Goal: Task Accomplishment & Management: Complete application form

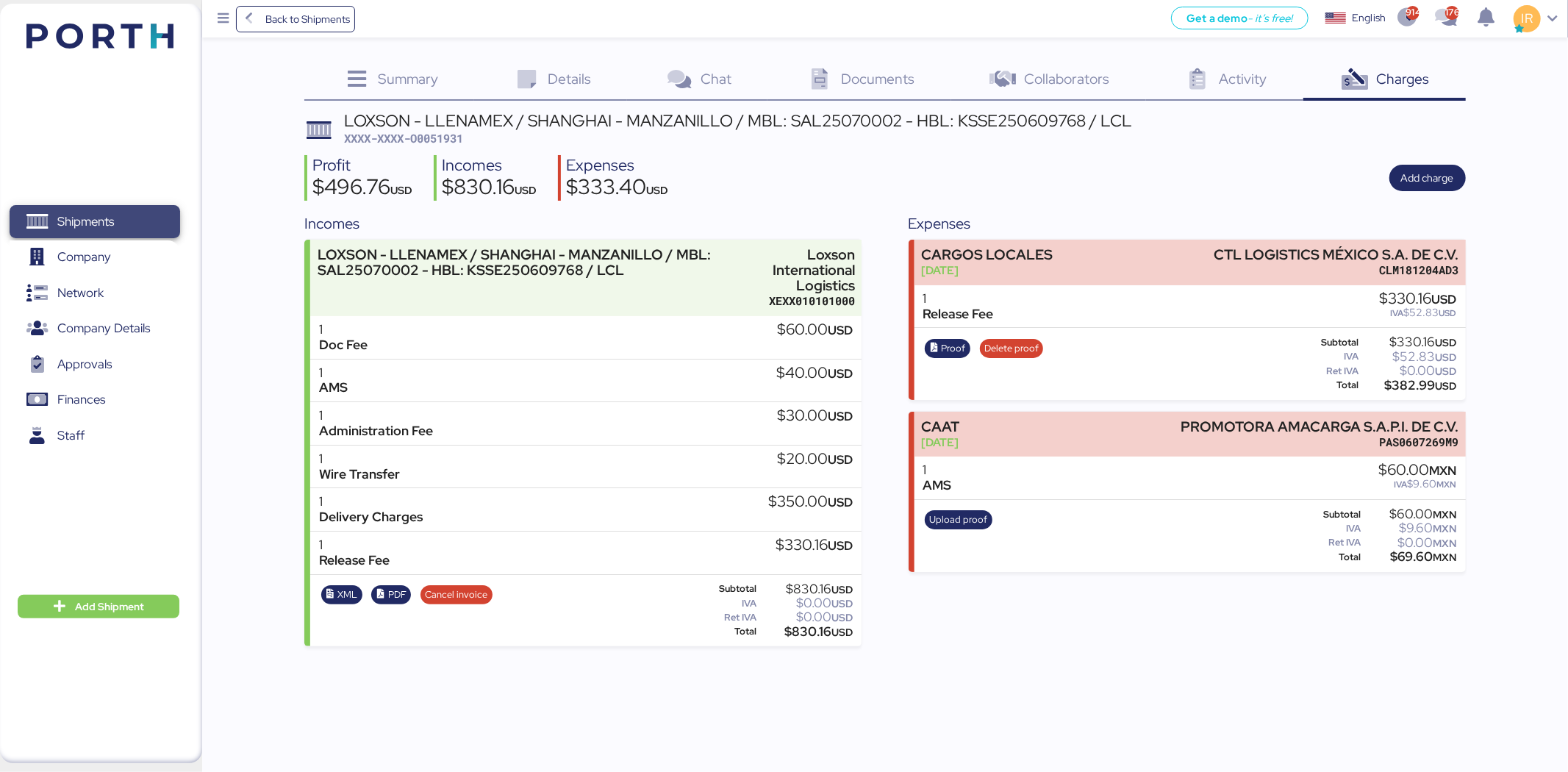
click at [78, 218] on span "Shipments" at bounding box center [86, 221] width 57 height 22
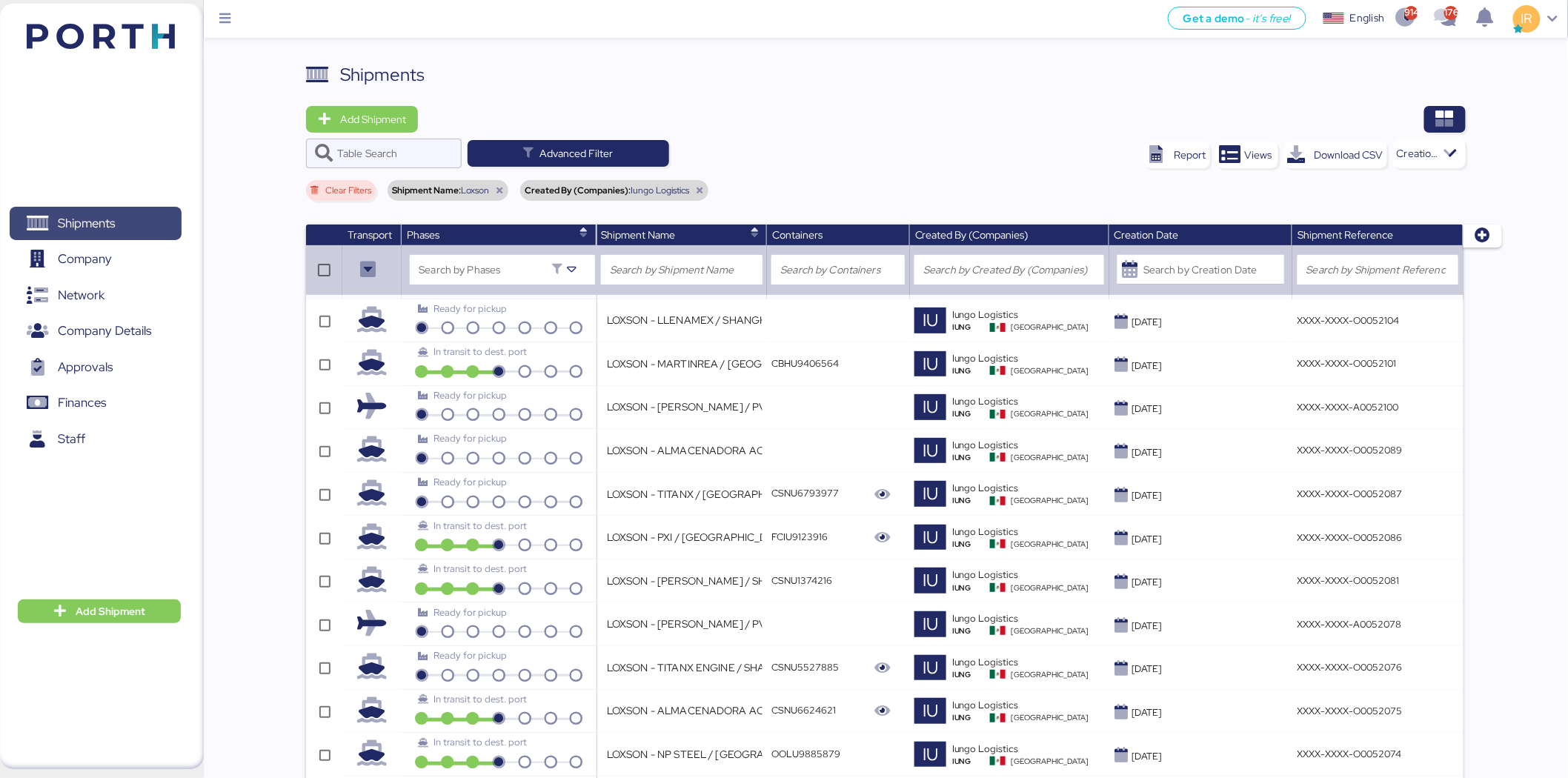
scroll to position [1669, 0]
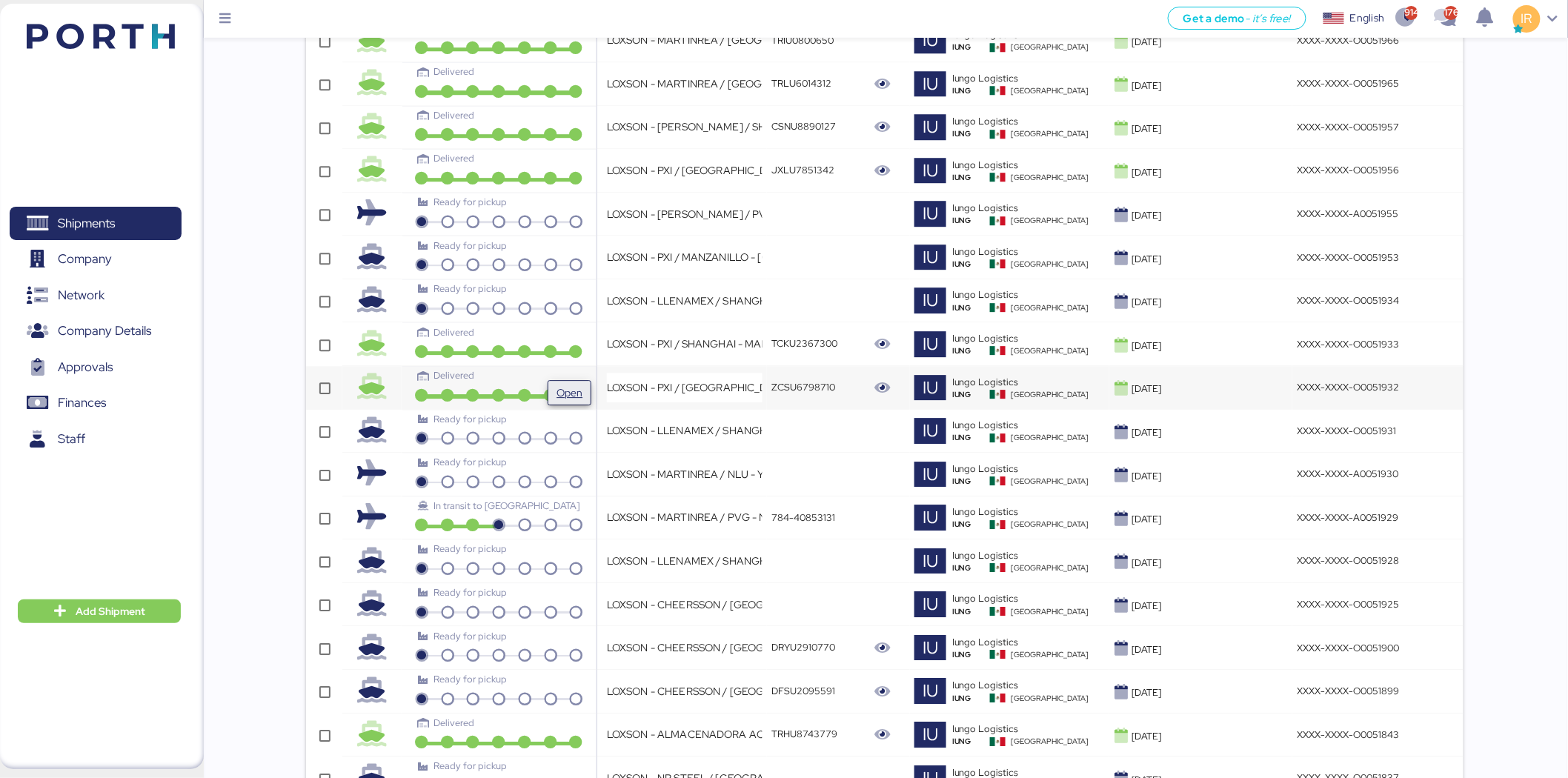
click at [581, 390] on span "Open" at bounding box center [569, 393] width 26 height 18
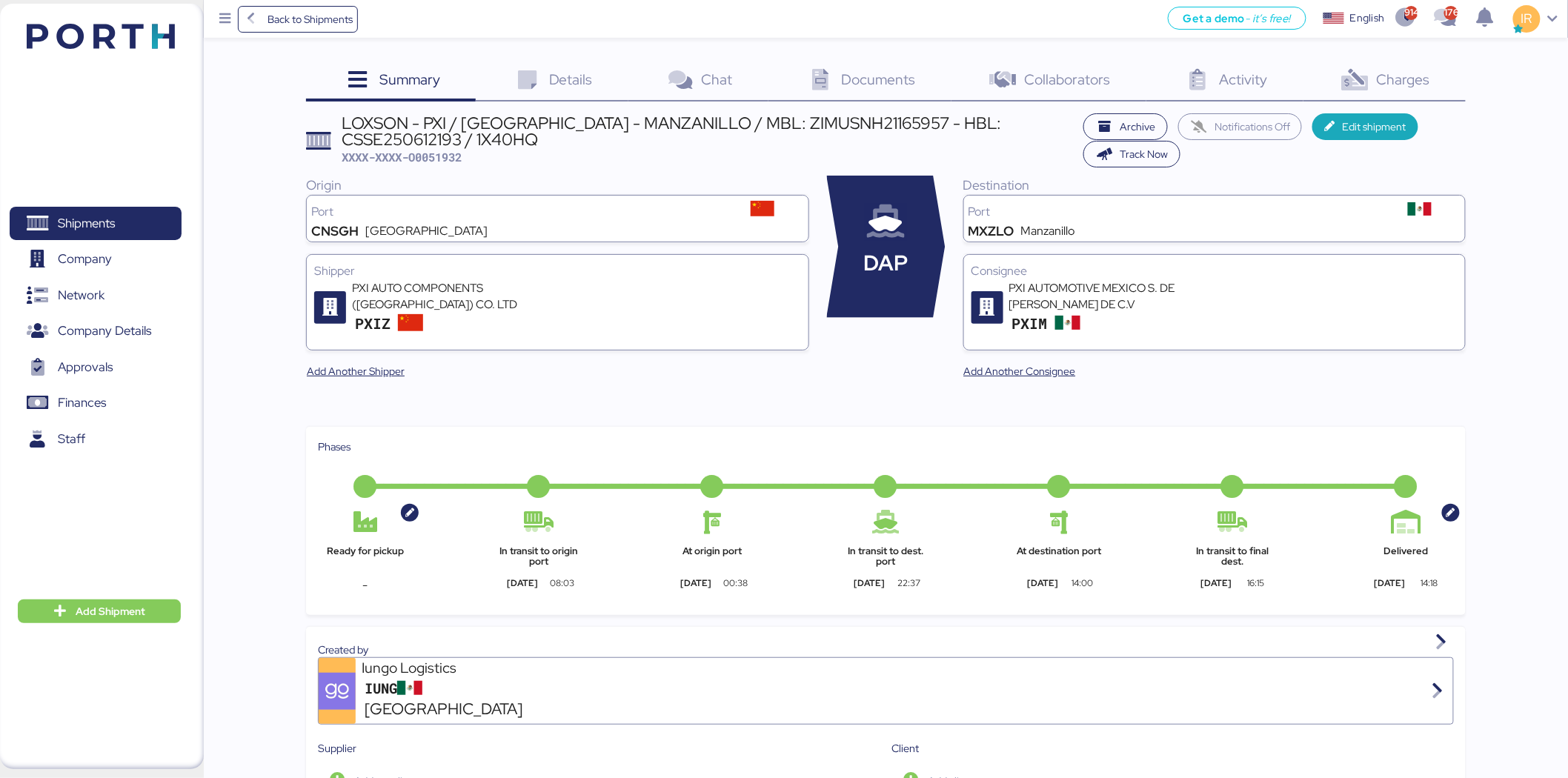
click at [1040, 62] on div "Charges 0" at bounding box center [1384, 82] width 162 height 40
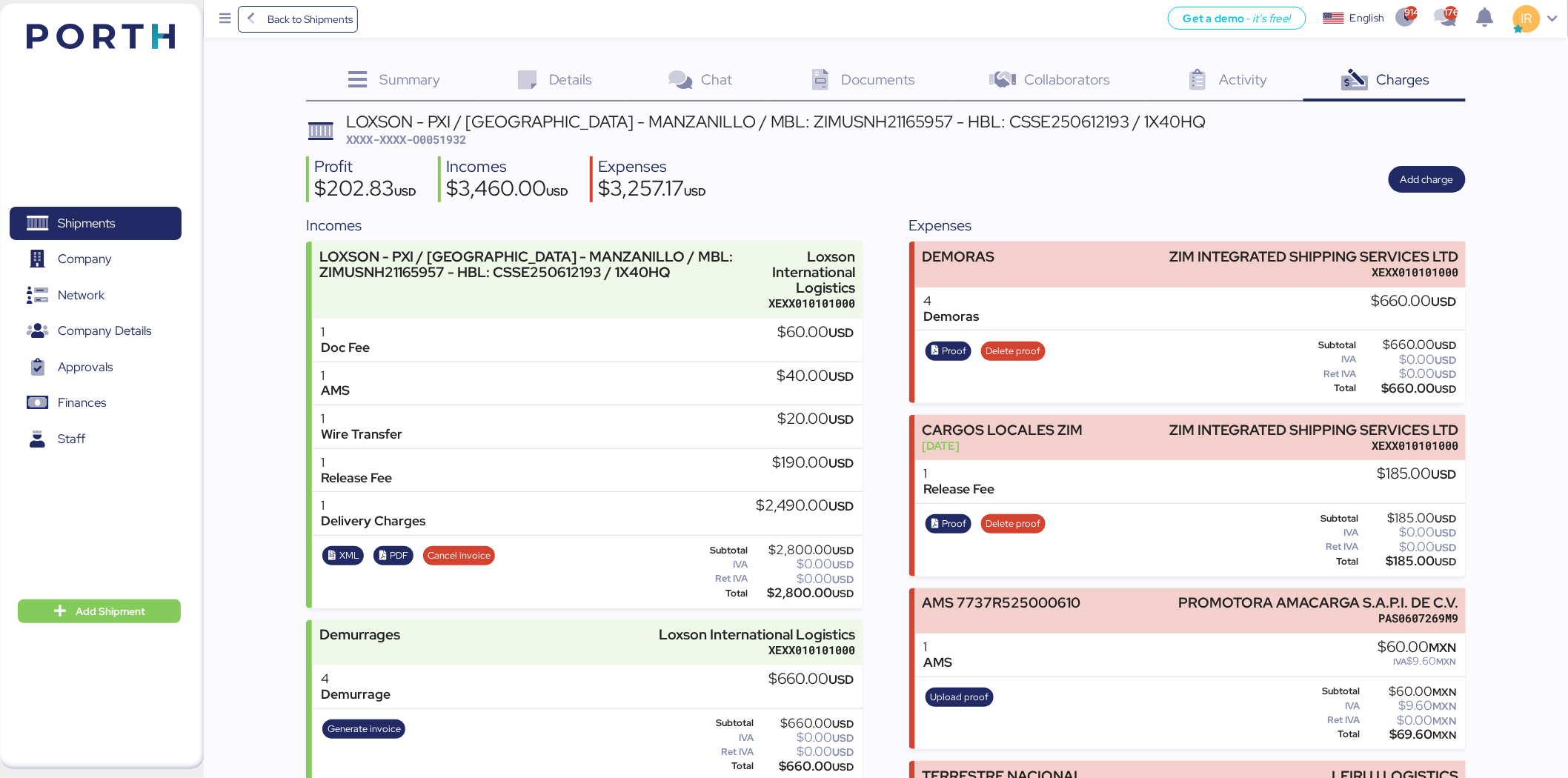
scroll to position [163, 0]
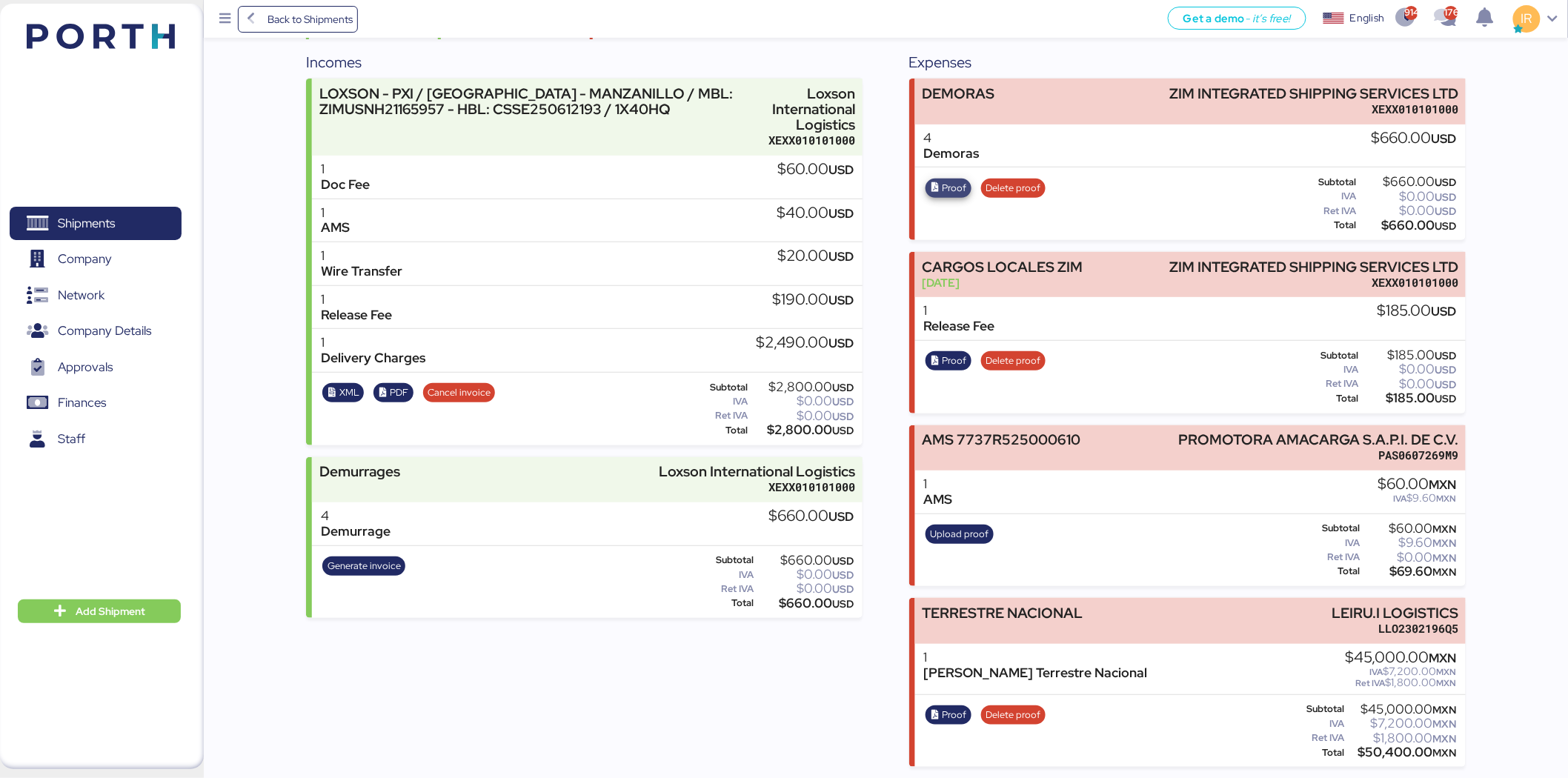
click at [952, 183] on span "Proof" at bounding box center [955, 188] width 25 height 16
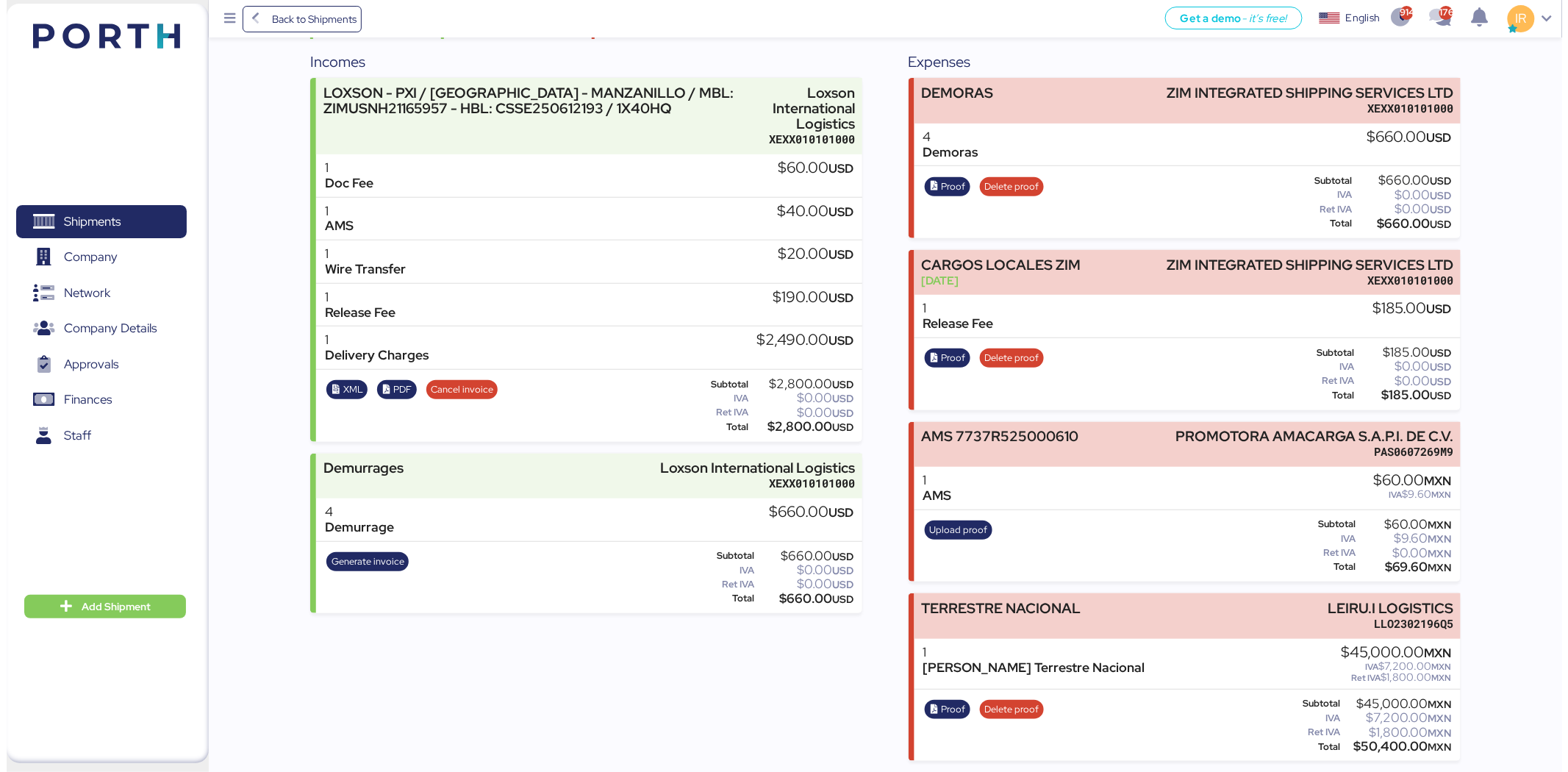
scroll to position [0, 0]
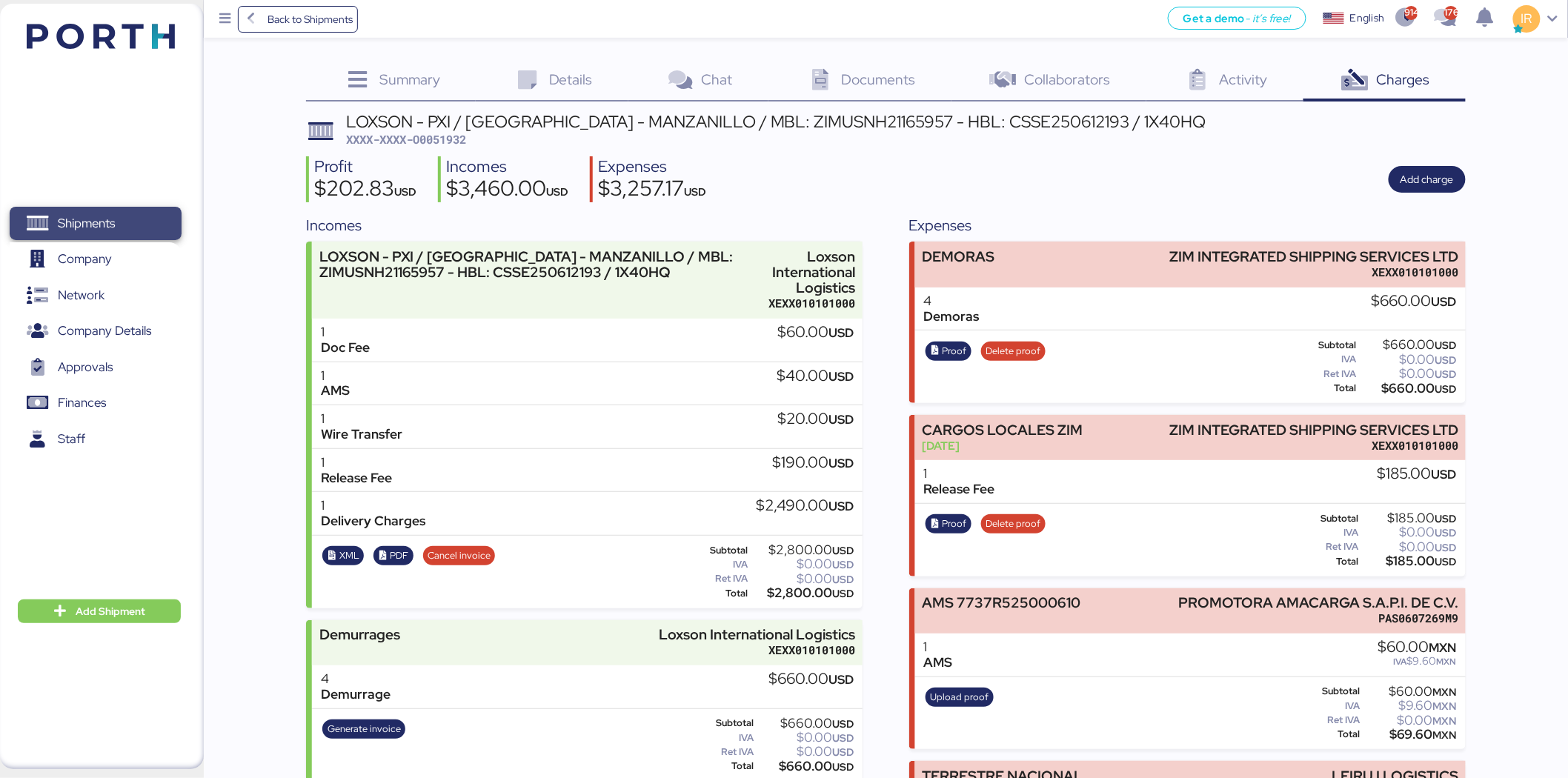
click at [132, 213] on span "Shipments" at bounding box center [94, 223] width 159 height 22
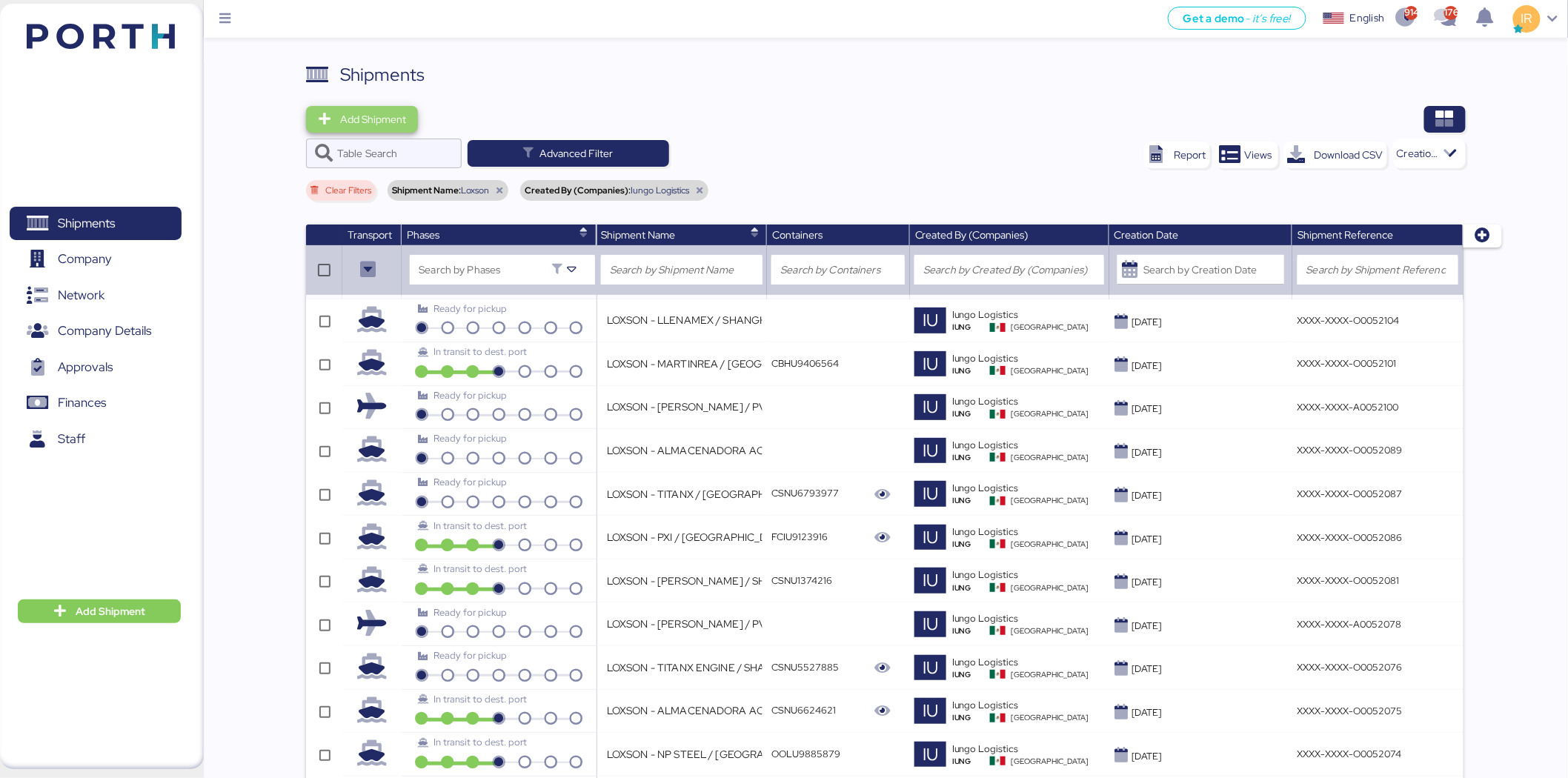
click at [386, 125] on span "Add Shipment" at bounding box center [373, 119] width 66 height 18
click at [396, 138] on div "Add Shipment Manually" at bounding box center [376, 145] width 114 height 21
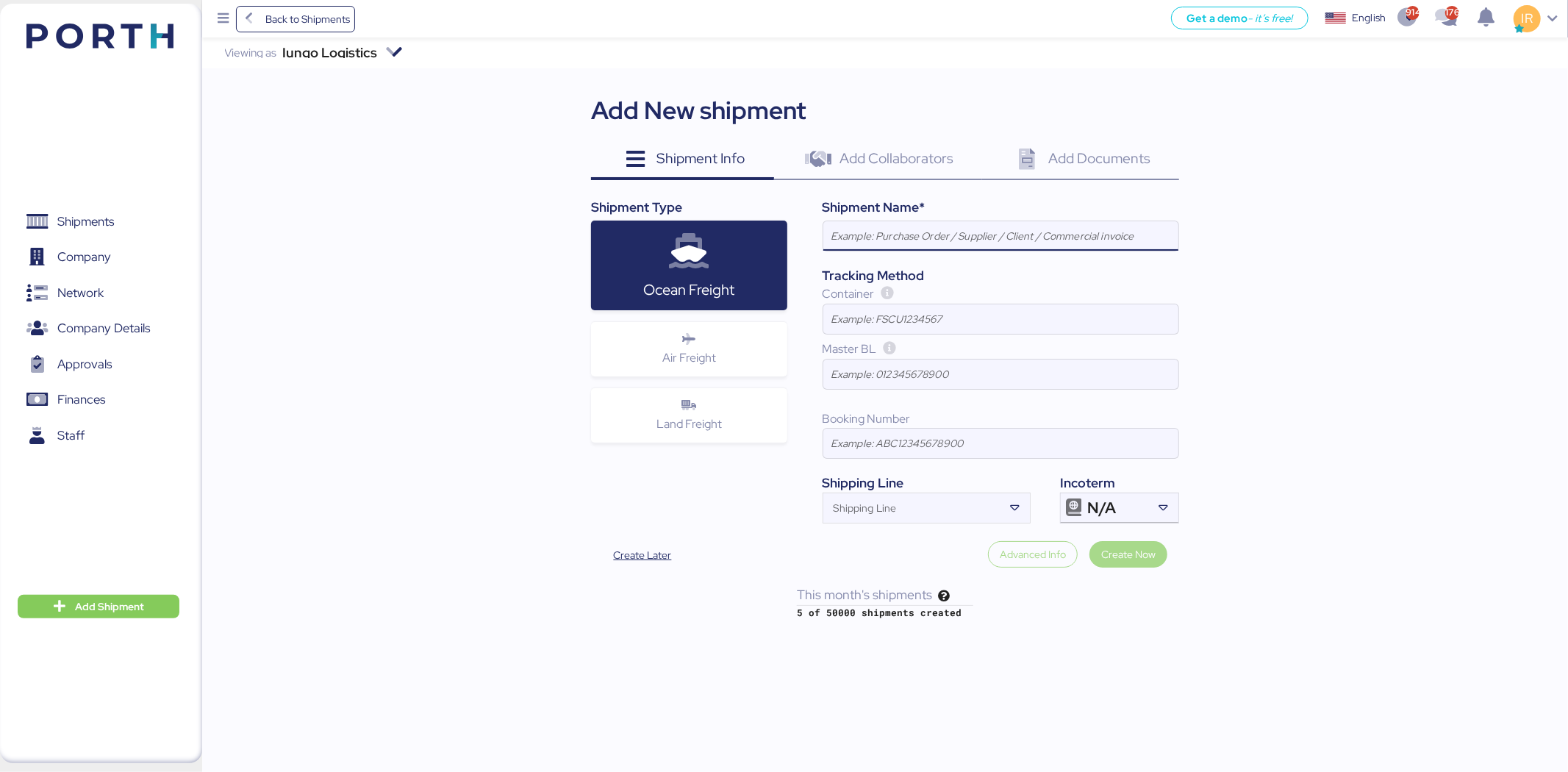
paste input "LOXSON - CHEERSSON / [GEOGRAPHIC_DATA] - MANZANILLO / MBL: SHMZL25161072 - HBL:…"
click at [1032, 478] on div "N/A" at bounding box center [1118, 508] width 61 height 29
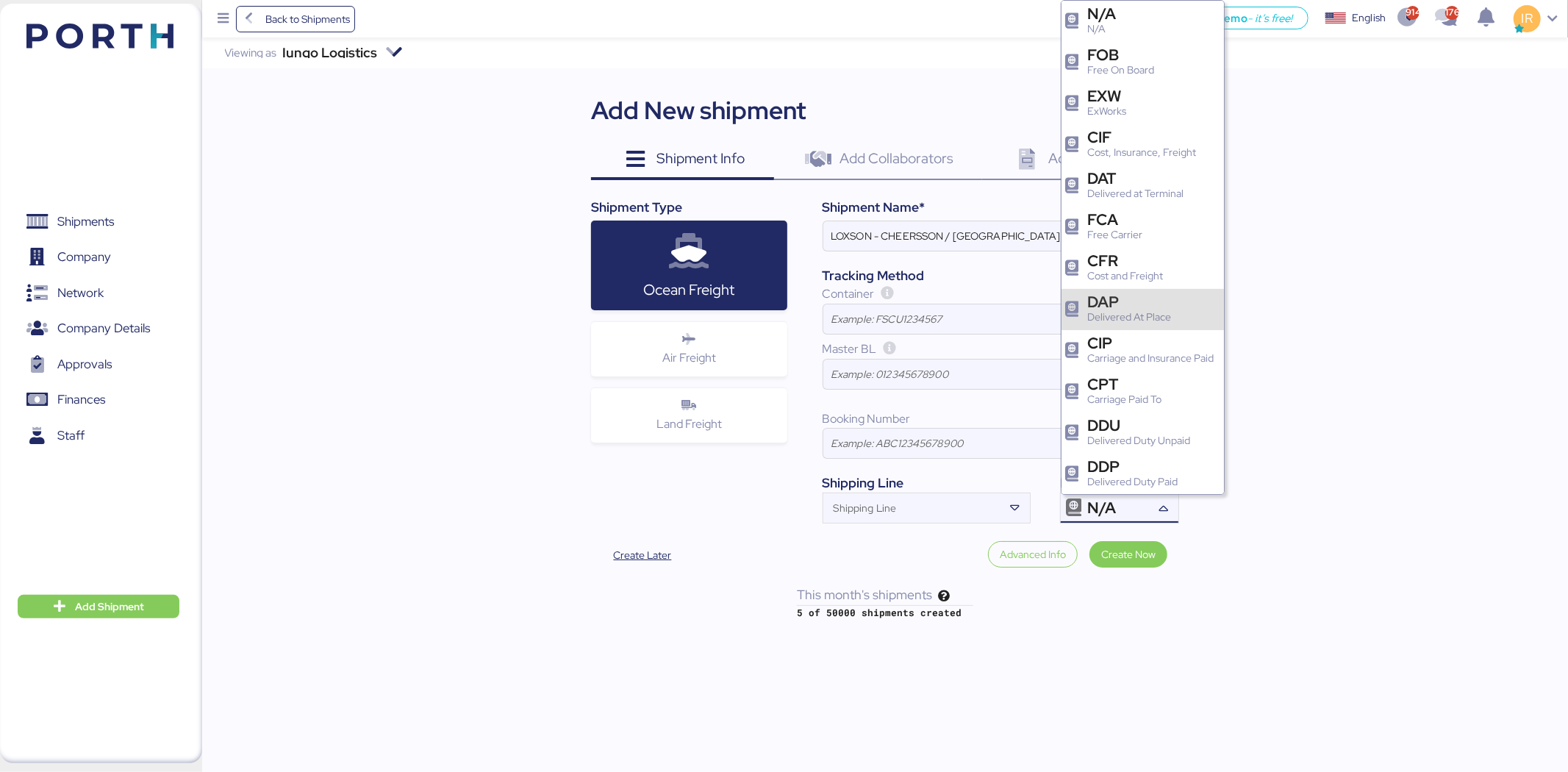
click at [1032, 296] on div "DAP" at bounding box center [1129, 302] width 84 height 15
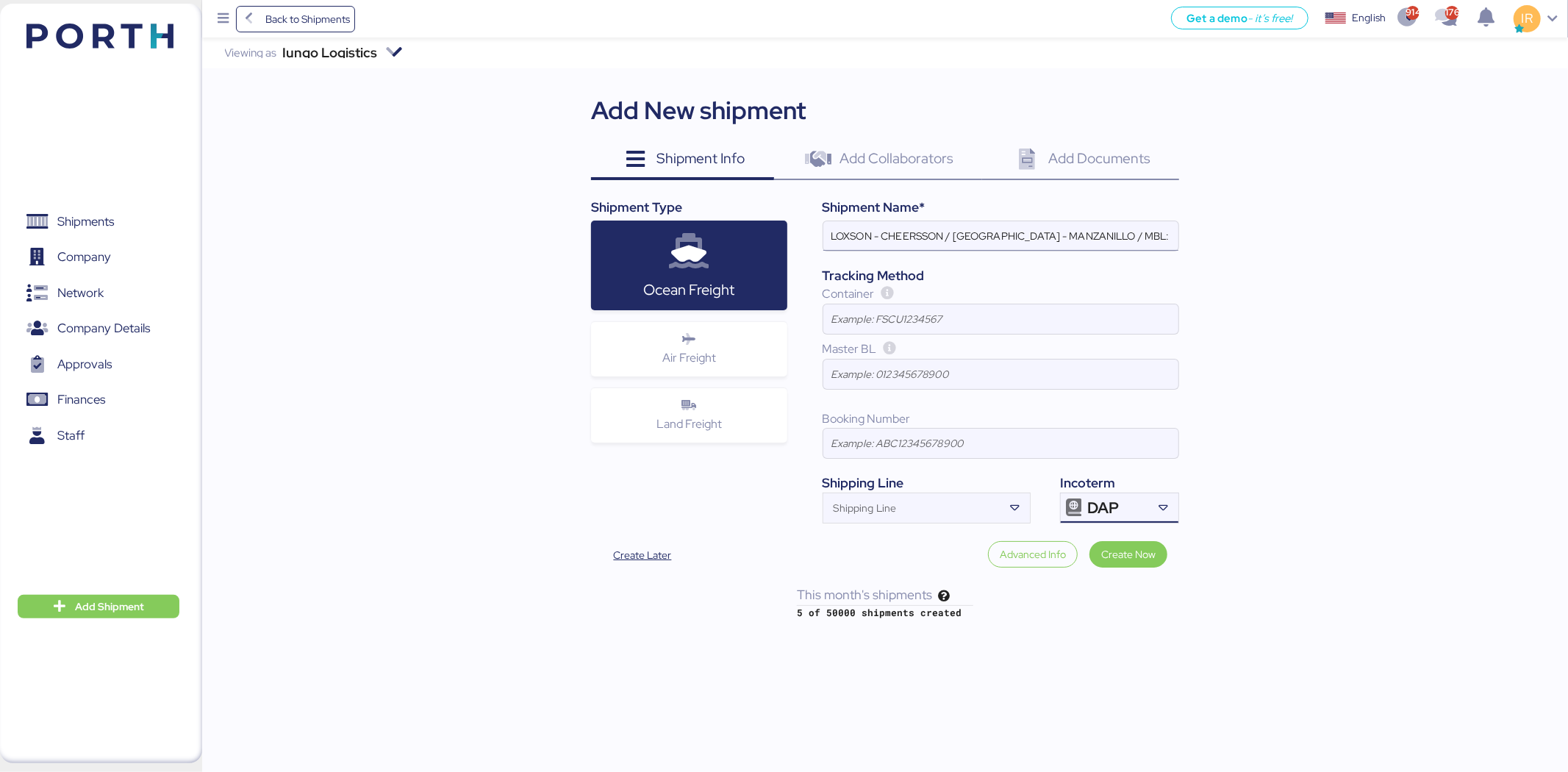
scroll to position [0, 179]
click at [976, 238] on input "LOXSON - CHEERSSON / [GEOGRAPHIC_DATA] - MANZANILLO / MBL: SHMZL25161072 - HBL:…" at bounding box center [1001, 236] width 355 height 29
paste input "8540"
click at [976, 238] on input "LOXSON - CHEERSSON / [GEOGRAPHIC_DATA] - MANZANILLO / MBL: SHMZL25168540- HBL: …" at bounding box center [1001, 236] width 355 height 29
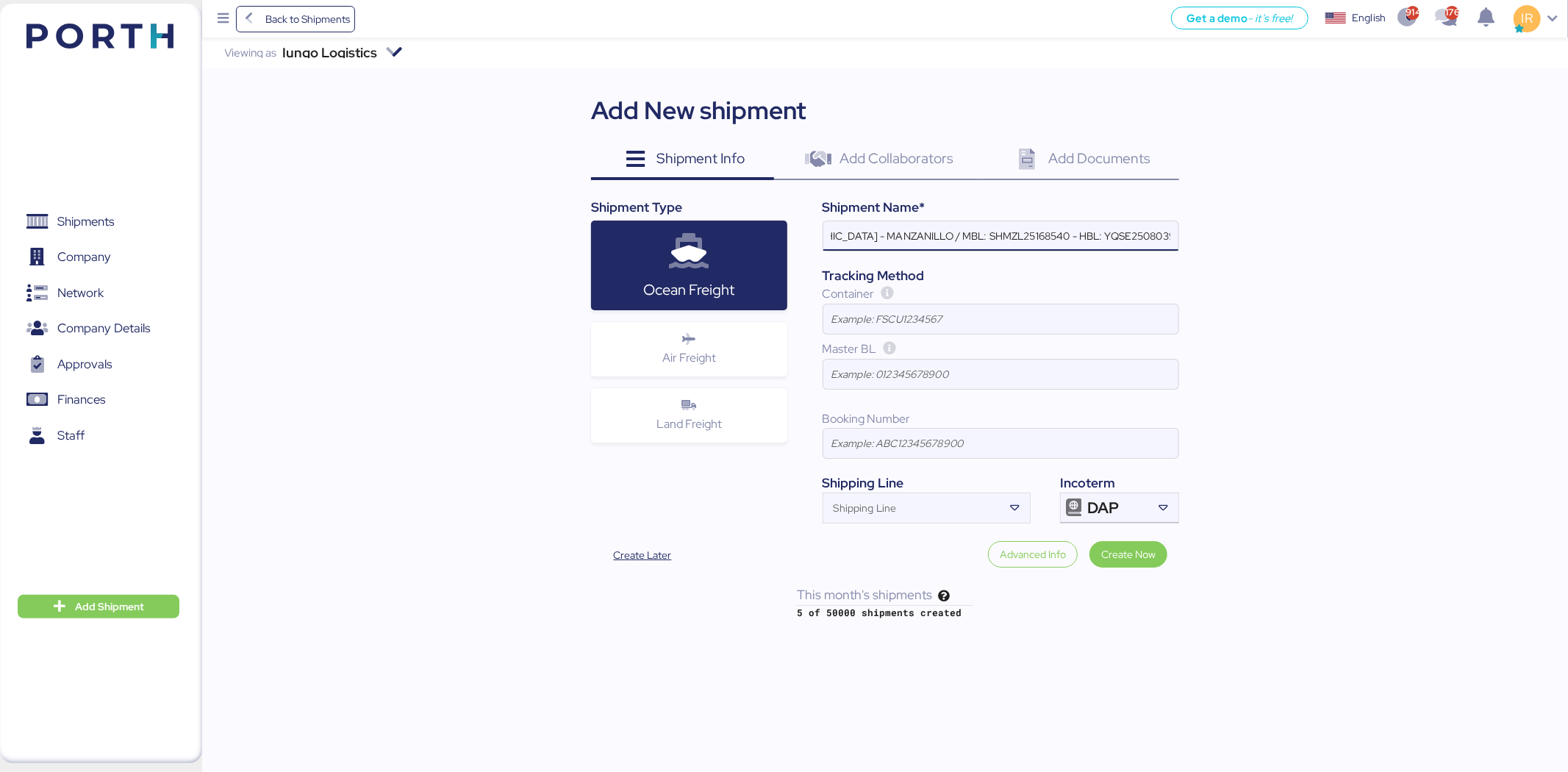
click at [1032, 237] on input "LOXSON - CHEERSSON / [GEOGRAPHIC_DATA] - MANZANILLO / MBL: SHMZL25168540 - HBL:…" at bounding box center [1001, 236] width 355 height 29
paste input "9370"
type input "LOXSON - CHEERSSON / [GEOGRAPHIC_DATA] - MANZANILLO / MBL: SHMZL25168540 - HBL:…"
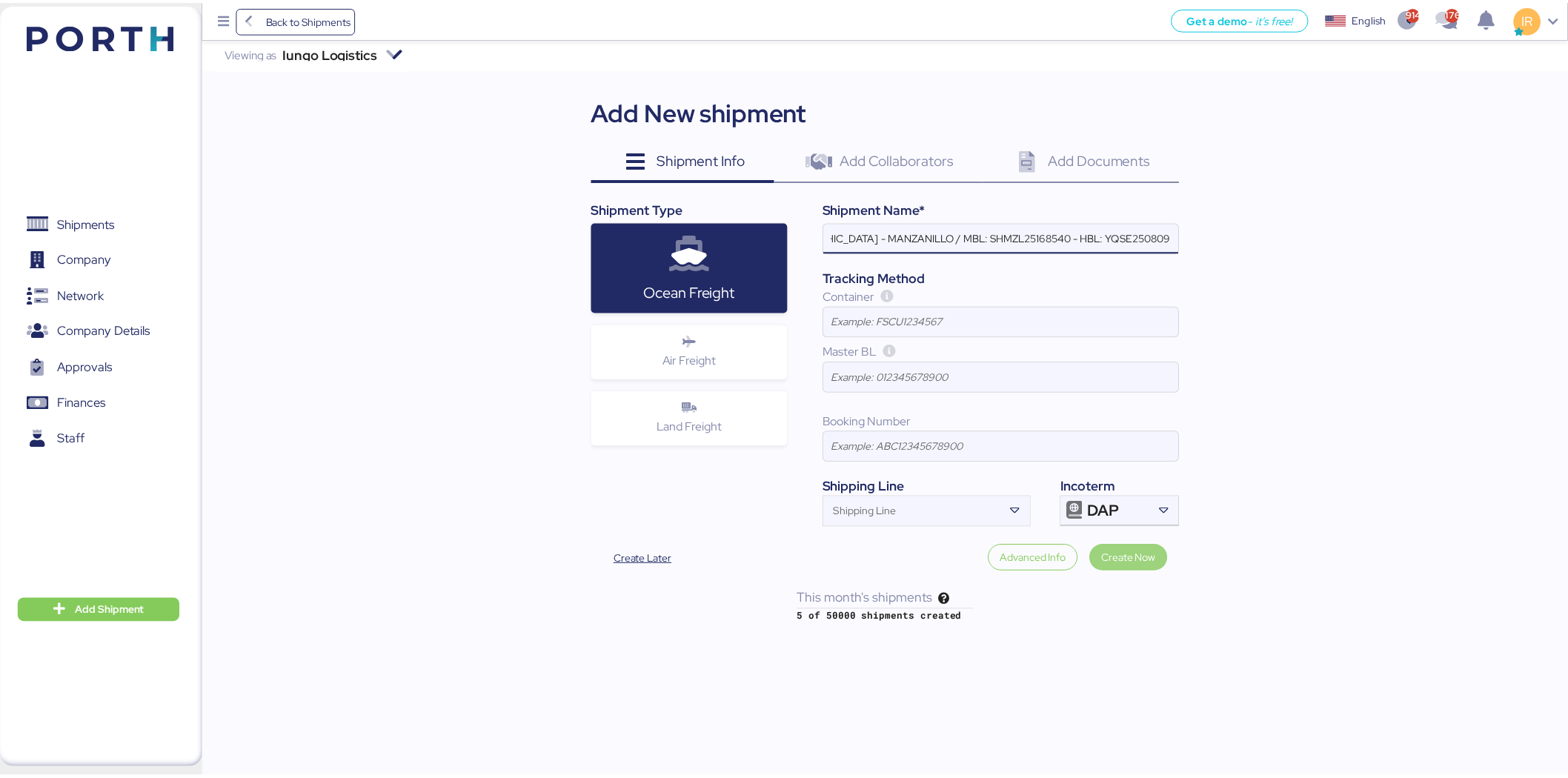
scroll to position [0, 0]
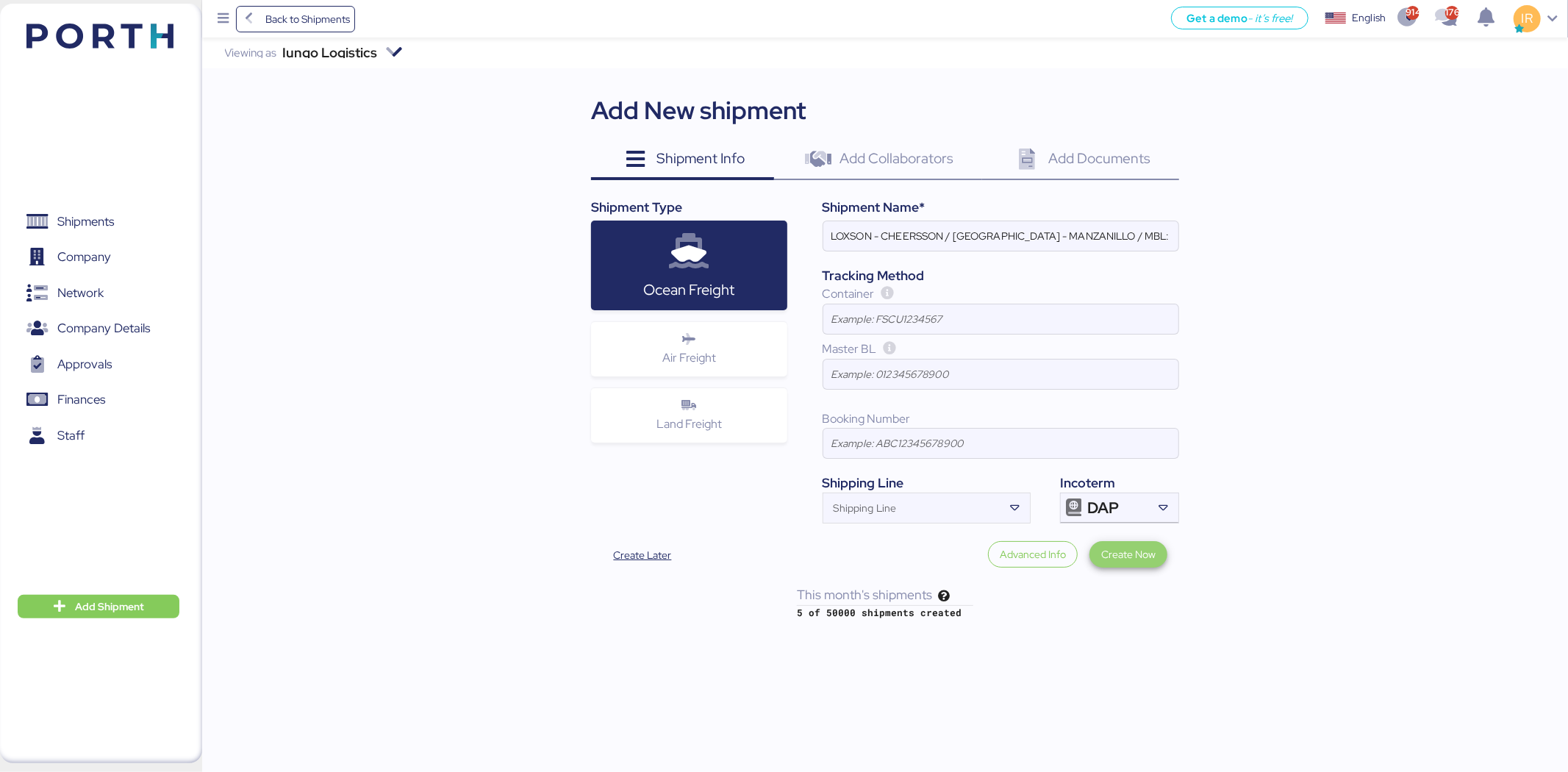
click at [1032, 478] on span "Create Now" at bounding box center [1128, 554] width 55 height 18
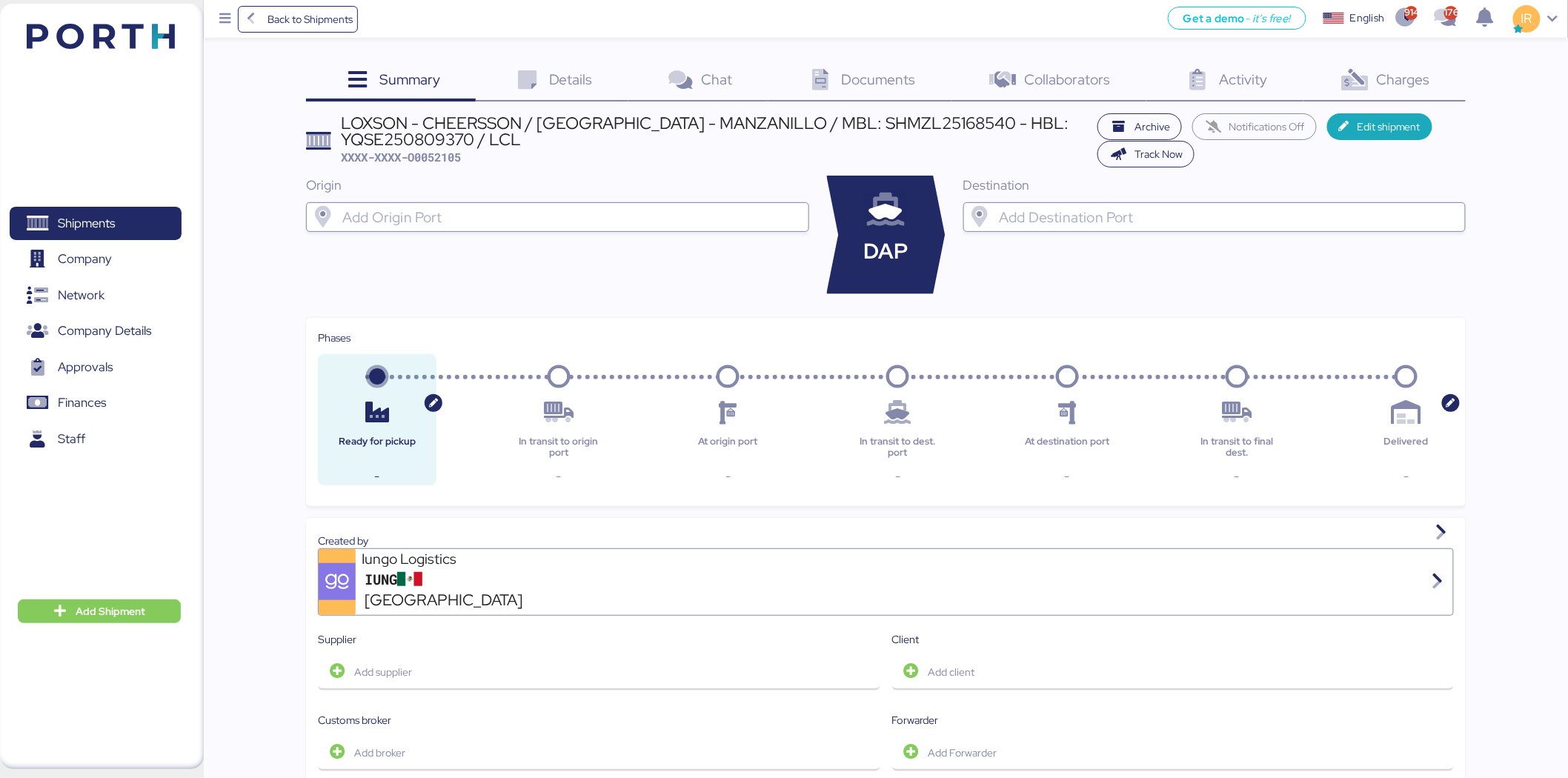
click at [615, 216] on input "search" at bounding box center [570, 216] width 462 height 18
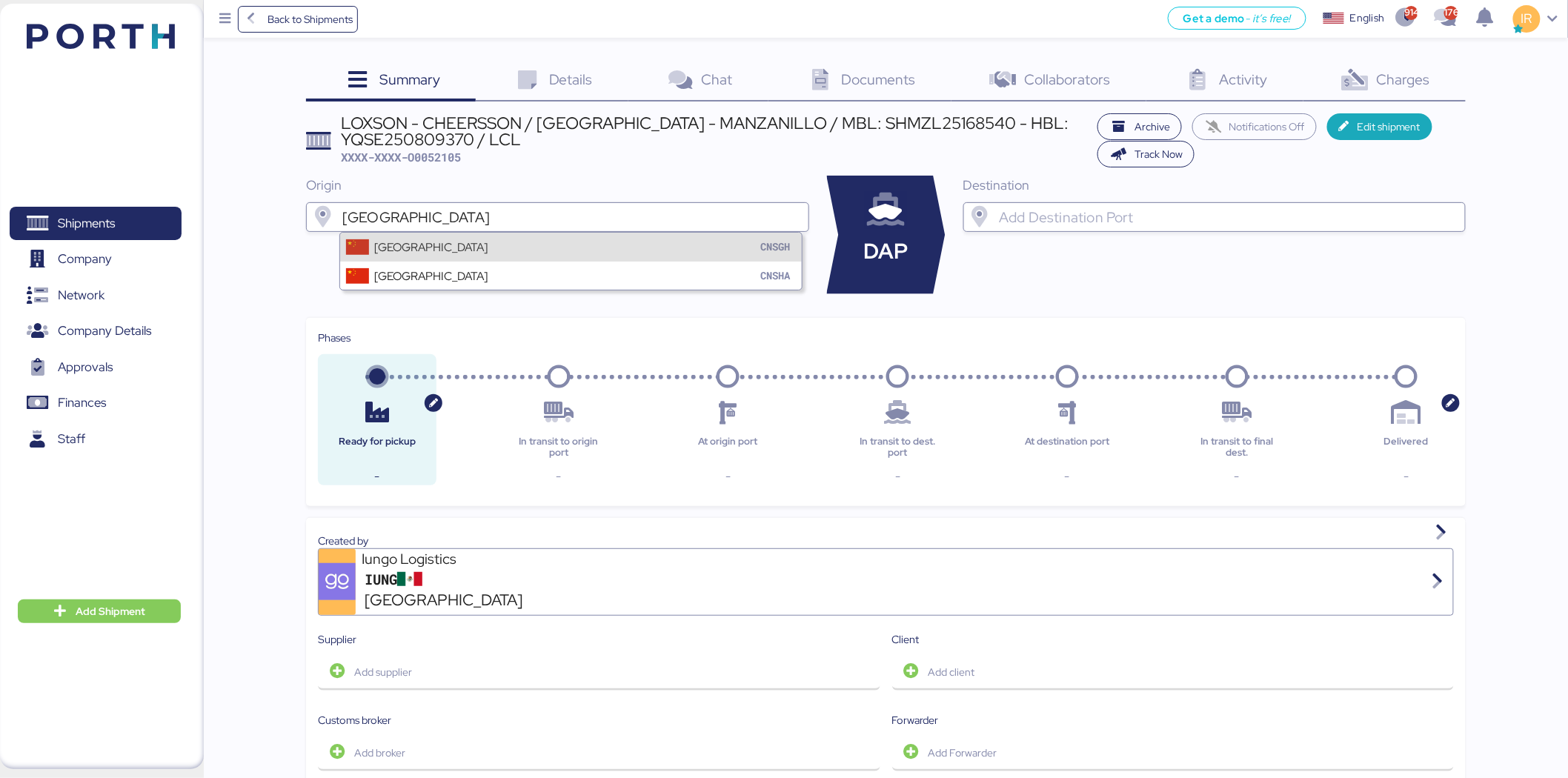
type input "[GEOGRAPHIC_DATA]"
click at [567, 256] on div "Shanghai CNSGH" at bounding box center [571, 247] width 461 height 29
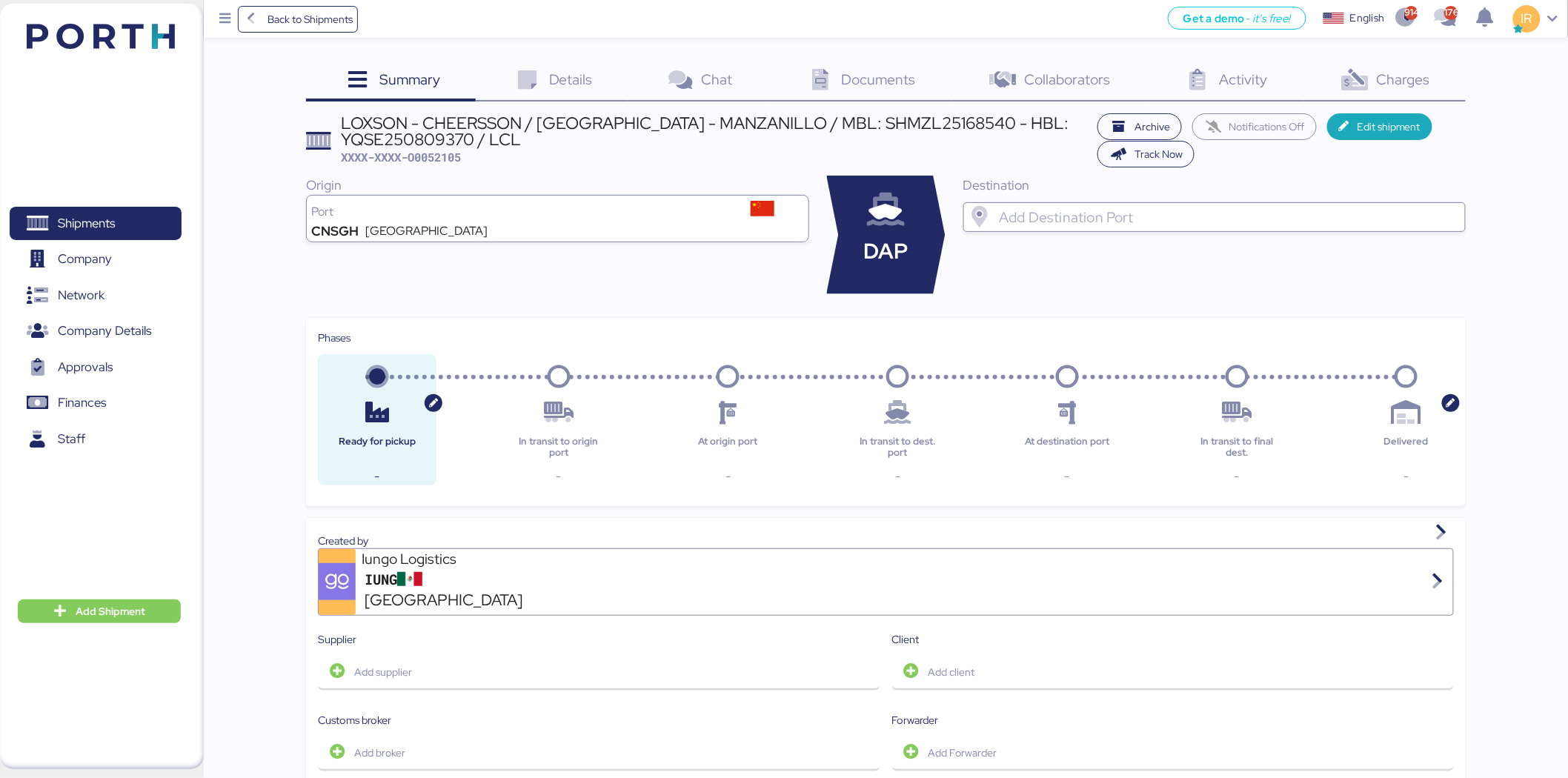
click at [1040, 212] on input "search" at bounding box center [1227, 216] width 462 height 18
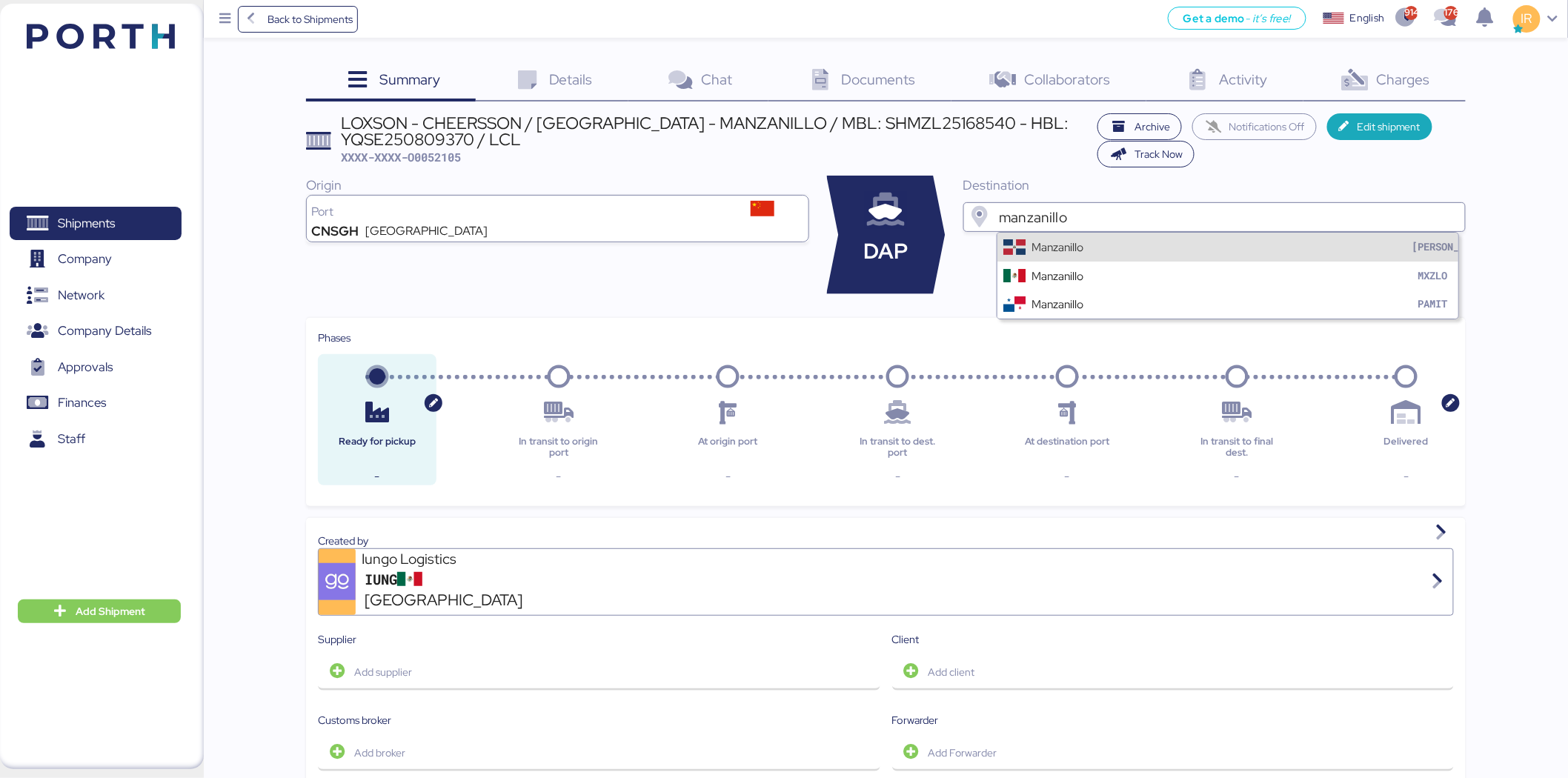
type input "manzanillo"
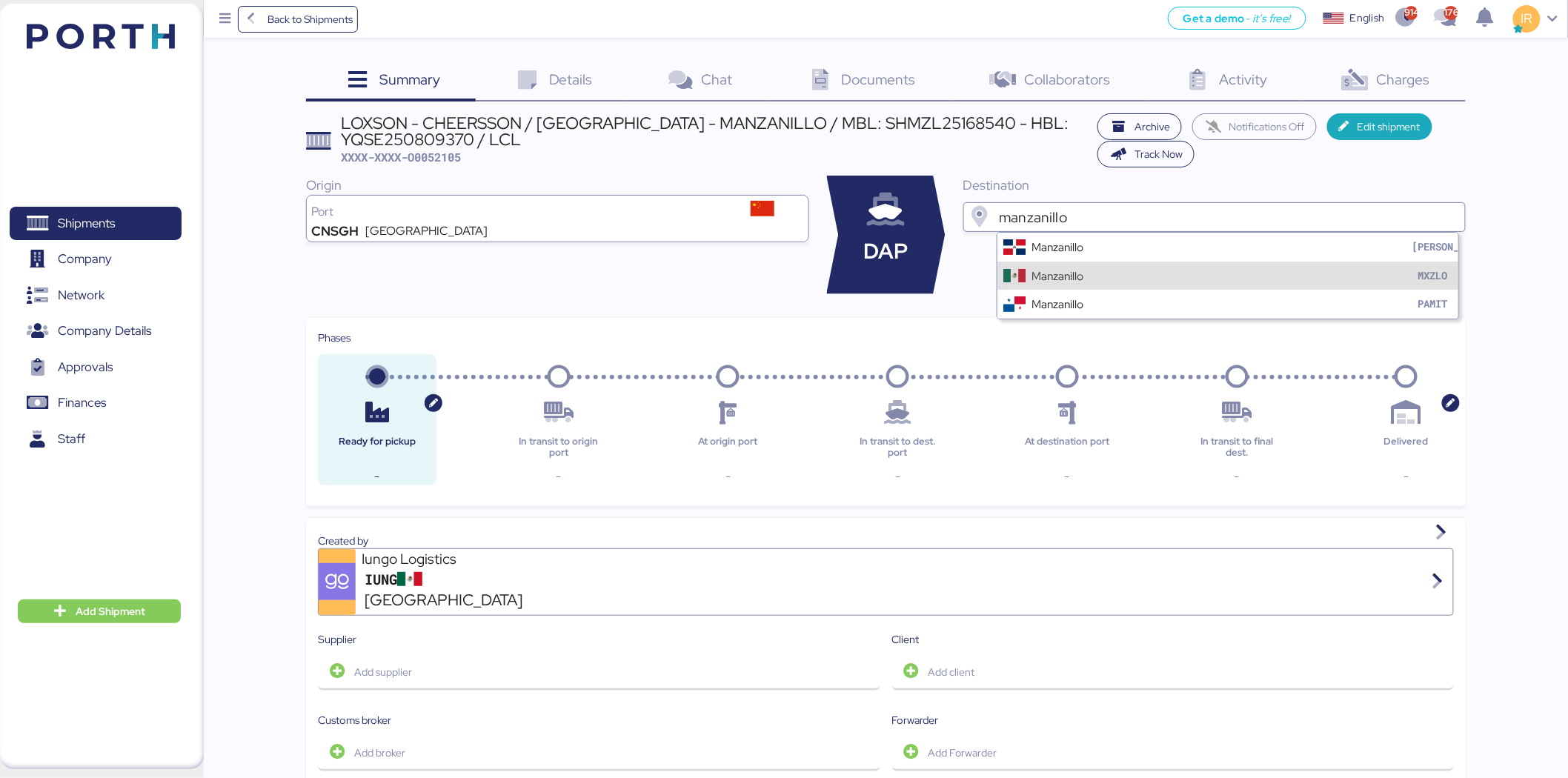
click at [1040, 265] on div "Manzanillo MXZLO" at bounding box center [1228, 276] width 461 height 29
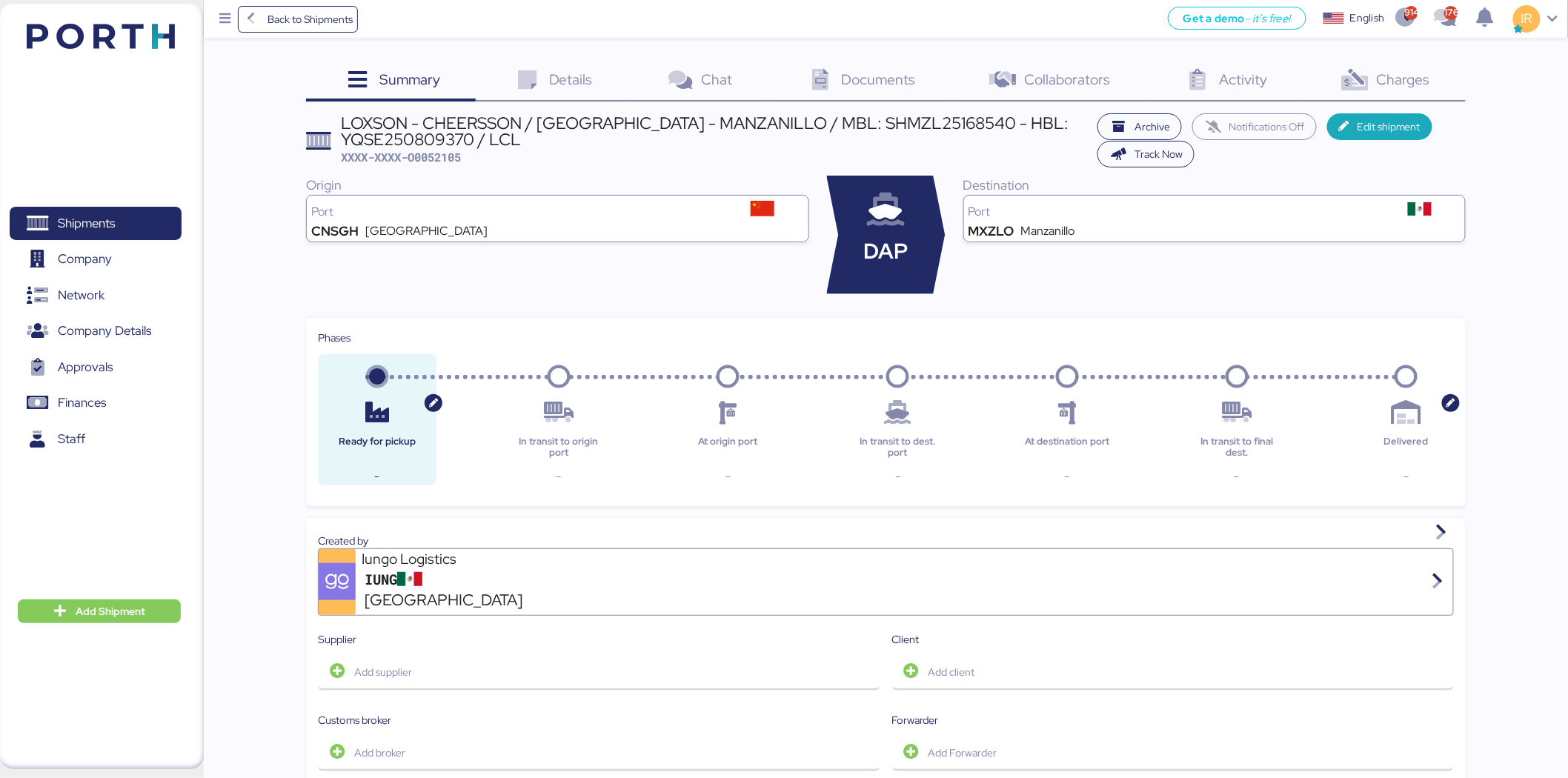
click at [1040, 113] on div "Archive Notifications Off Edit shipment Track Now" at bounding box center [1277, 140] width 375 height 54
click at [1040, 129] on span "Edit shipment" at bounding box center [1388, 127] width 64 height 18
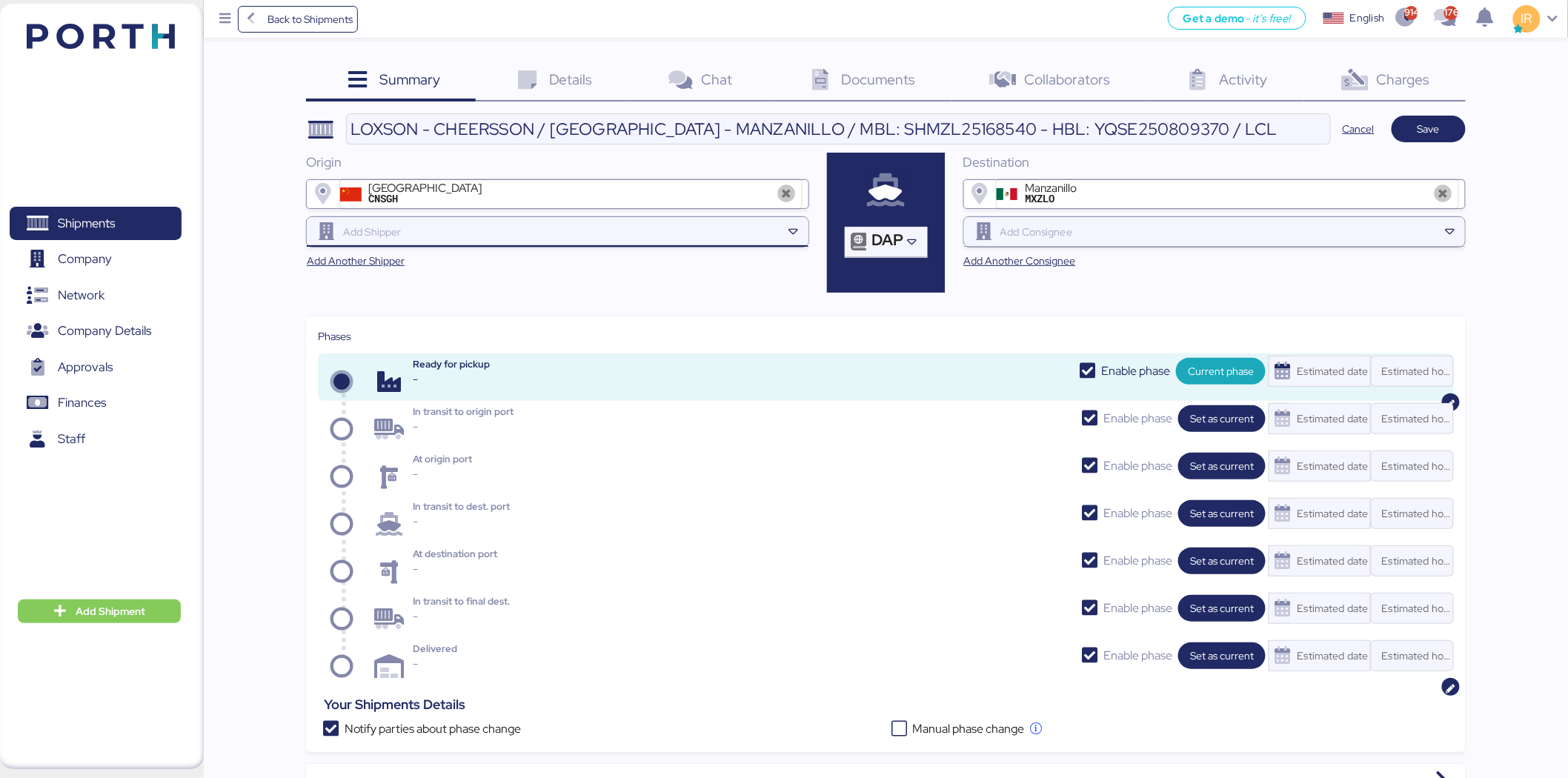
click at [468, 226] on input "search" at bounding box center [560, 232] width 441 height 18
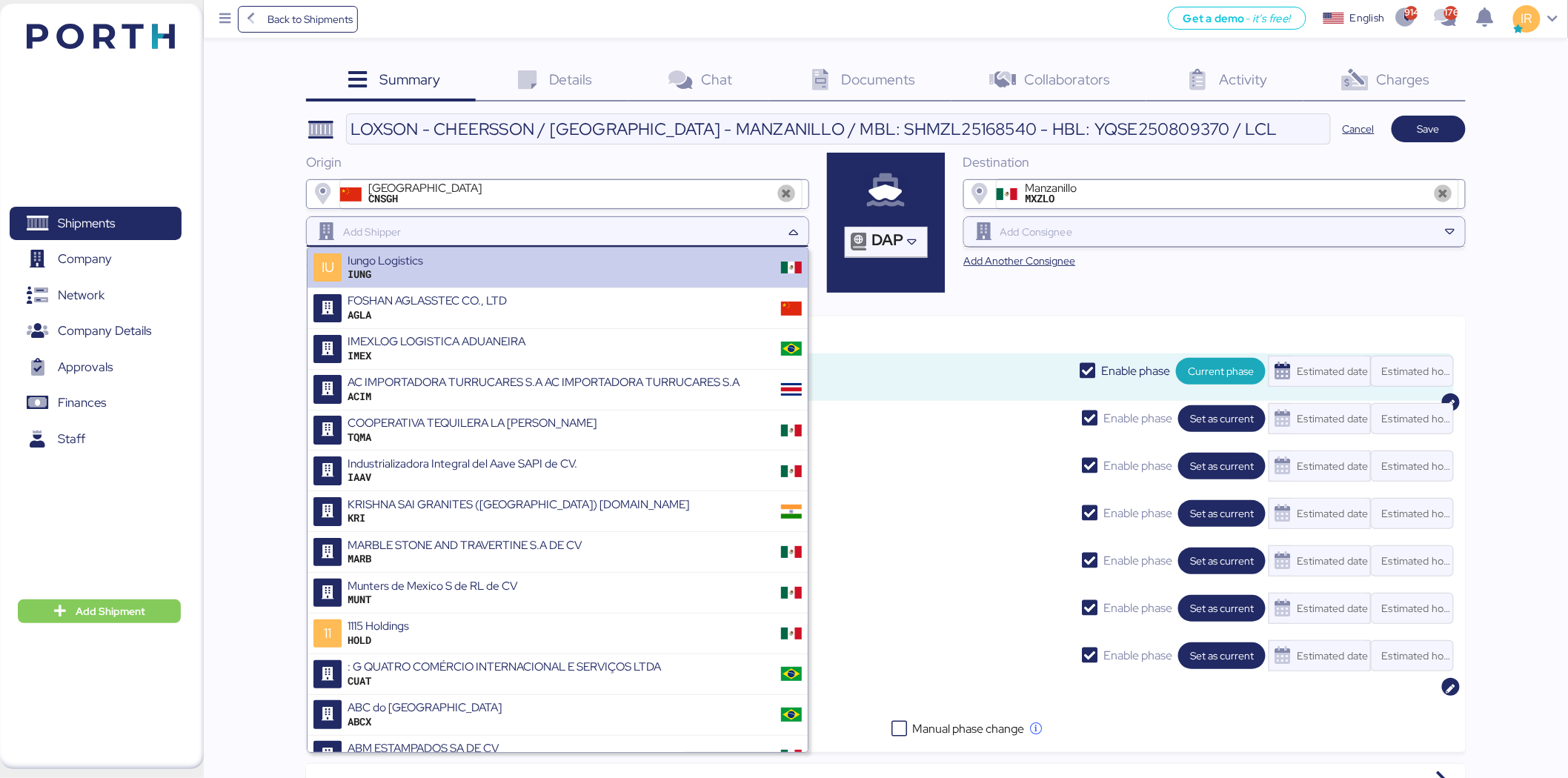
paste input "SUZHOU CHEERSSON PRECISION"
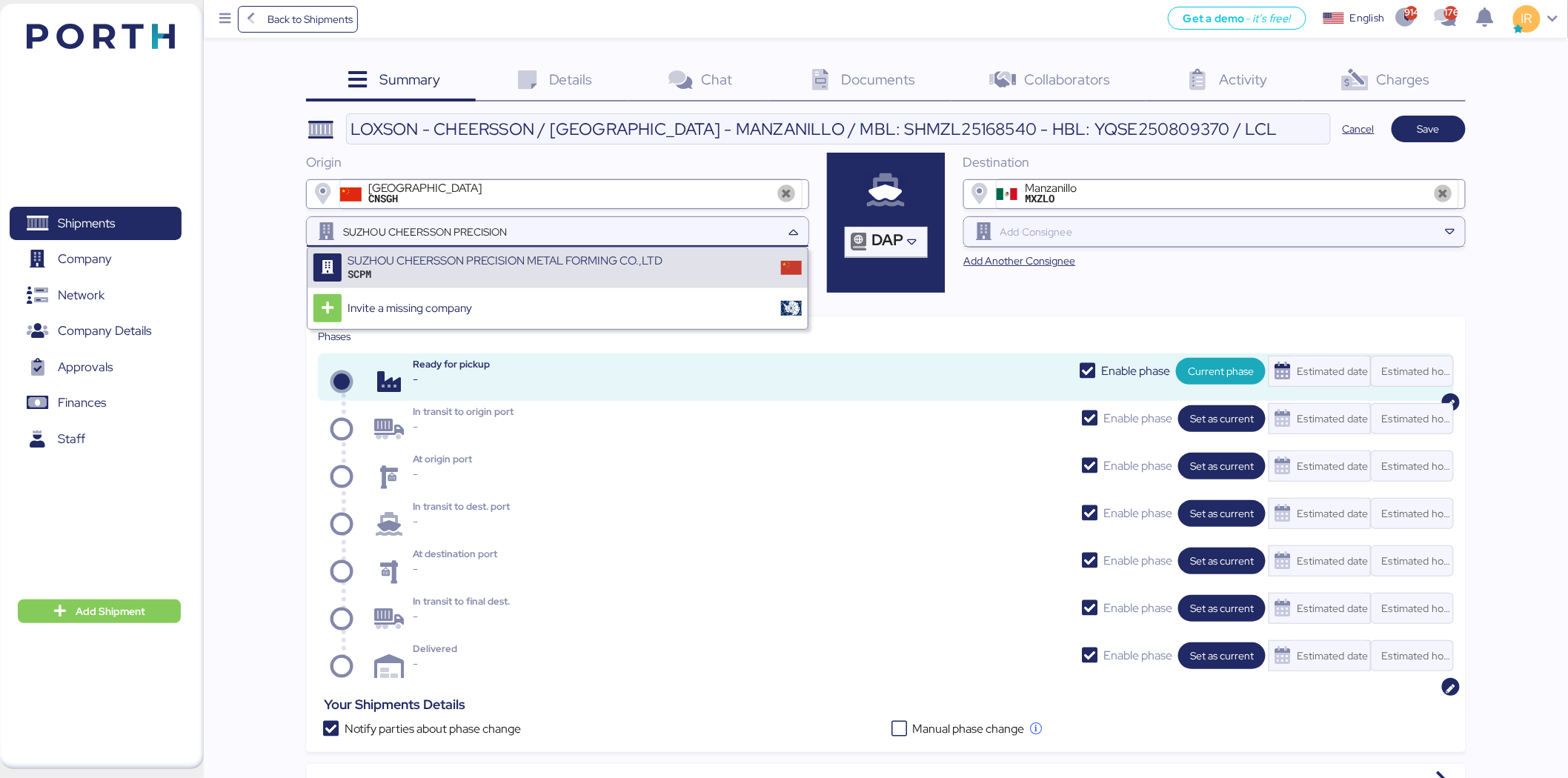
type input "SUZHOU CHEERSSON PRECISION"
click at [488, 273] on div "SCPM" at bounding box center [505, 275] width 315 height 13
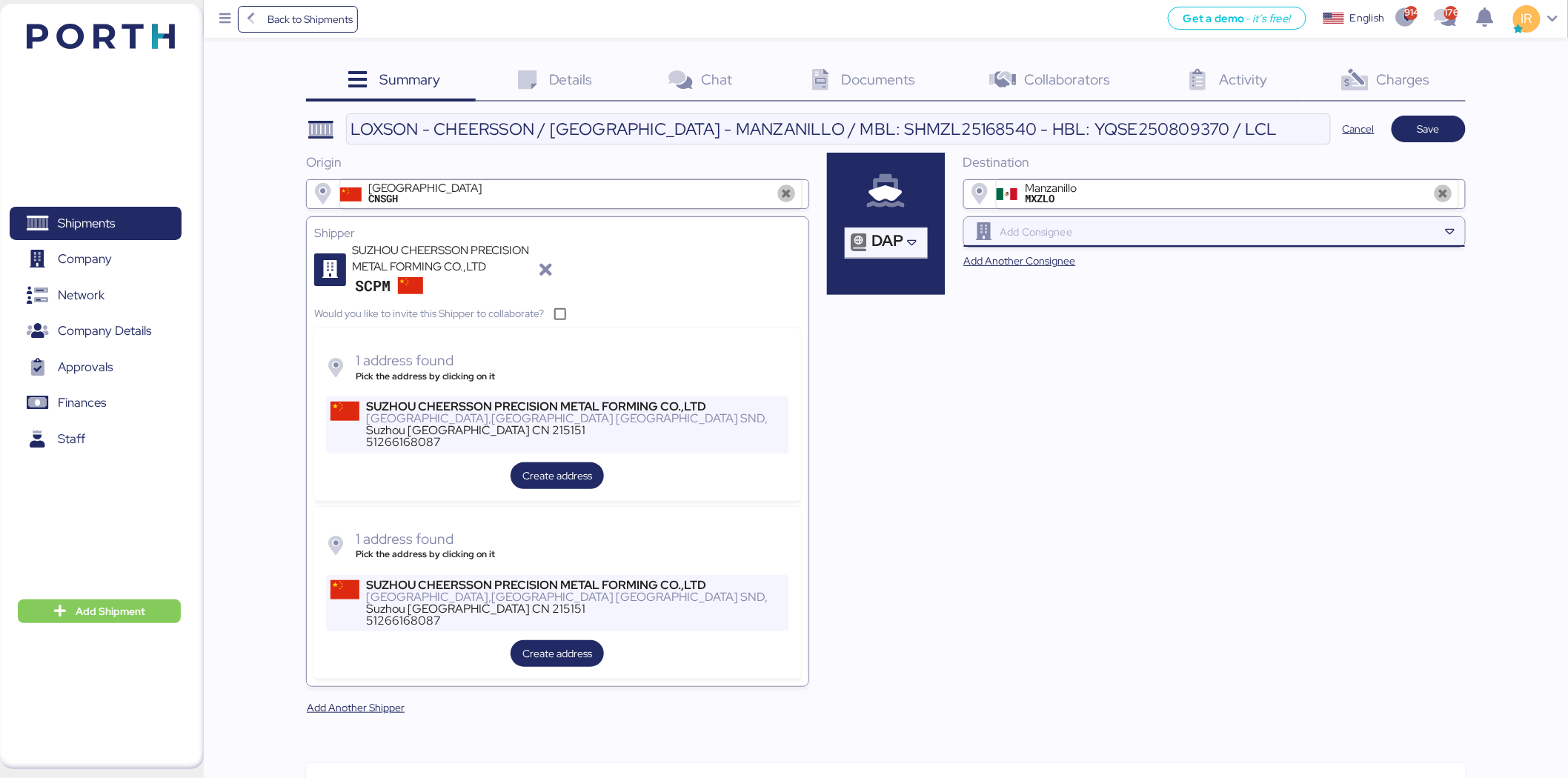
click at [1040, 224] on input "search" at bounding box center [1217, 232] width 441 height 18
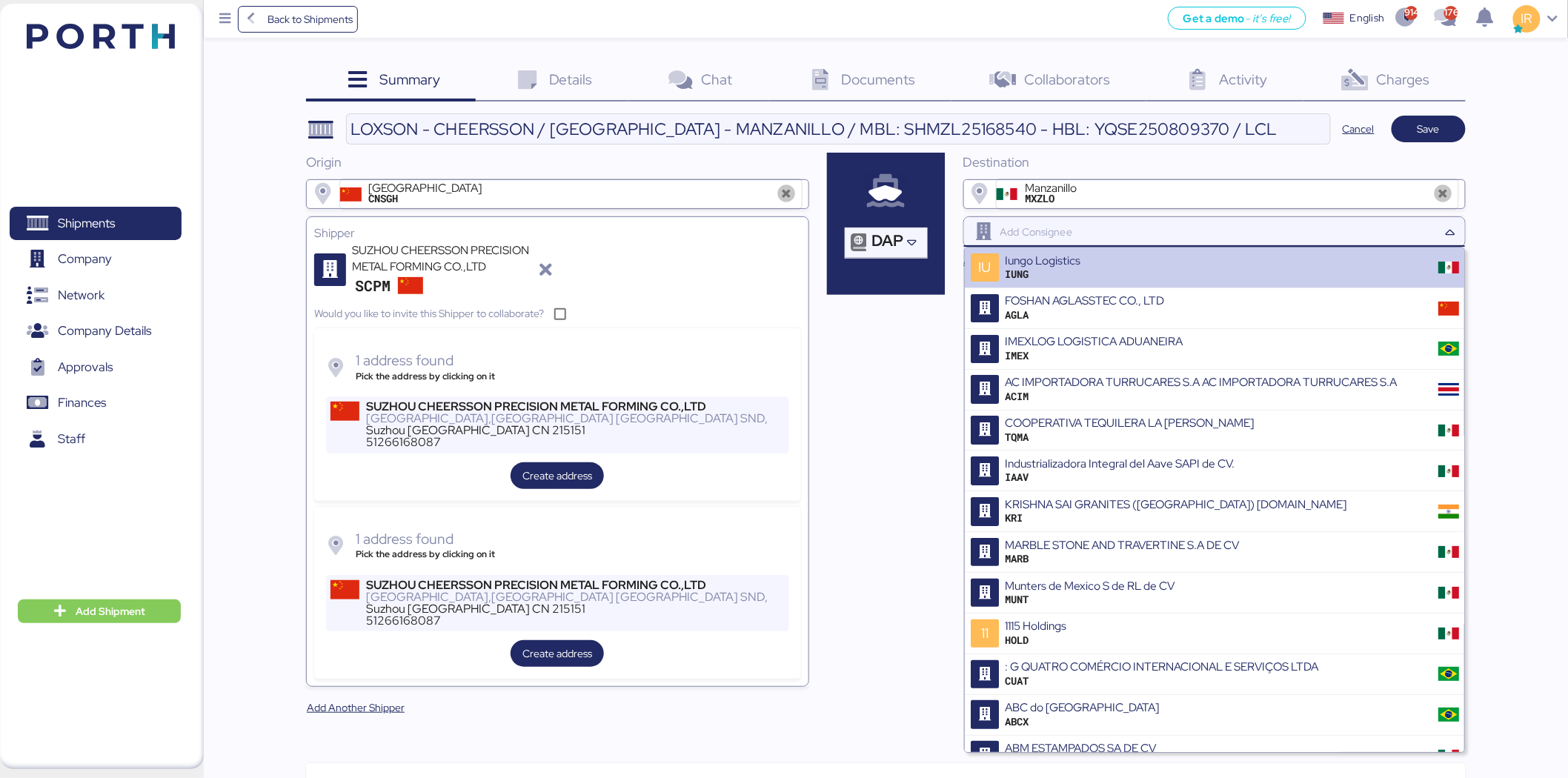
paste input "[PERSON_NAME]"
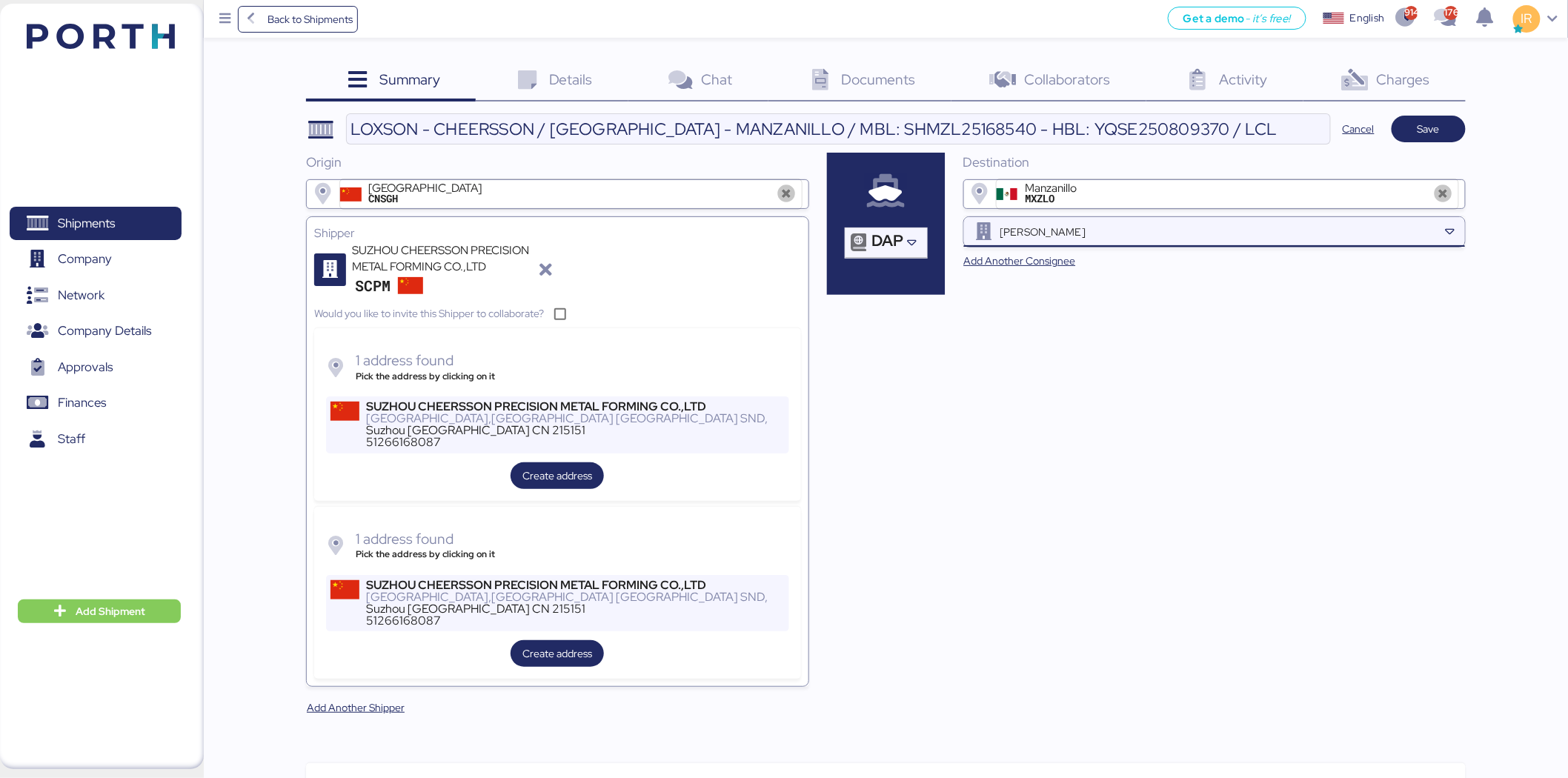
click at [1040, 226] on input "[PERSON_NAME]" at bounding box center [1217, 232] width 441 height 18
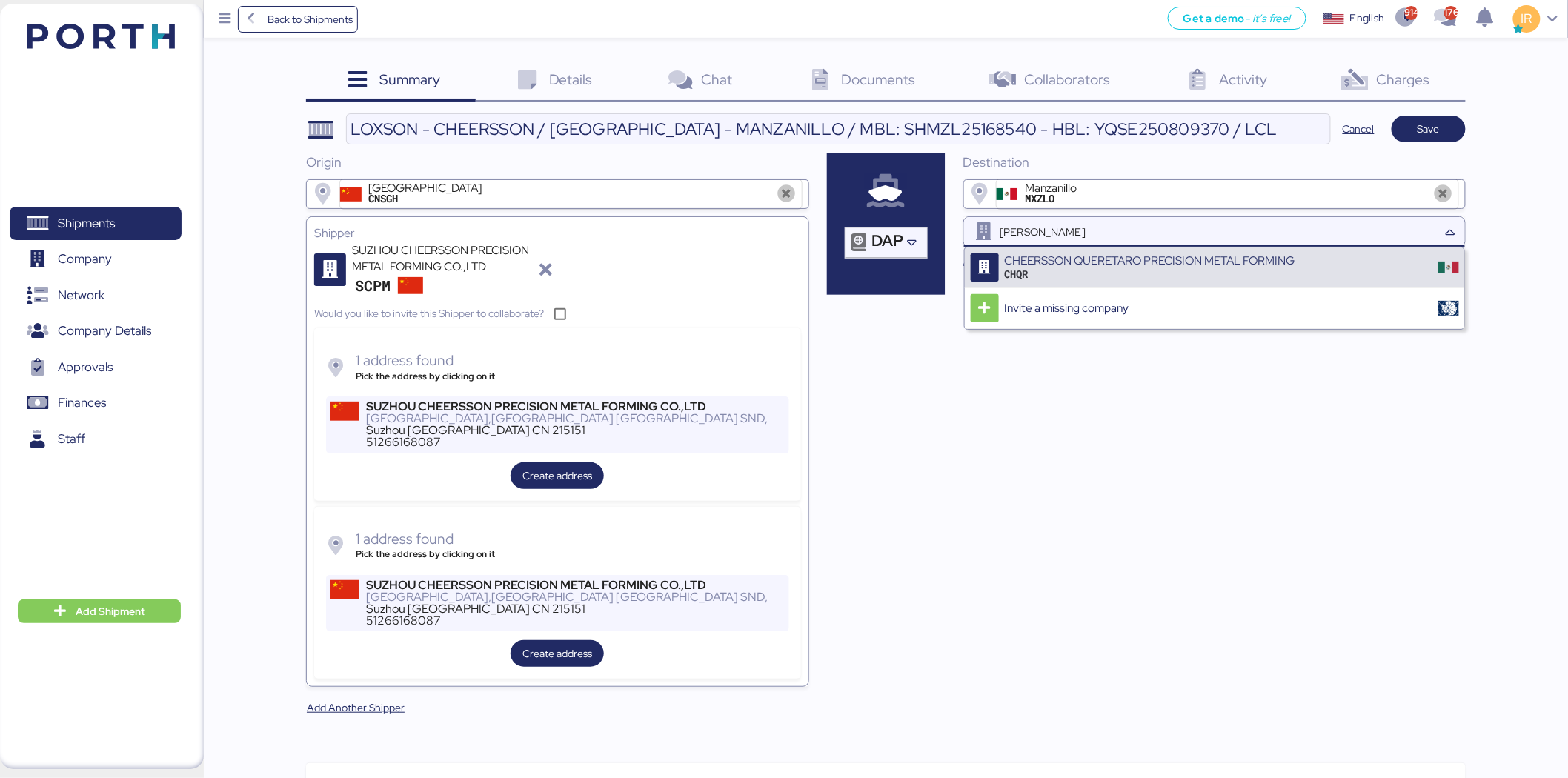
type input "[PERSON_NAME]"
click at [1040, 262] on div "CHEERSSON QUERETARO PRECISION METAL FORMING" at bounding box center [1150, 261] width 291 height 13
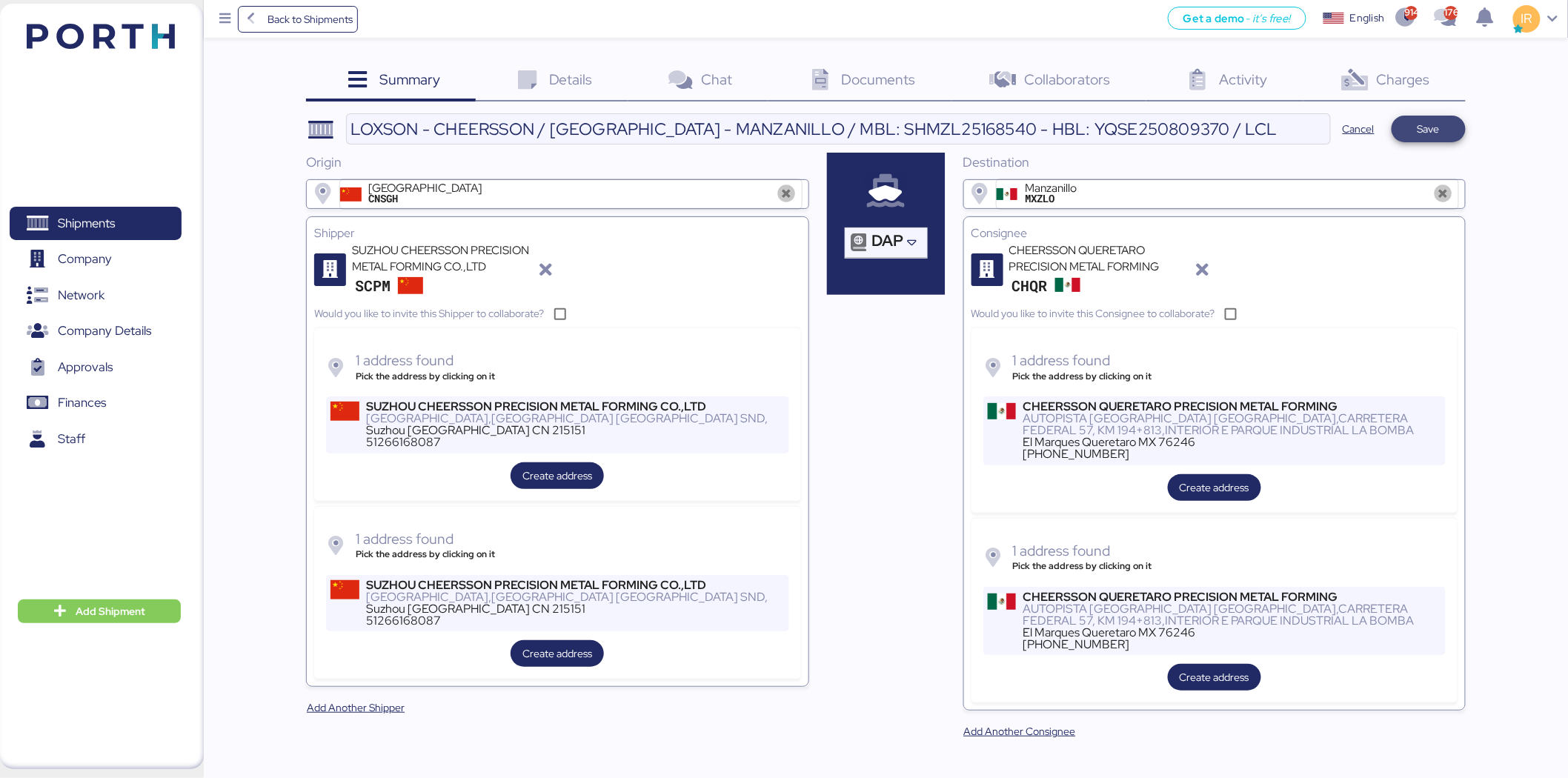
click at [1040, 124] on span "Save" at bounding box center [1428, 129] width 51 height 21
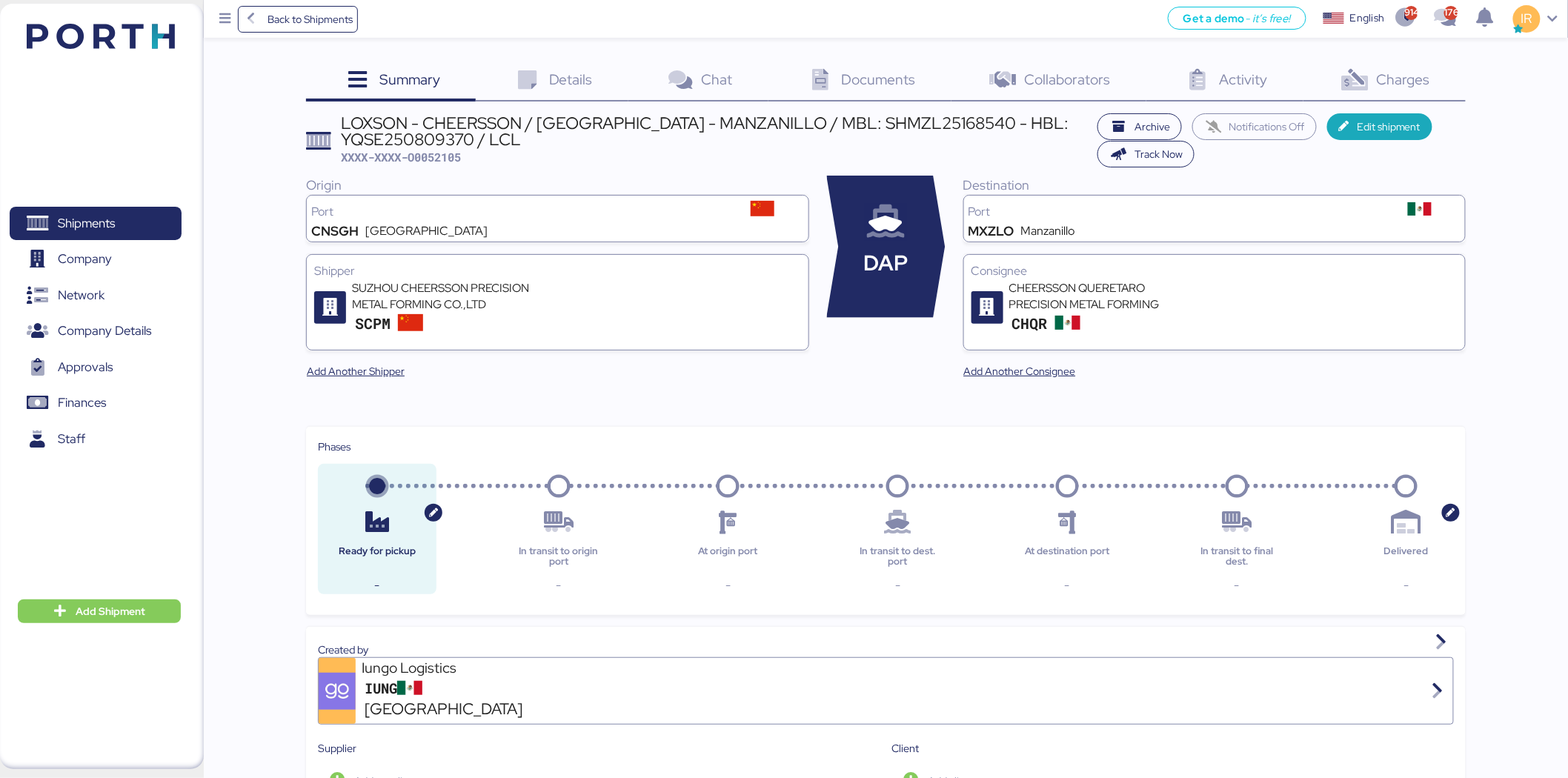
click at [546, 70] on div "Details 0" at bounding box center [552, 82] width 153 height 40
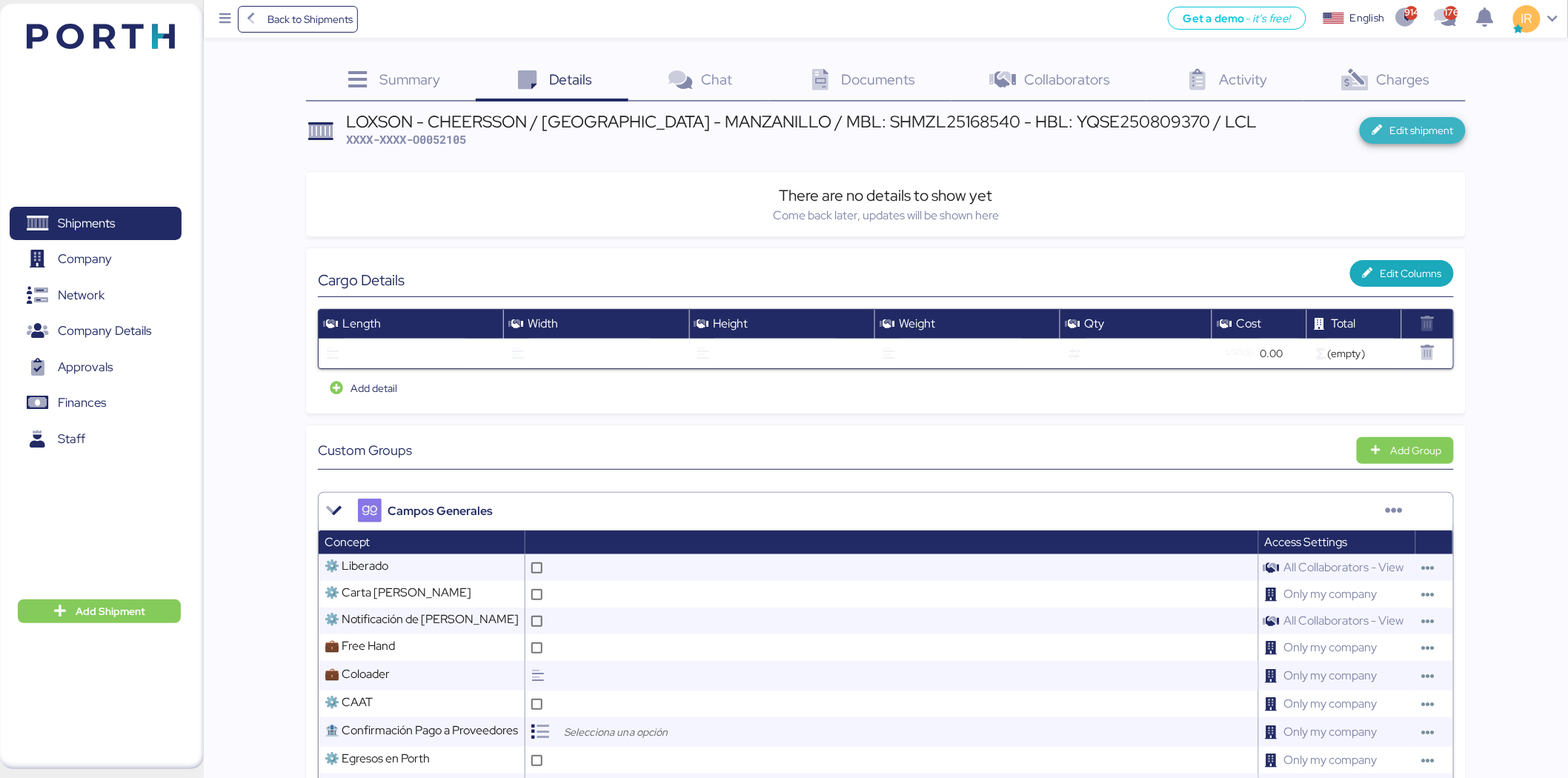
click at [1040, 126] on span "Edit shipment" at bounding box center [1421, 130] width 64 height 18
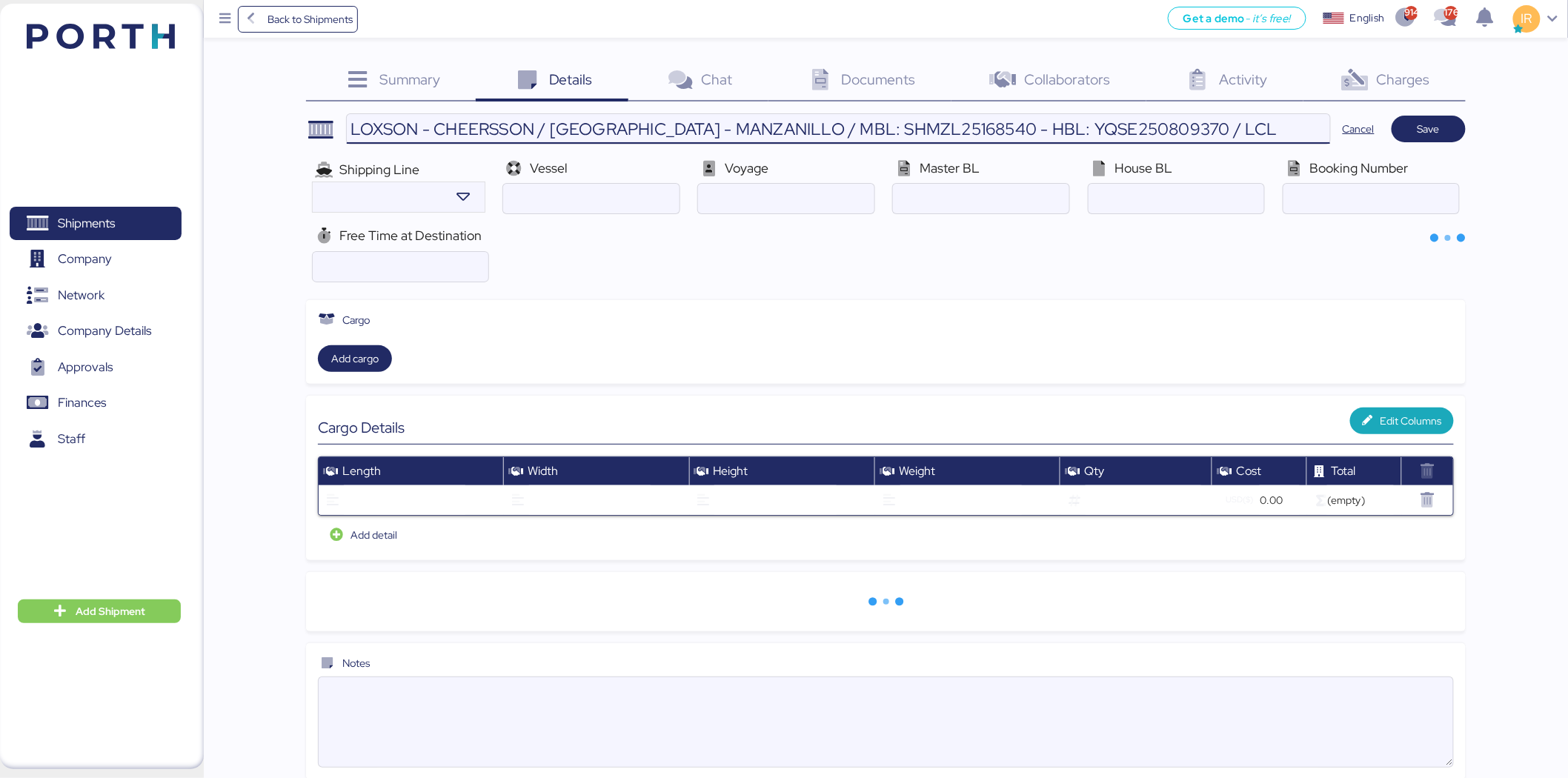
click at [873, 119] on input "LOXSON - CHEERSSON / [GEOGRAPHIC_DATA] - MANZANILLO / MBL: SHMZL25168540 - HBL:…" at bounding box center [839, 129] width 984 height 30
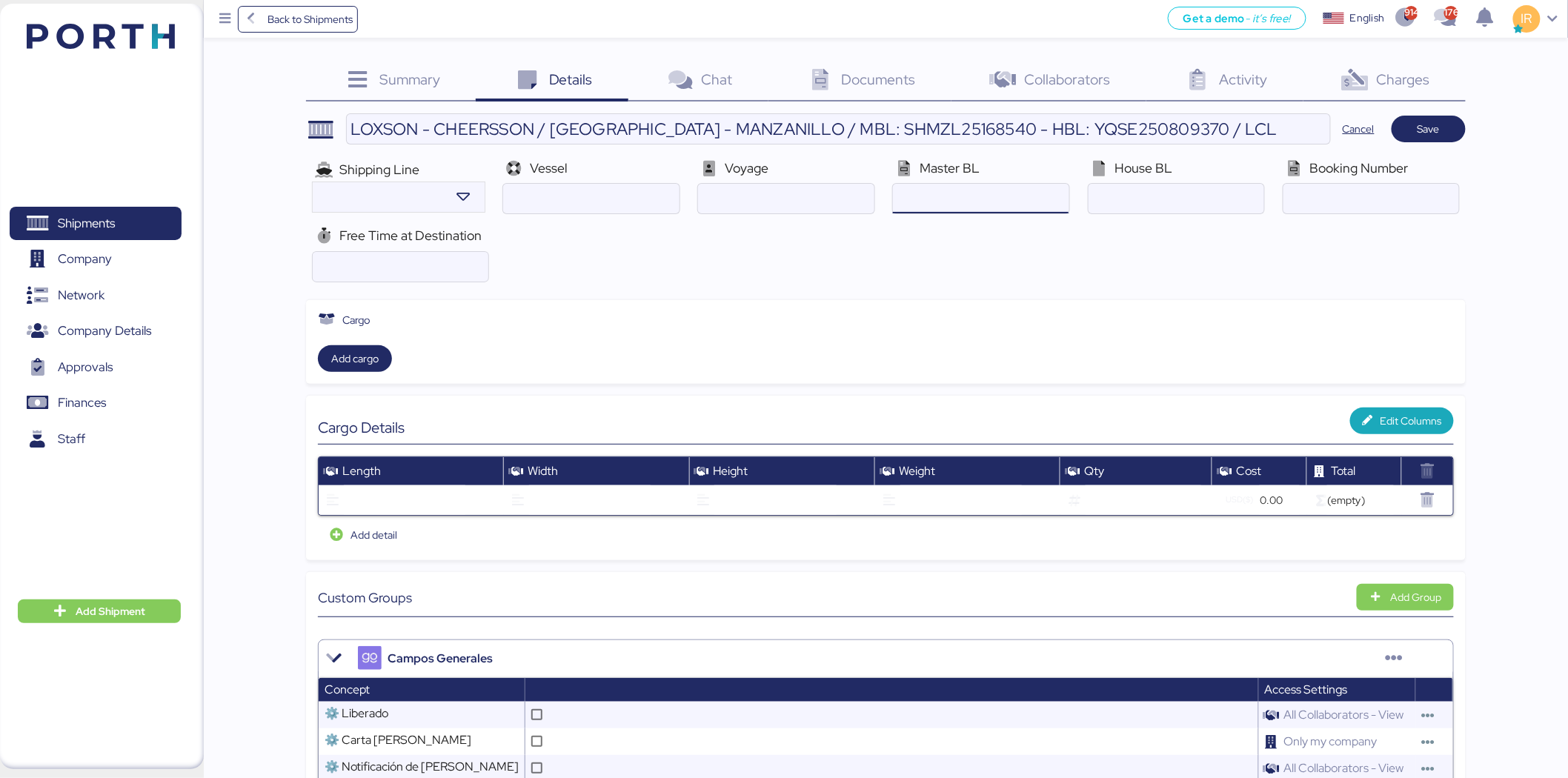
click at [1017, 198] on input "ocean" at bounding box center [981, 198] width 175 height 30
paste input "SHMZL25168540"
type input "SHMZL25168540"
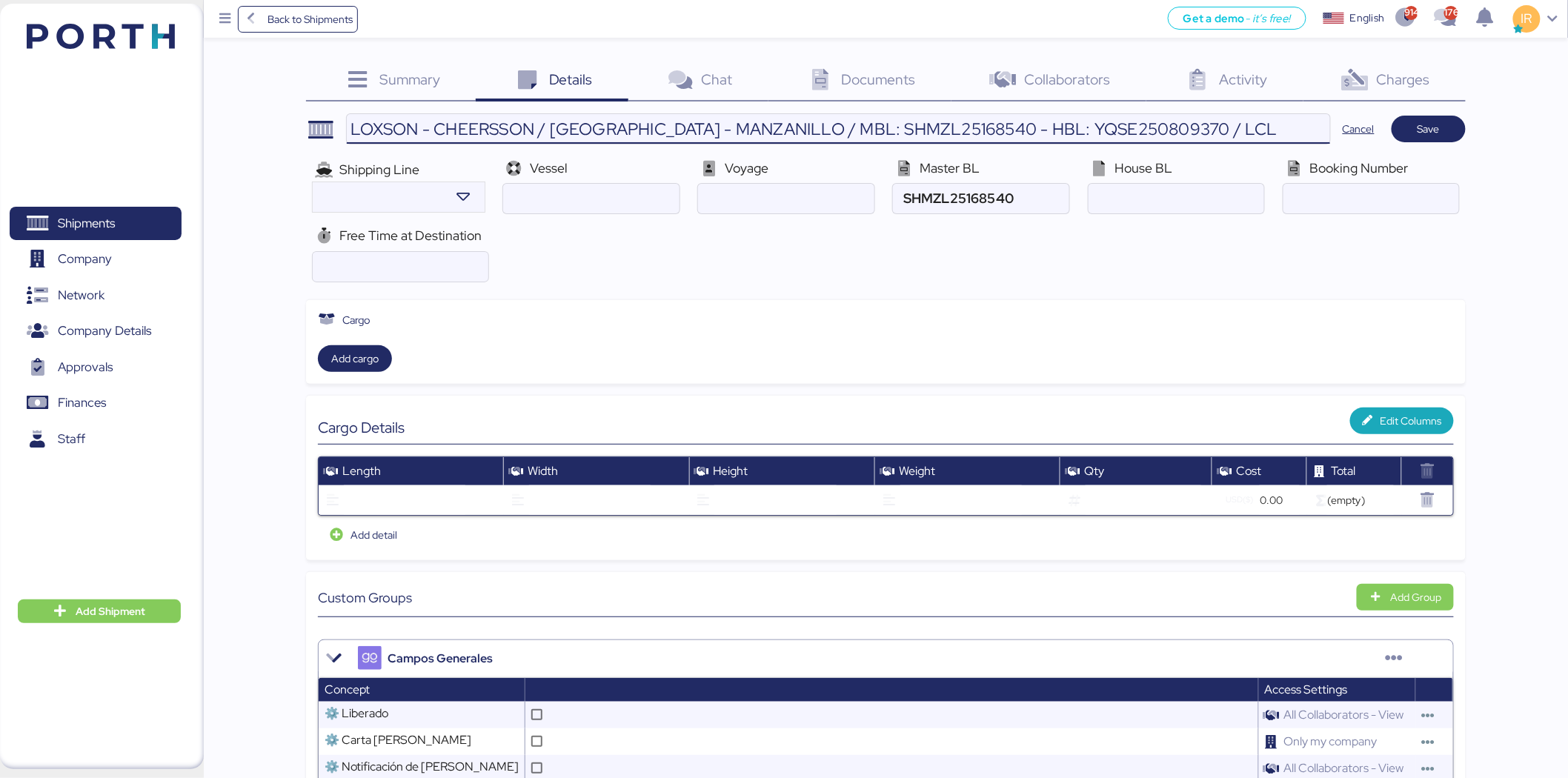
click at [1040, 114] on input "LOXSON - CHEERSSON / [GEOGRAPHIC_DATA] - MANZANILLO / MBL: SHMZL25168540 - HBL:…" at bounding box center [839, 129] width 984 height 30
paste input "YQSE250809370"
click at [1040, 201] on input "ocean" at bounding box center [1176, 198] width 175 height 30
type input "YQSE250809370"
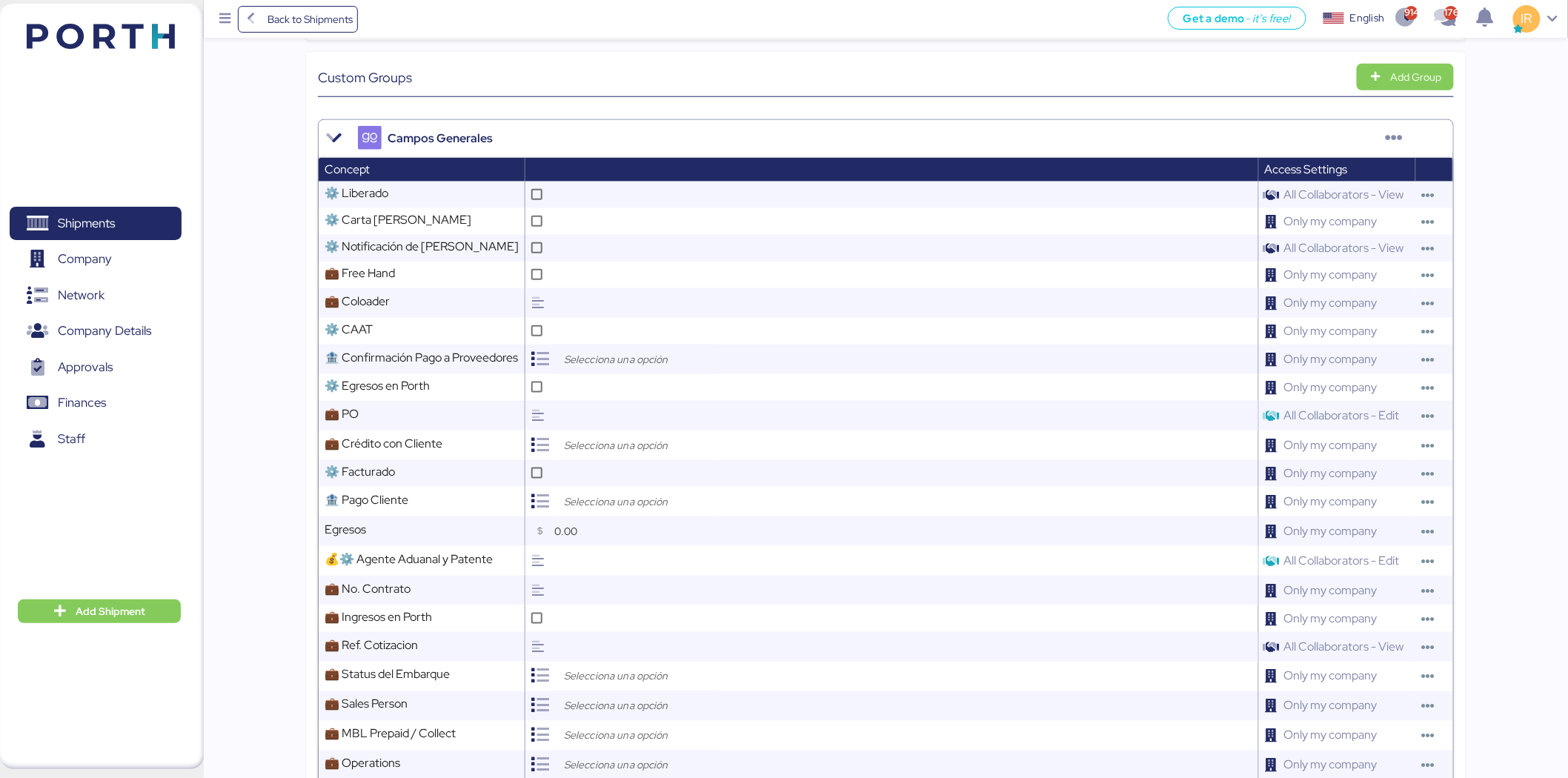
scroll to position [551, 0]
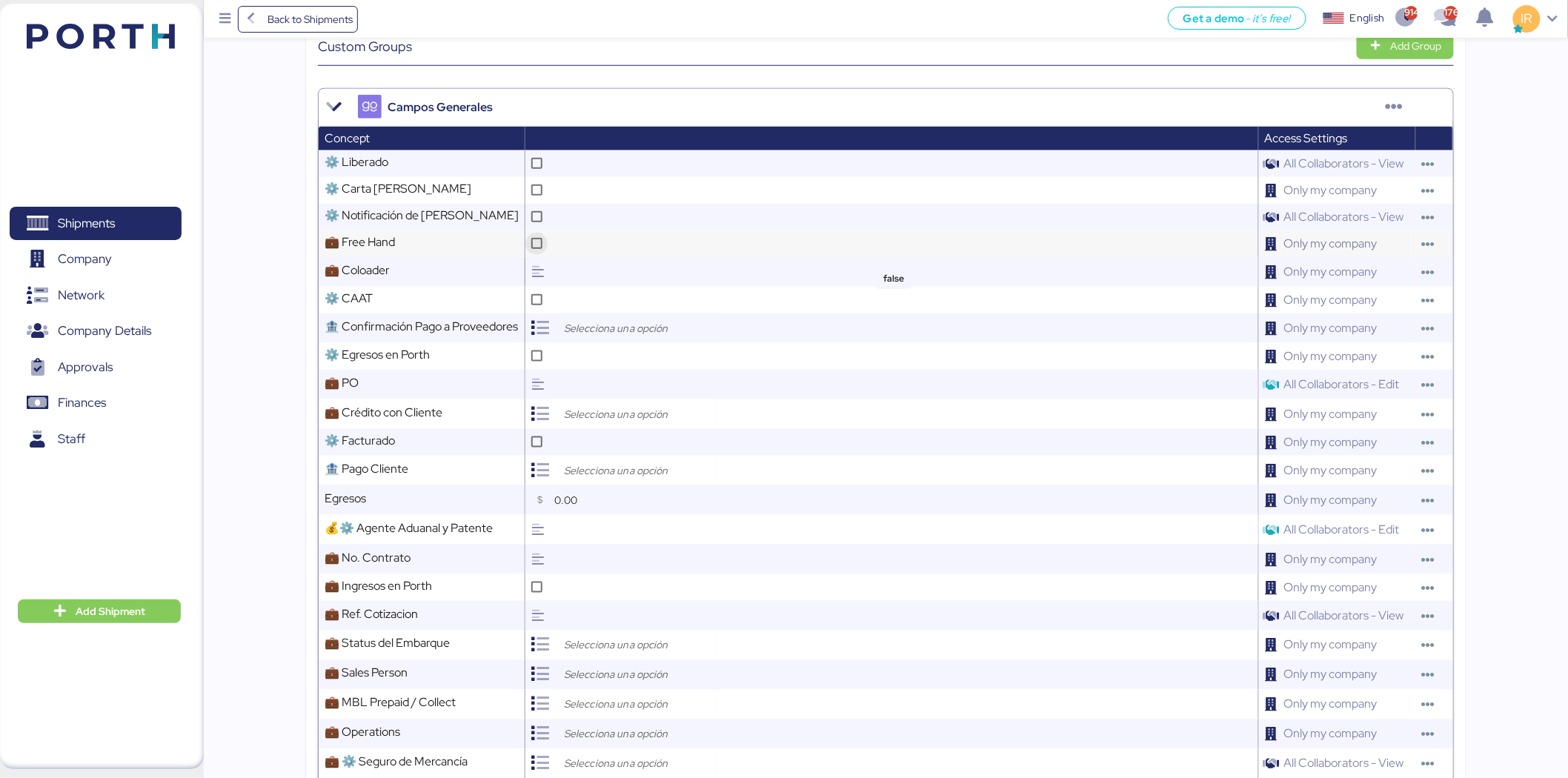
click at [540, 245] on icon at bounding box center [537, 243] width 9 height 9
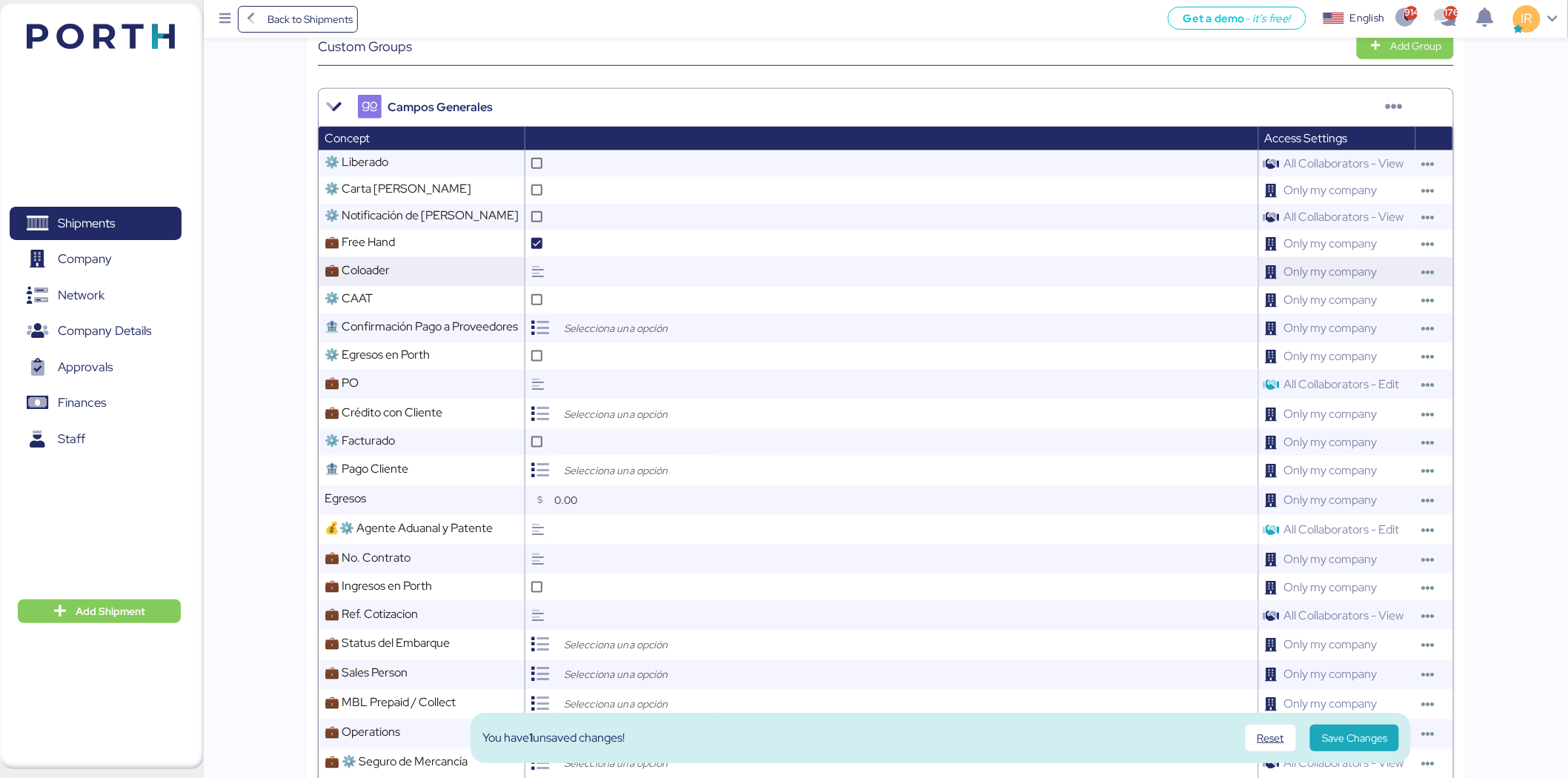
click at [595, 271] on input "text" at bounding box center [905, 272] width 707 height 30
type input "Charter Link"
click at [585, 420] on input "search" at bounding box center [638, 414] width 155 height 18
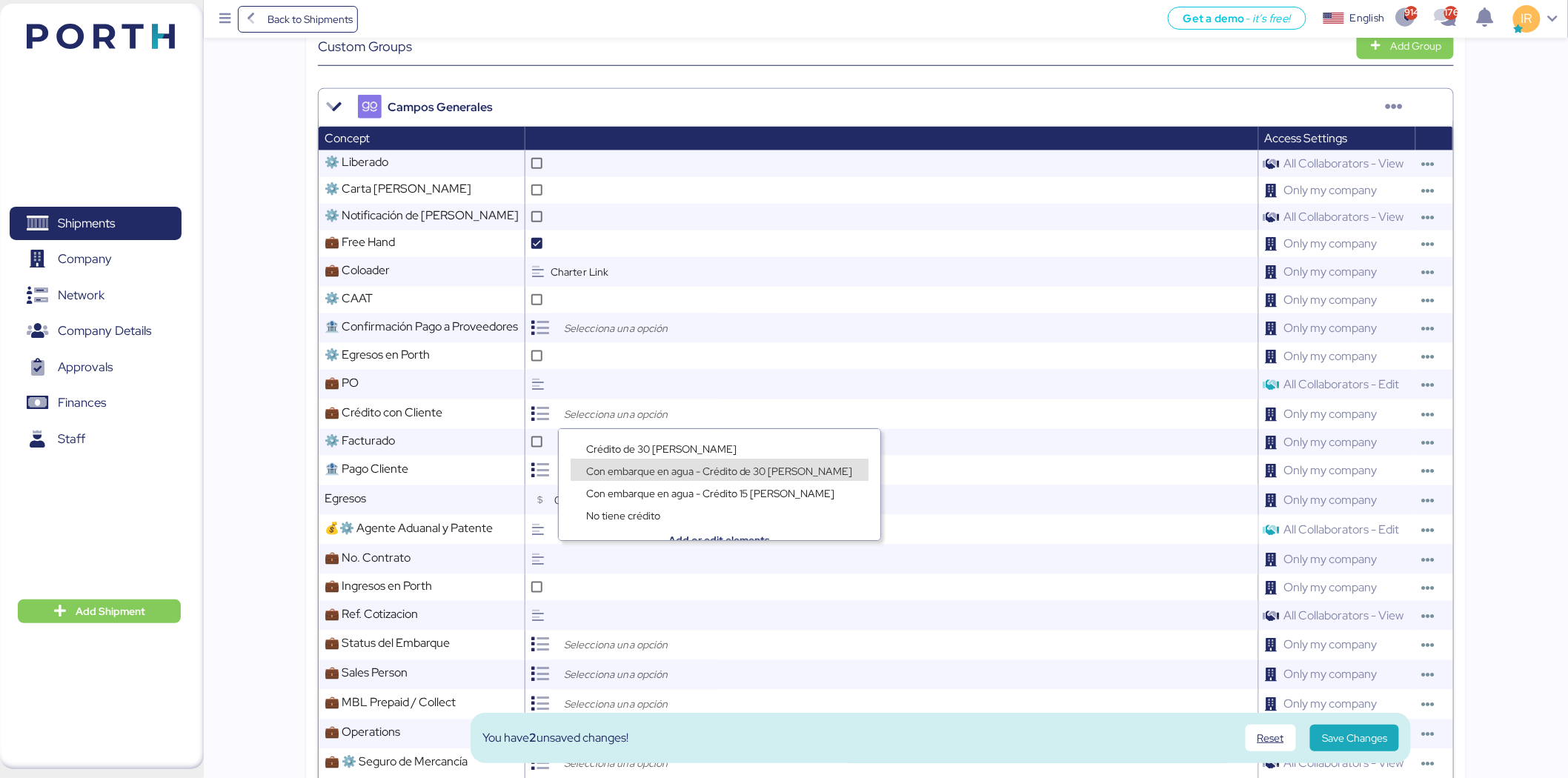
click at [591, 468] on span "Con embarque en agua - Crédito de 30 [PERSON_NAME]" at bounding box center [720, 471] width 267 height 13
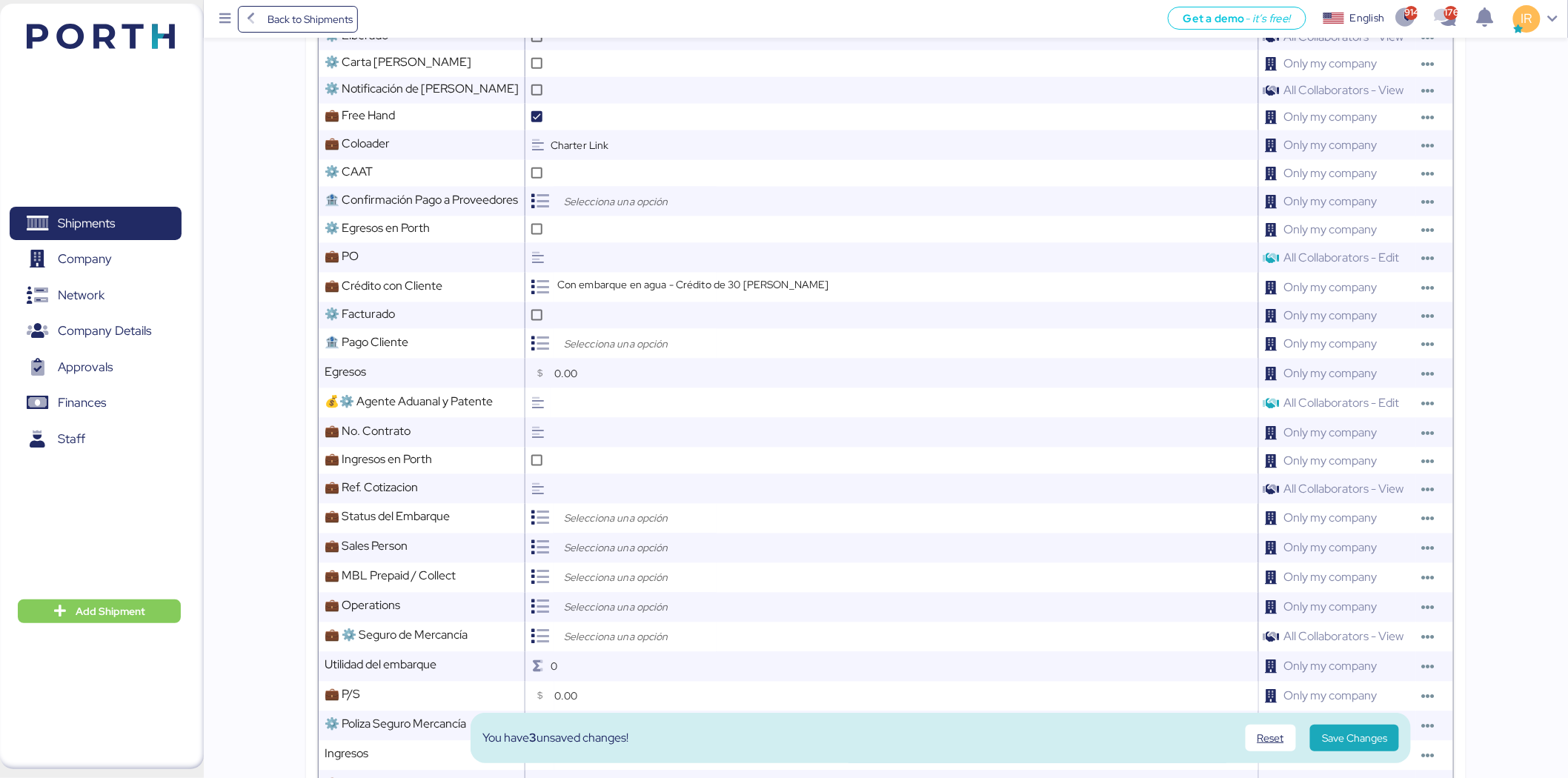
scroll to position [680, 0]
click at [604, 481] on input "search" at bounding box center [638, 517] width 155 height 18
click at [627, 481] on div "Open" at bounding box center [640, 550] width 138 height 22
click at [612, 481] on input "search" at bounding box center [638, 546] width 155 height 18
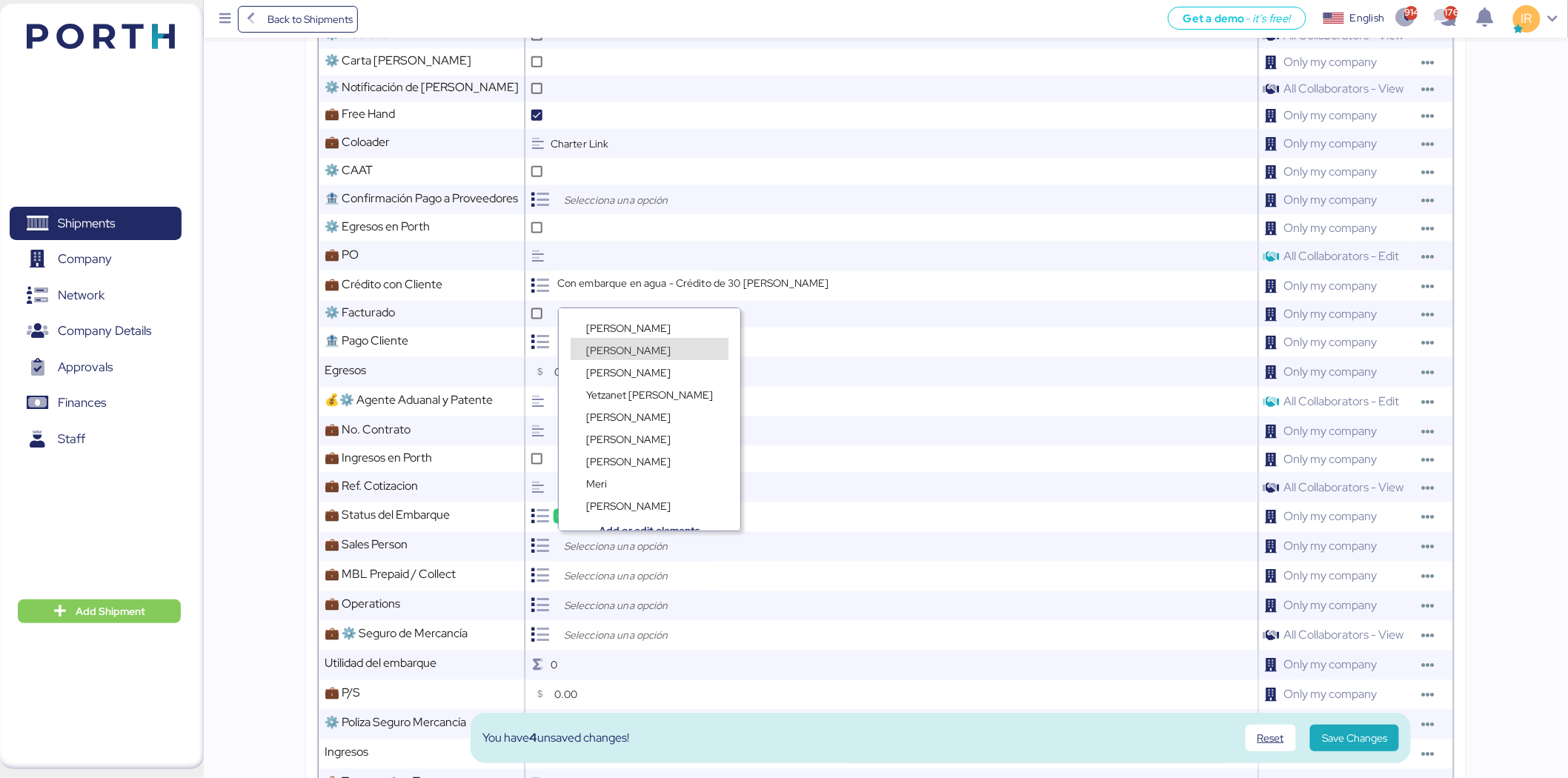
click at [616, 345] on span "[PERSON_NAME]" at bounding box center [628, 351] width 85 height 13
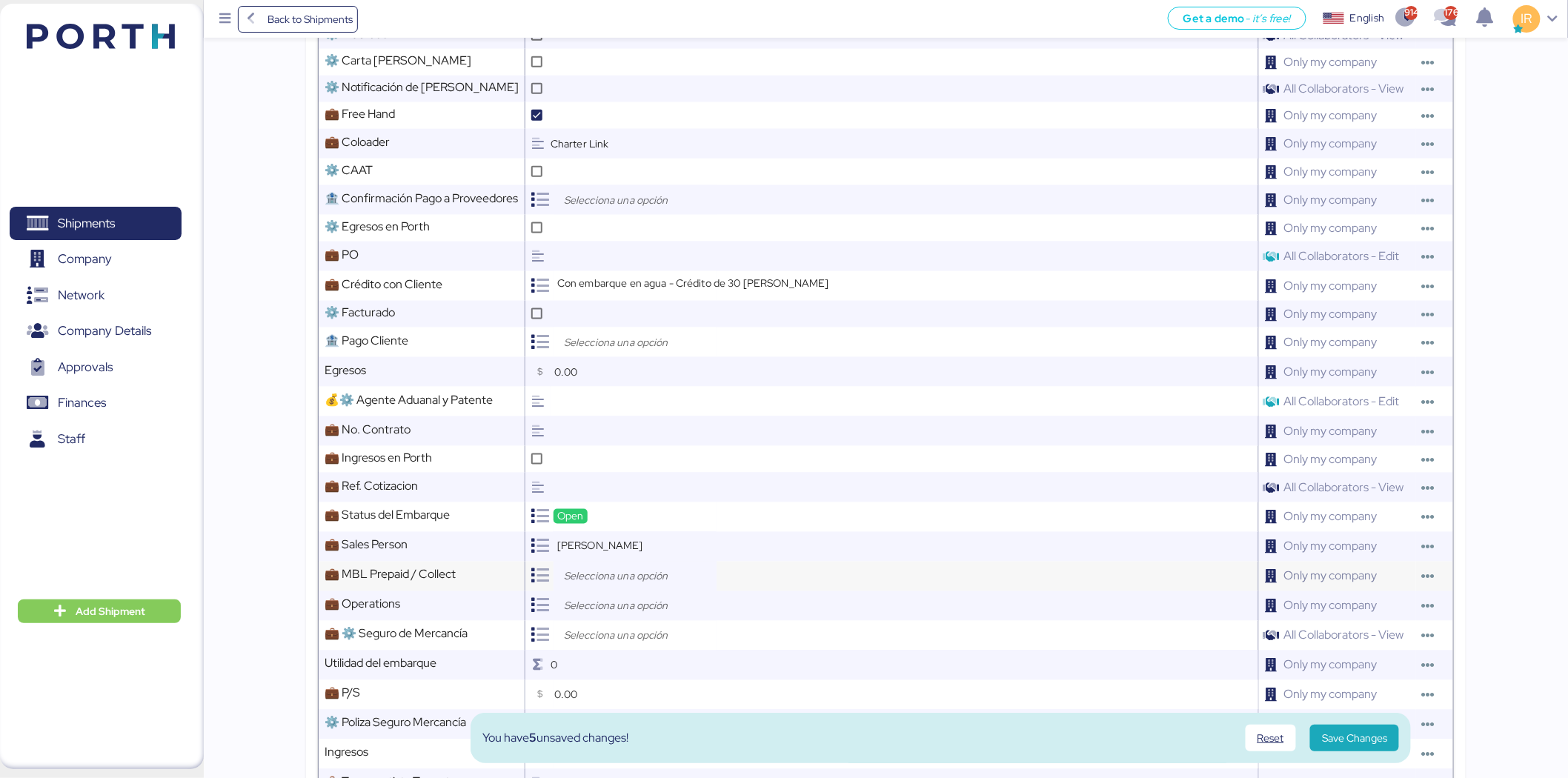
click at [578, 481] on div at bounding box center [635, 576] width 163 height 30
click at [601, 481] on div "Prepaid" at bounding box center [640, 609] width 138 height 22
click at [611, 481] on input "search" at bounding box center [638, 606] width 155 height 18
click at [630, 481] on span "[PERSON_NAME]" at bounding box center [628, 664] width 85 height 13
click at [580, 481] on div at bounding box center [635, 635] width 163 height 30
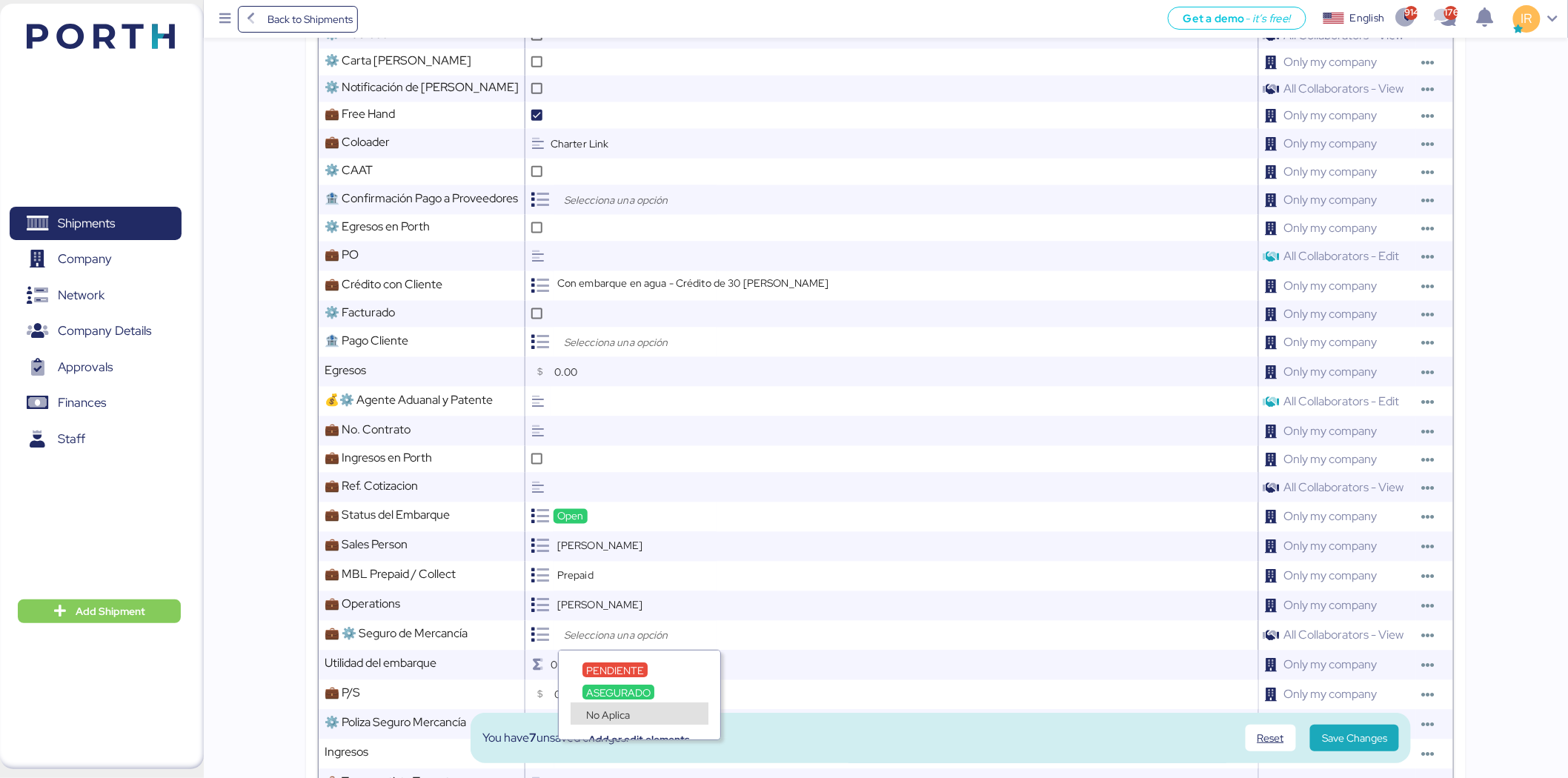
click at [618, 481] on div "No Aplica" at bounding box center [608, 715] width 51 height 15
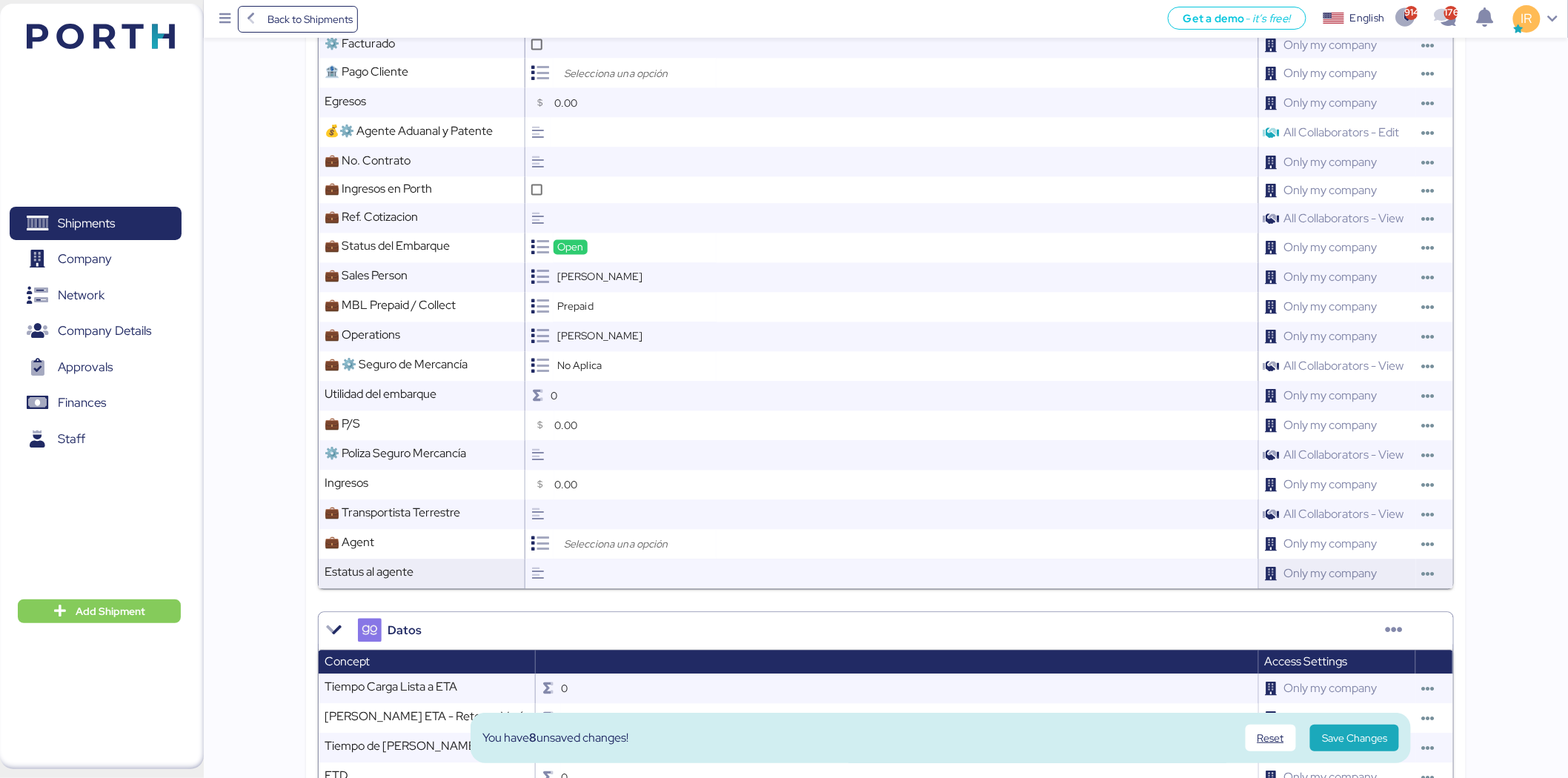
scroll to position [950, 0]
click at [657, 481] on input "search" at bounding box center [638, 543] width 155 height 18
type input "loxso"
click at [630, 481] on div "Loxson International Logistics Co., Ltd." at bounding box center [675, 600] width 208 height 22
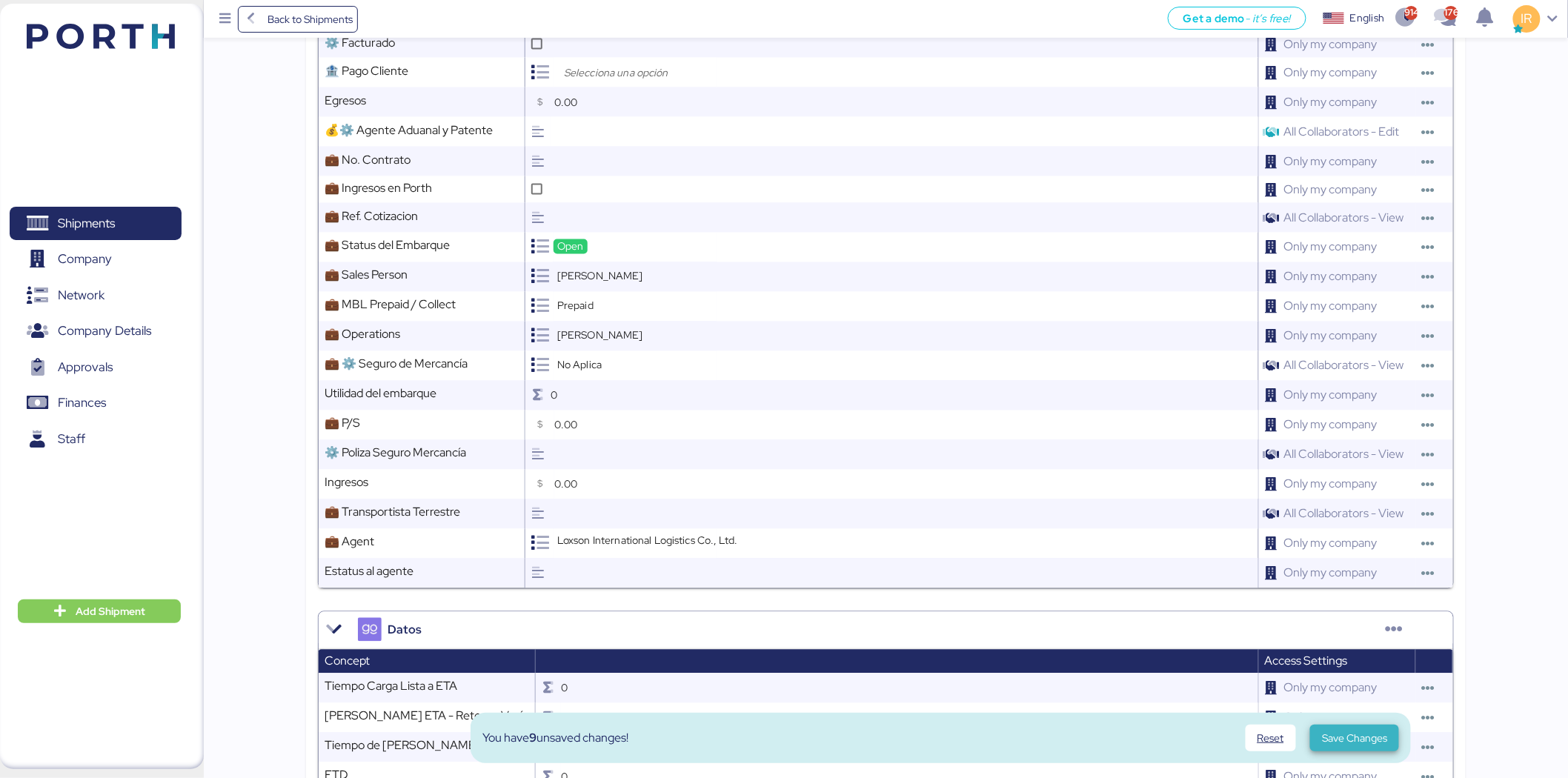
click at [1040, 481] on span "Save Changes" at bounding box center [1354, 738] width 65 height 18
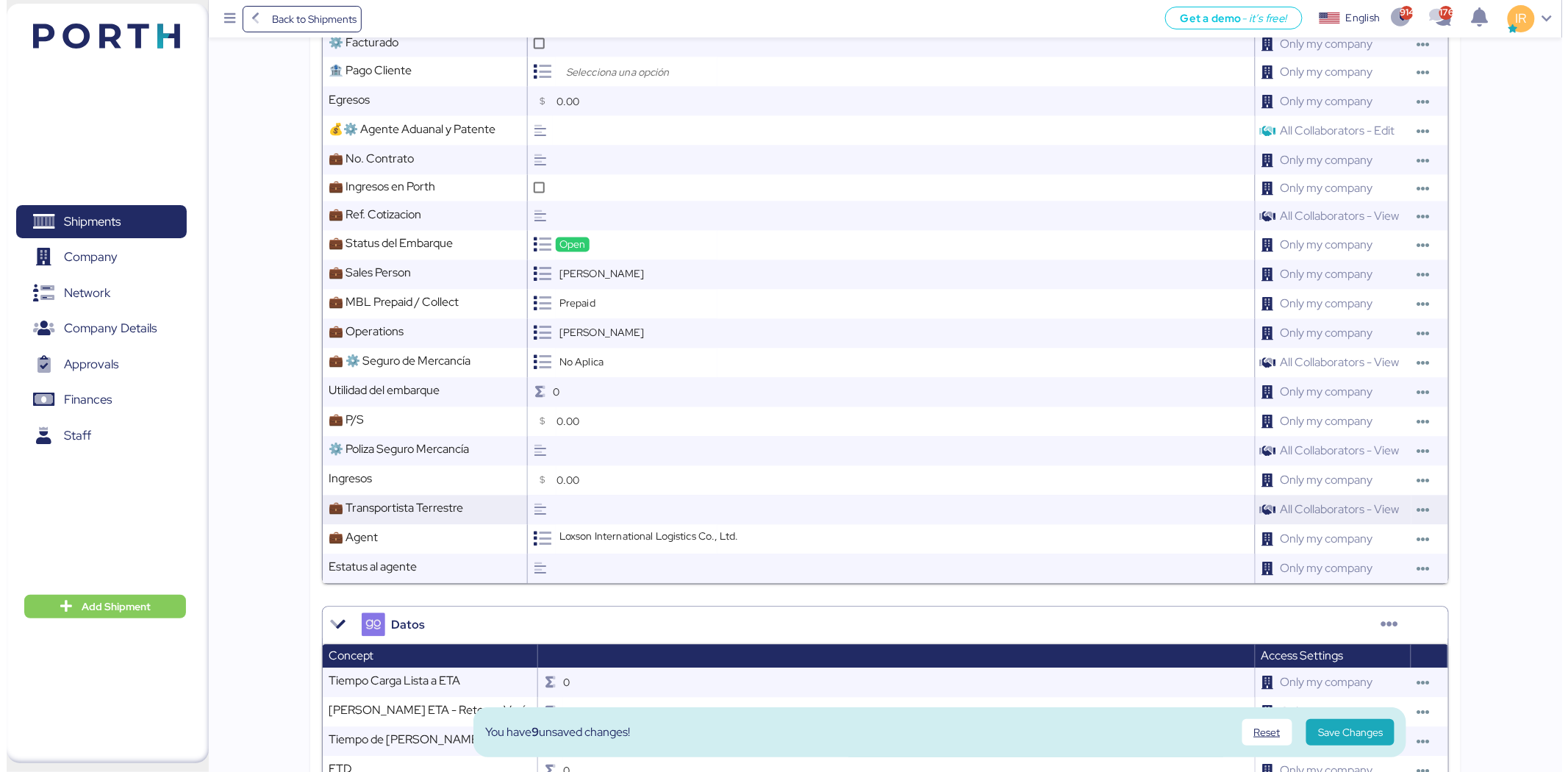
scroll to position [0, 0]
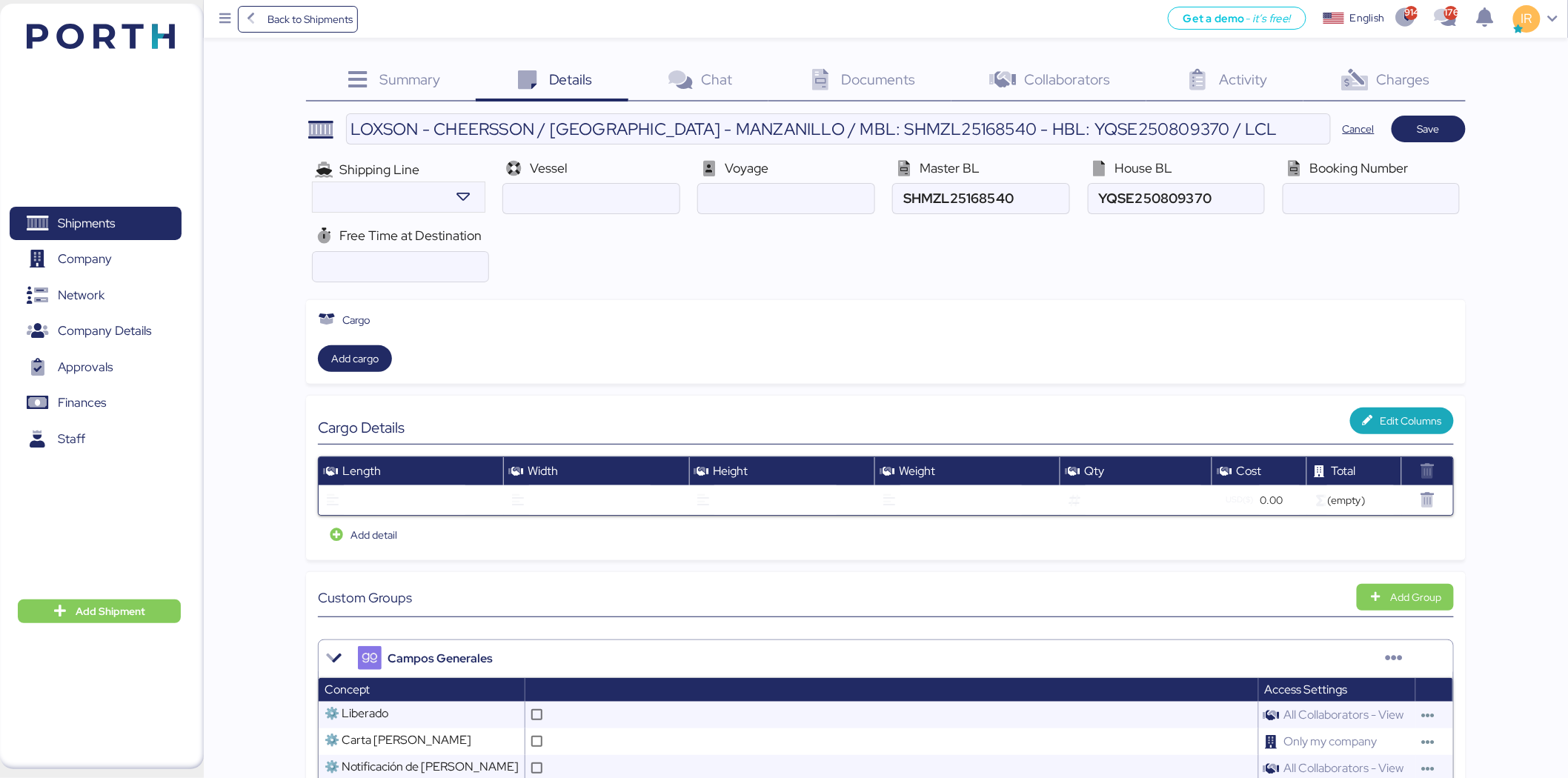
click at [1040, 126] on span "Save" at bounding box center [1428, 129] width 51 height 21
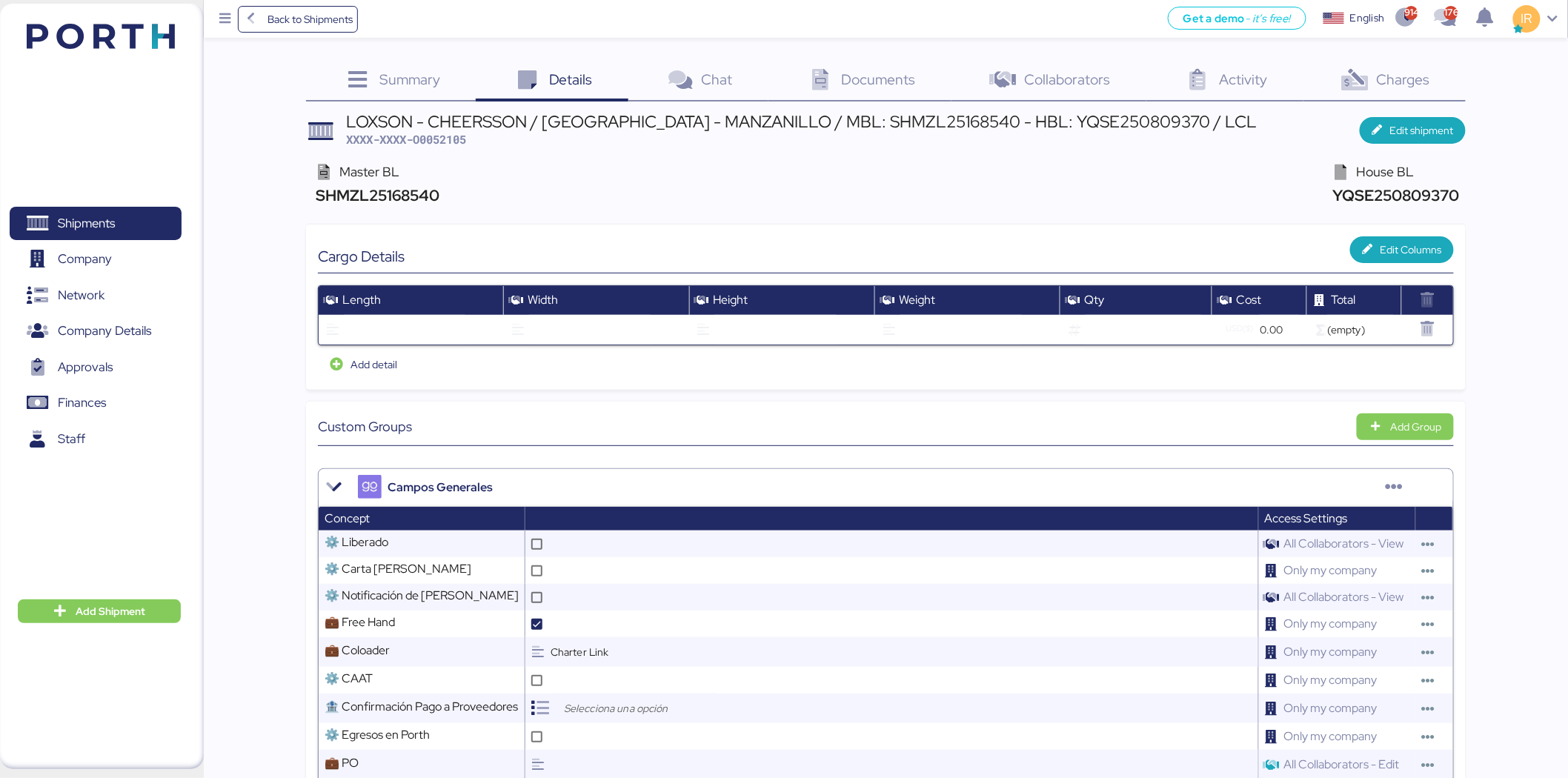
click at [904, 74] on span "Documents" at bounding box center [879, 79] width 74 height 19
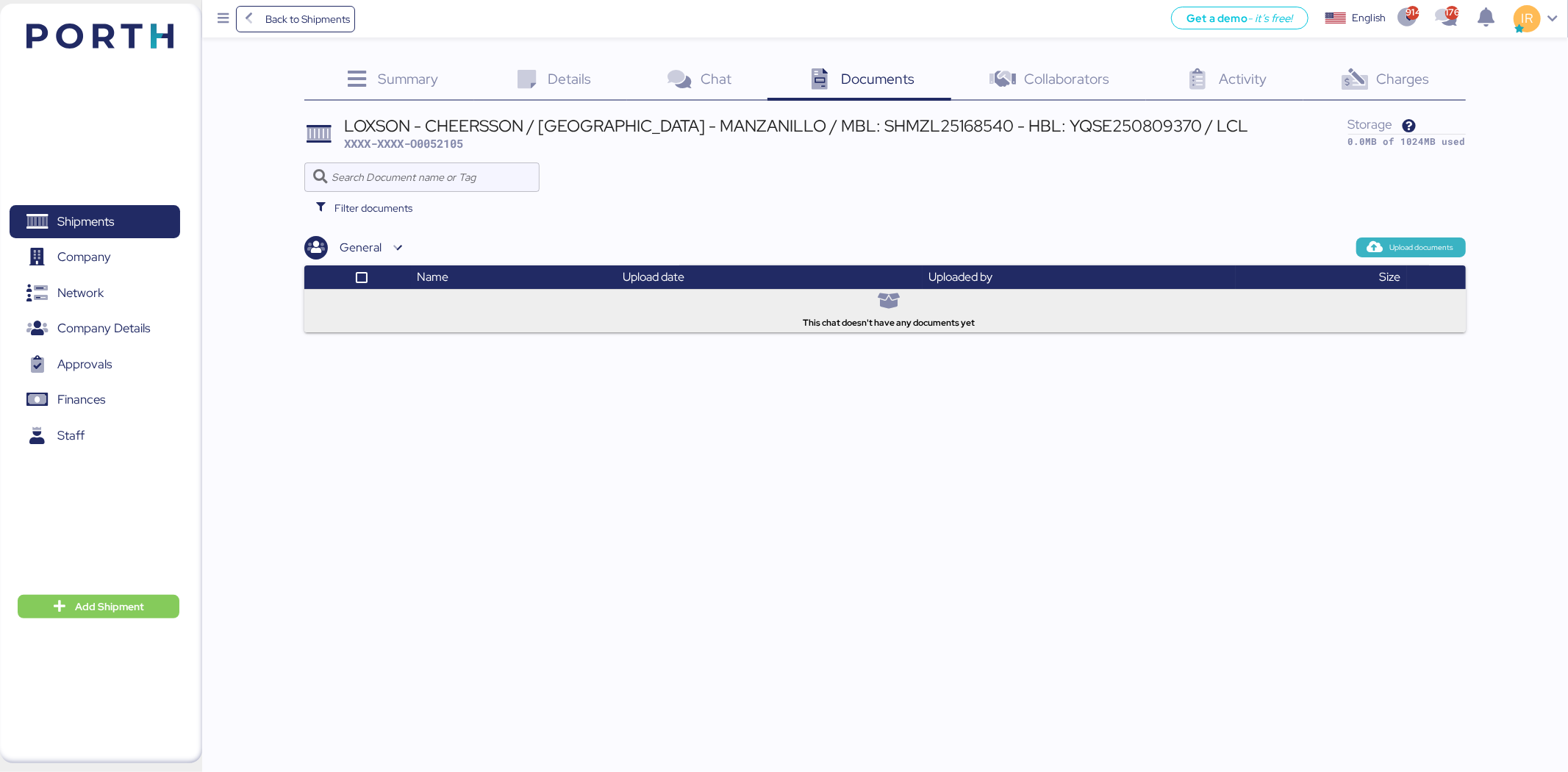
click at [1032, 248] on span "Upload documents" at bounding box center [1422, 248] width 64 height 13
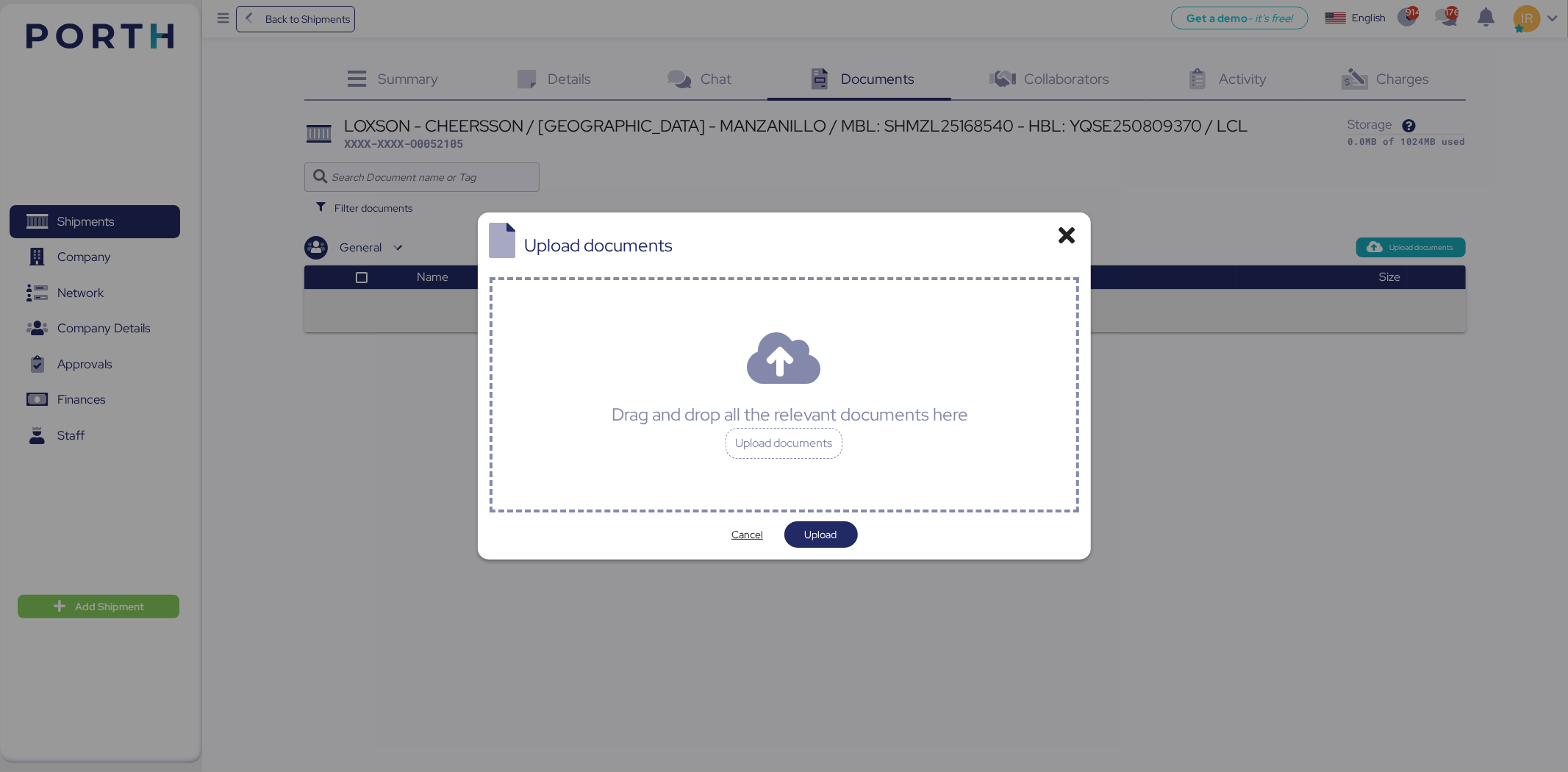
click at [663, 395] on div "Drag and drop all the relevant documents here Upload documents" at bounding box center [784, 395] width 589 height 236
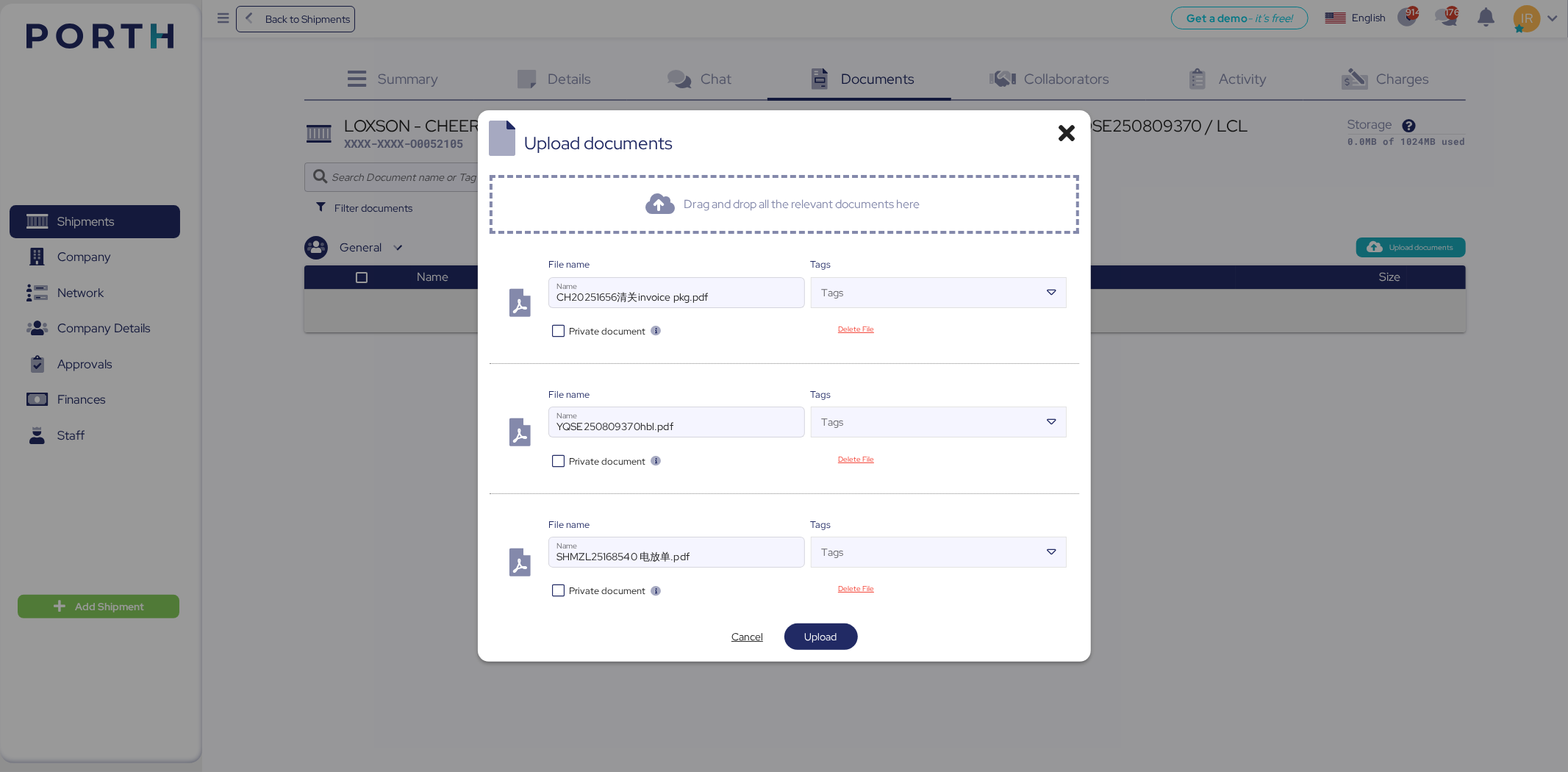
click at [554, 461] on icon at bounding box center [559, 461] width 22 height 14
click at [553, 478] on icon at bounding box center [559, 590] width 22 height 14
click at [835, 478] on span "Upload" at bounding box center [821, 637] width 32 height 18
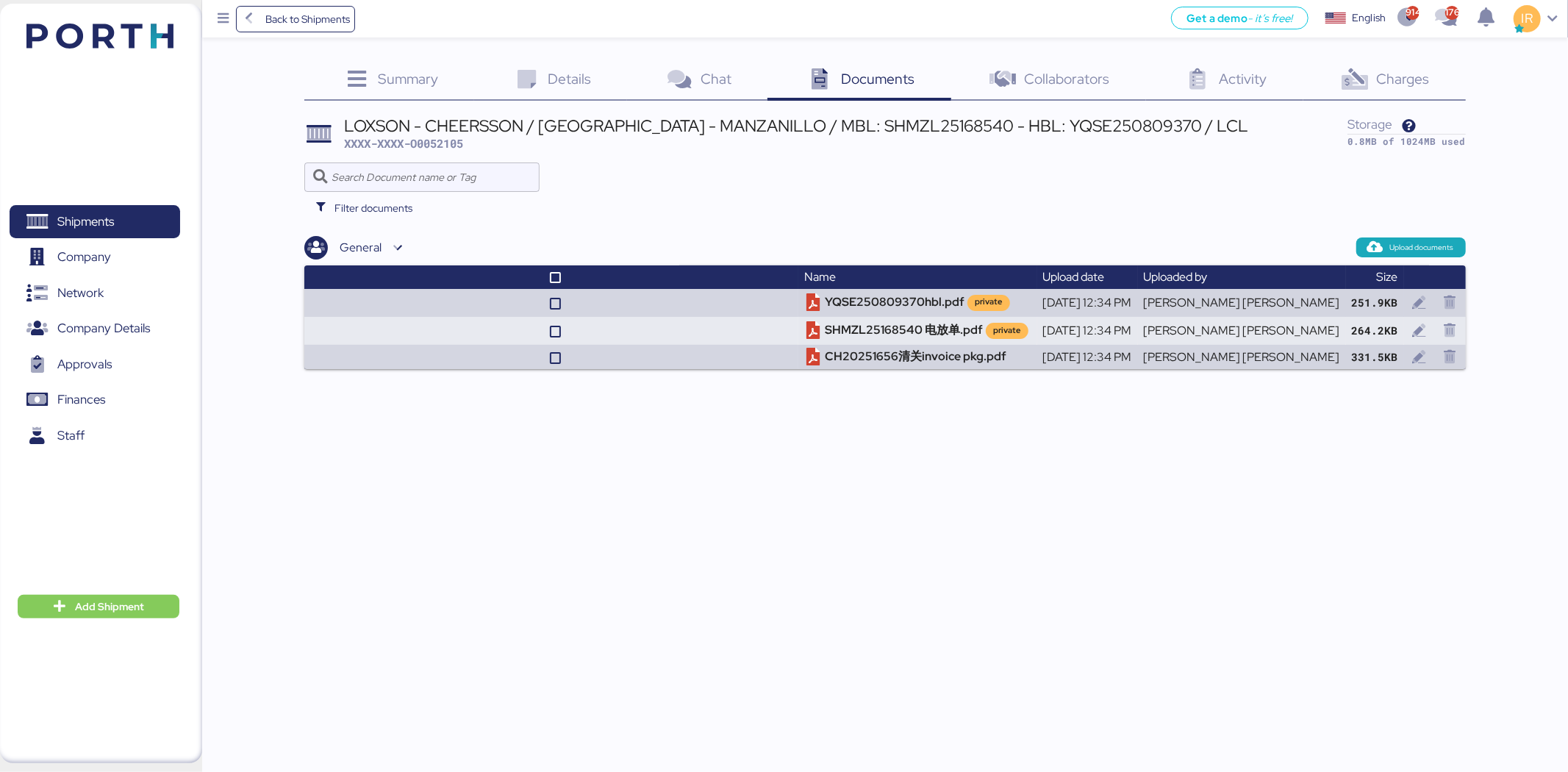
click at [1032, 71] on icon at bounding box center [1354, 79] width 31 height 22
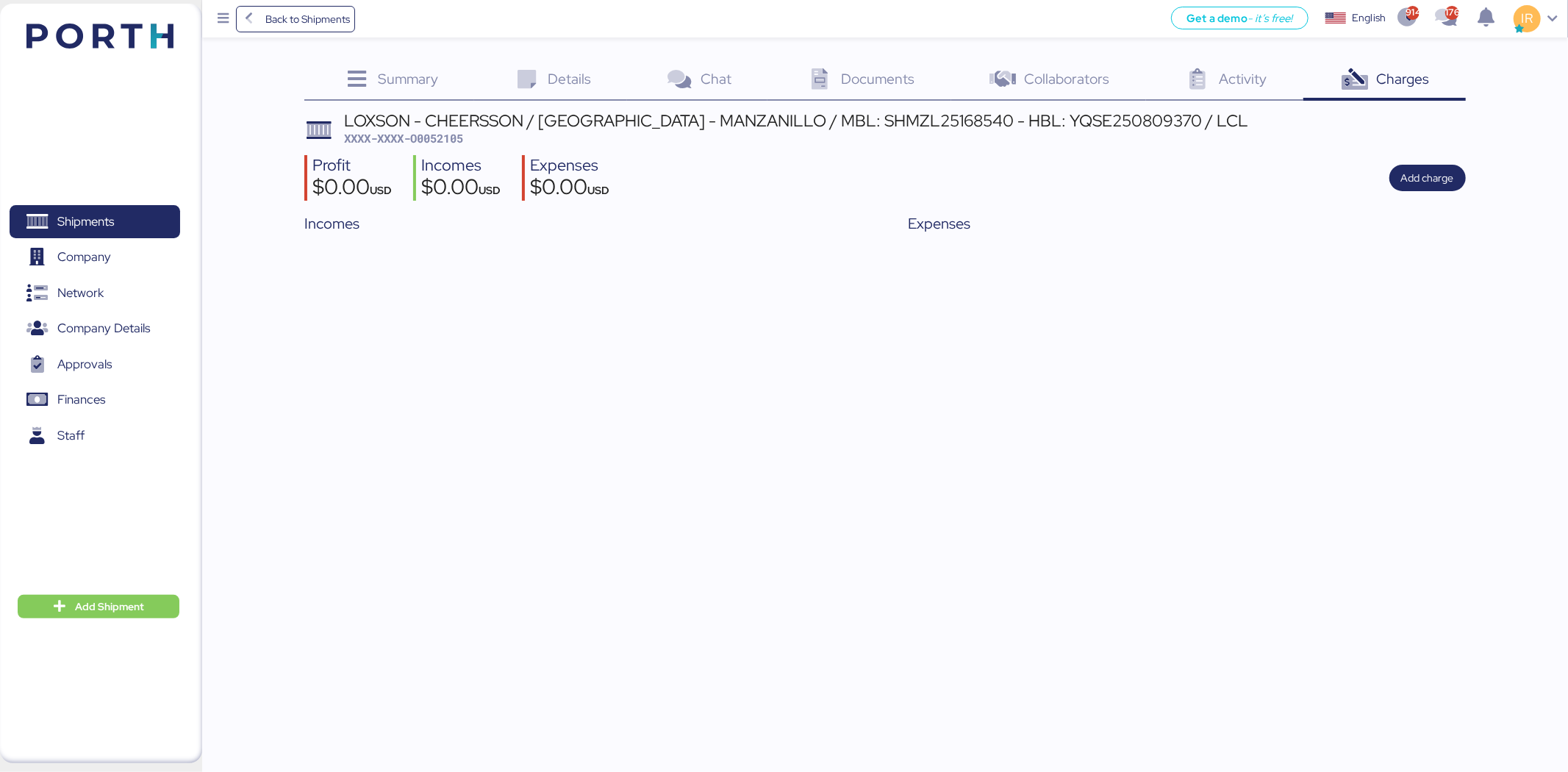
click at [556, 127] on div "LOXSON - CHEERSSON / [GEOGRAPHIC_DATA] - MANZANILLO / MBL: SHMZL25168540 - HBL:…" at bounding box center [796, 120] width 904 height 16
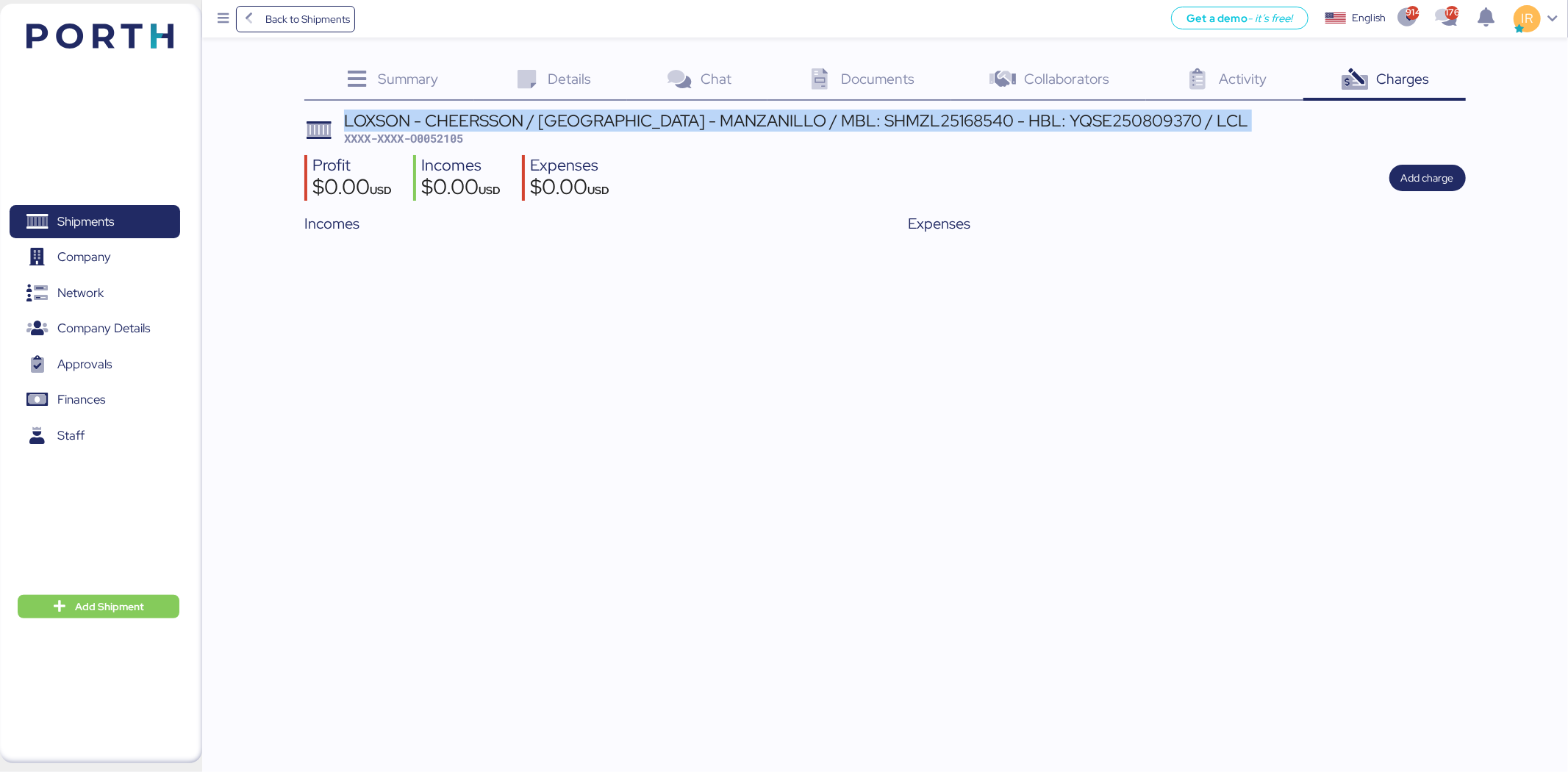
click at [556, 127] on div "LOXSON - CHEERSSON / [GEOGRAPHIC_DATA] - MANZANILLO / MBL: SHMZL25168540 - HBL:…" at bounding box center [796, 120] width 904 height 16
copy div "LOXSON - CHEERSSON / [GEOGRAPHIC_DATA] - MANZANILLO / MBL: SHMZL25168540 - HBL:…"
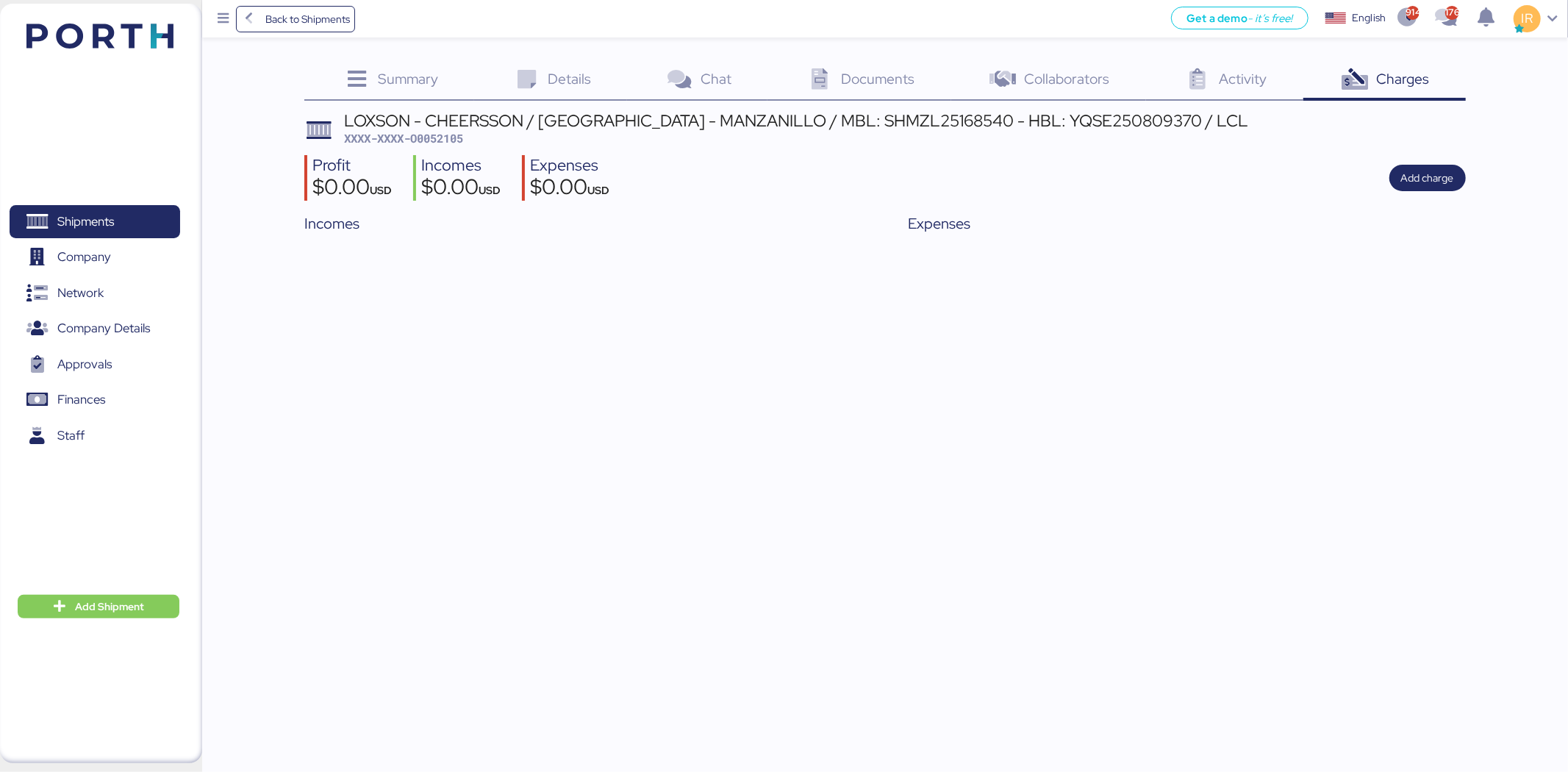
click at [451, 131] on span "XXXX-XXXX-O0052105" at bounding box center [404, 138] width 119 height 15
copy span "O0052105"
click at [454, 141] on span "XXXX-XXXX-O0052105" at bounding box center [404, 138] width 119 height 15
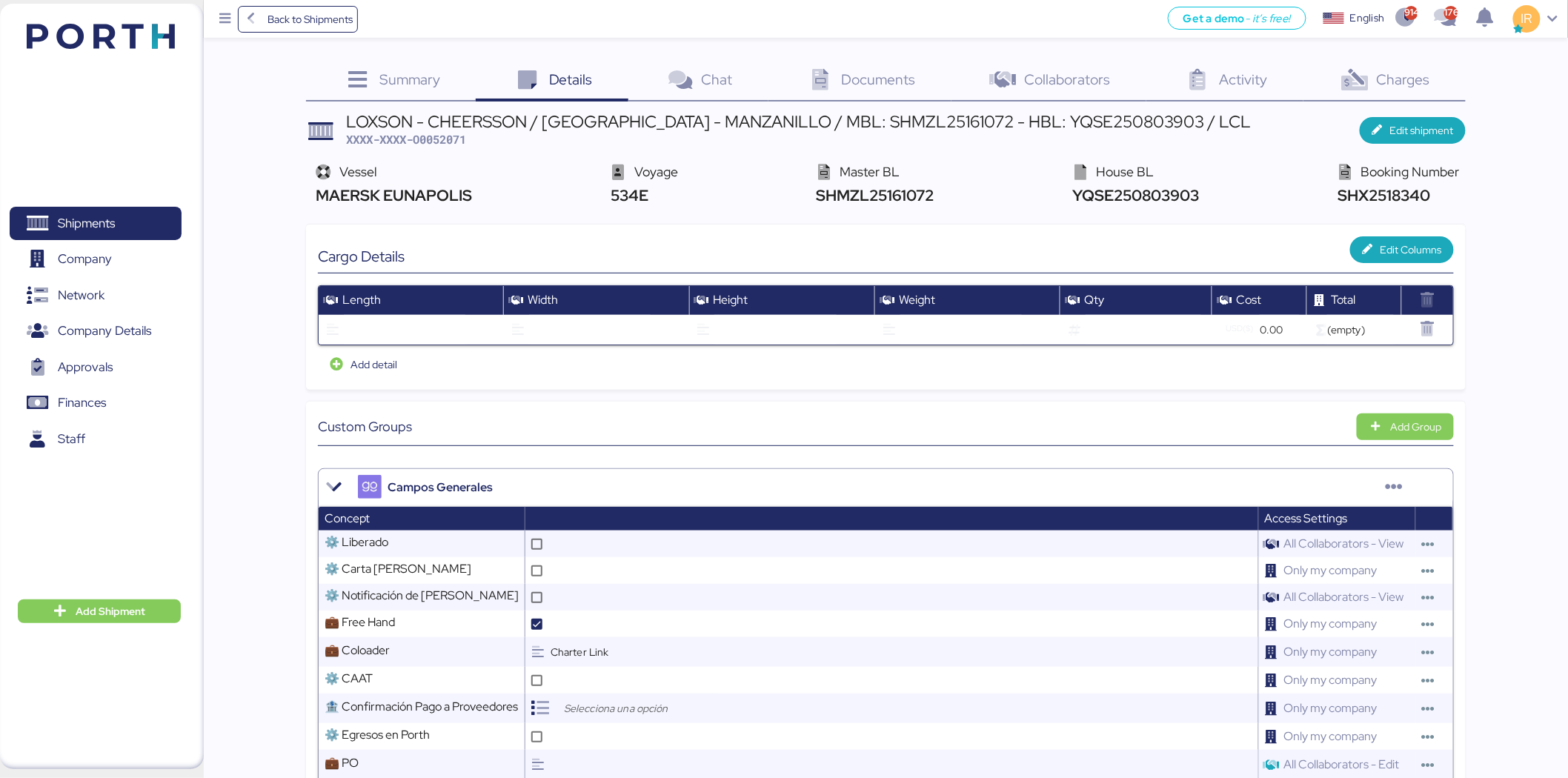
click at [1414, 72] on span "Charges" at bounding box center [1403, 79] width 53 height 19
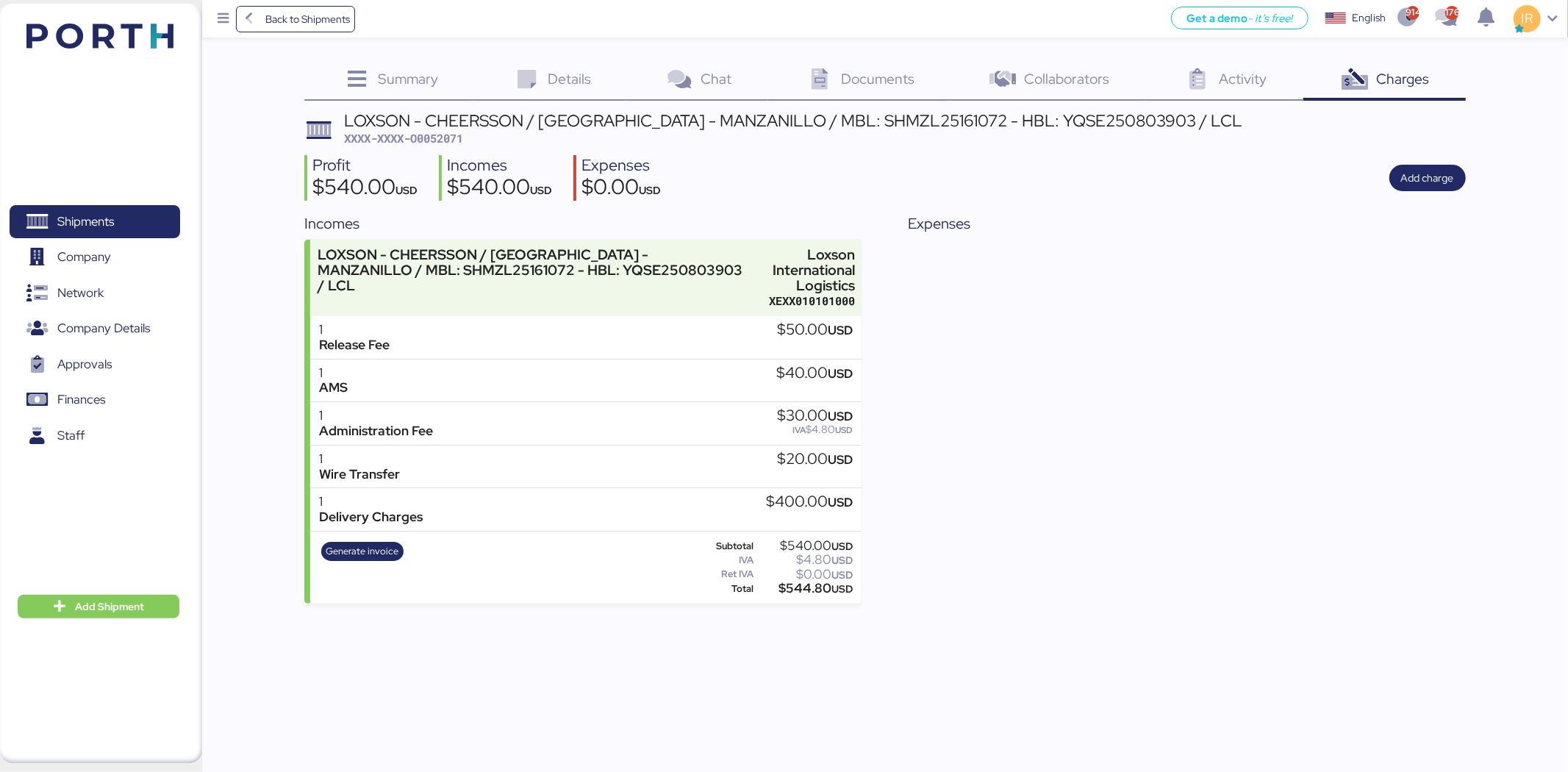
click at [788, 120] on div "LOXSON - CHEERSSON / [GEOGRAPHIC_DATA] - MANZANILLO / MBL: SHMZL25161072 - HBL:…" at bounding box center [793, 120] width 898 height 16
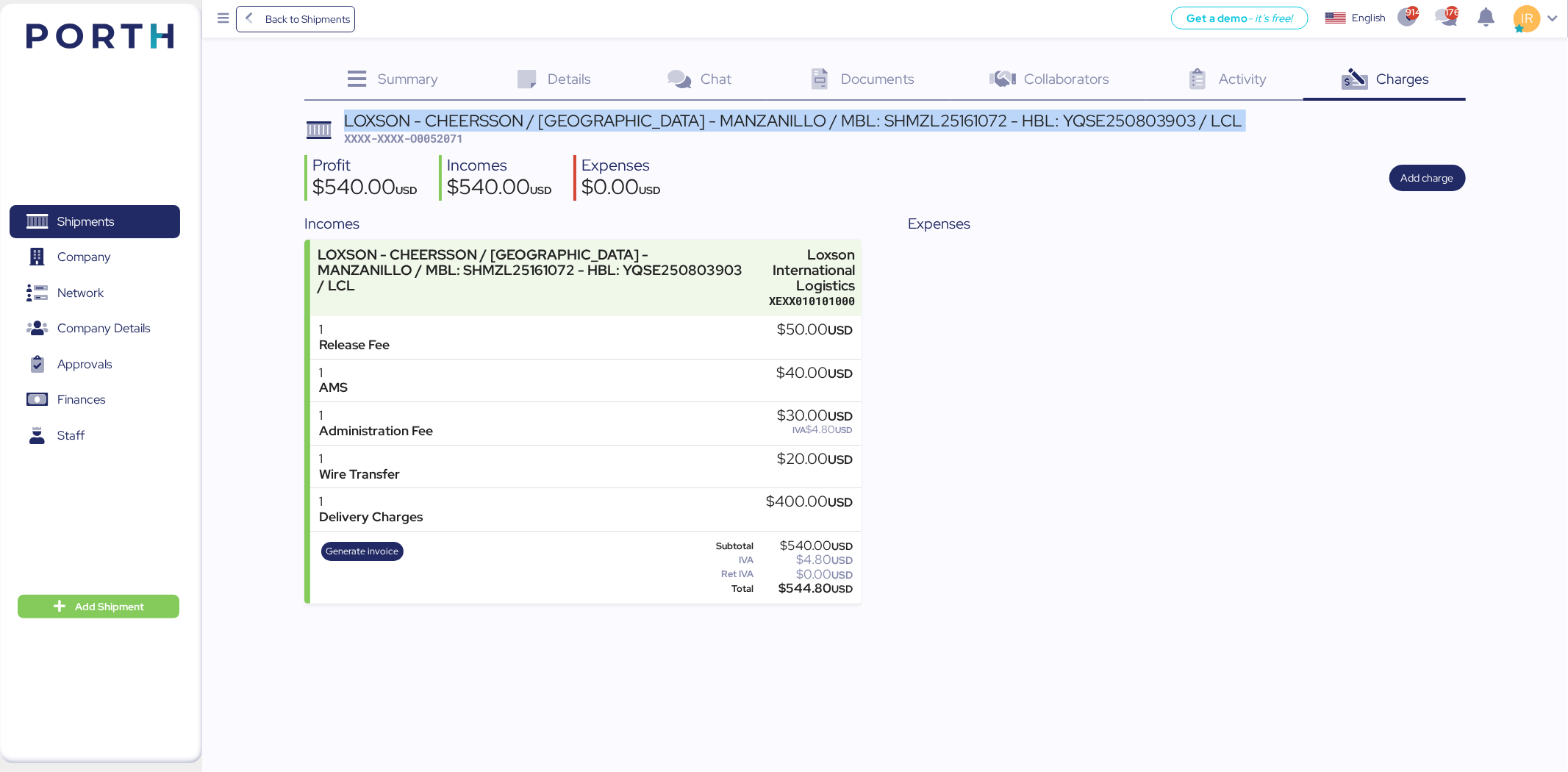
click at [788, 120] on div "LOXSON - CHEERSSON / [GEOGRAPHIC_DATA] - MANZANILLO / MBL: SHMZL25161072 - HBL:…" at bounding box center [793, 120] width 898 height 16
copy div "LOXSON - CHEERSSON / [GEOGRAPHIC_DATA] - MANZANILLO / MBL: SHMZL25161072 - HBL:…"
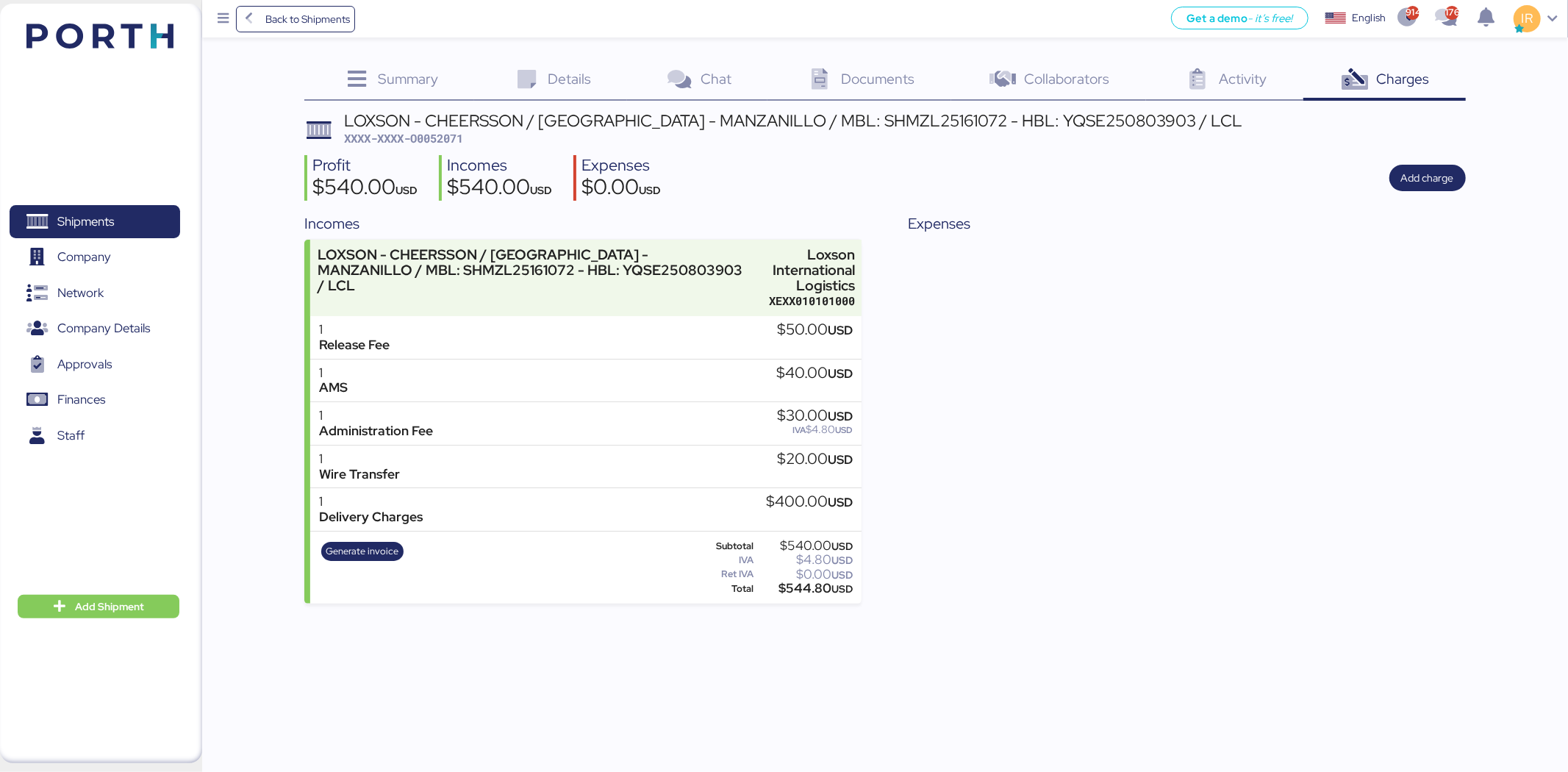
click at [435, 81] on span "Summary" at bounding box center [409, 79] width 61 height 19
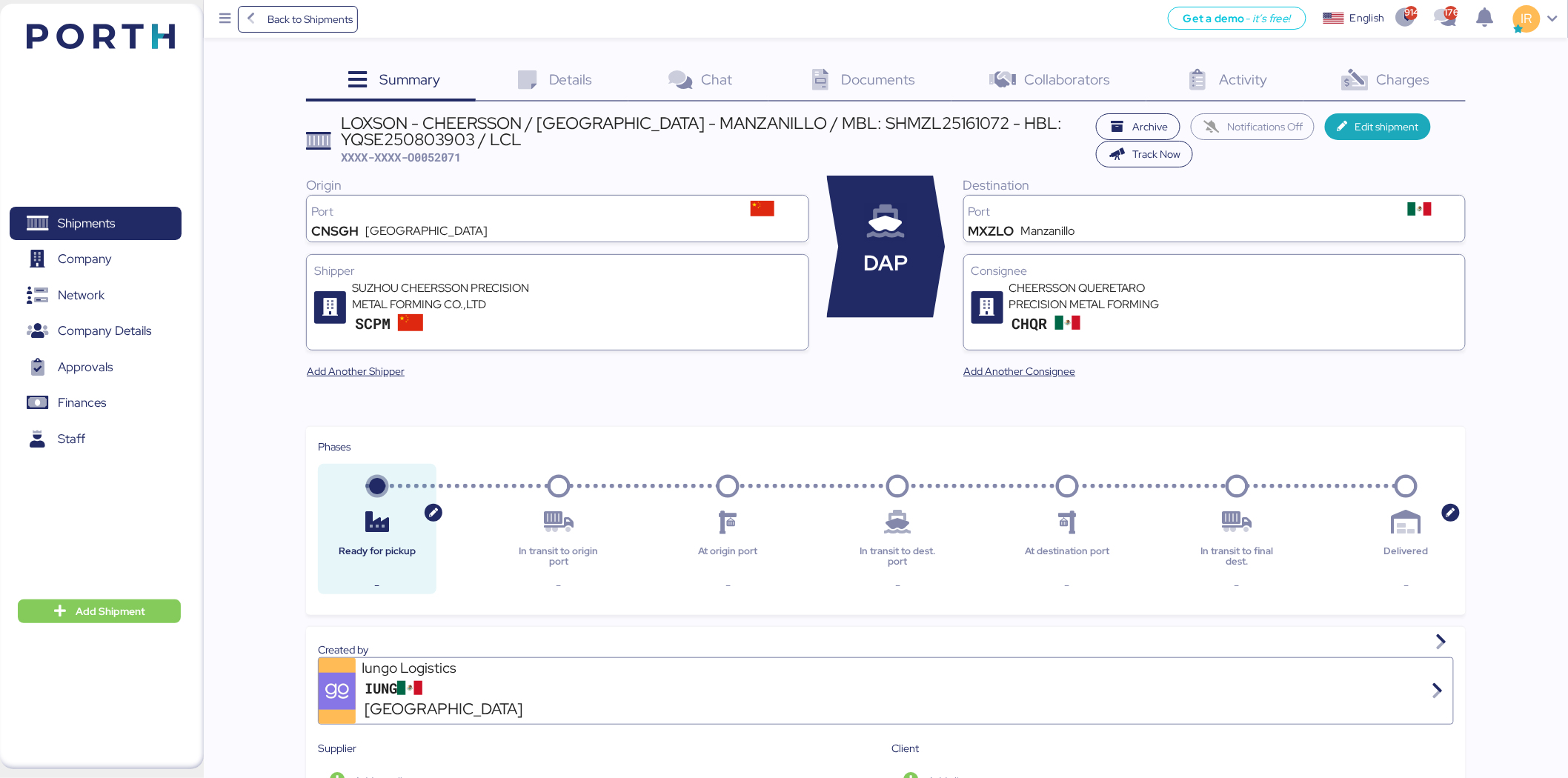
click at [540, 80] on icon at bounding box center [526, 80] width 31 height 22
